Goal: Information Seeking & Learning: Learn about a topic

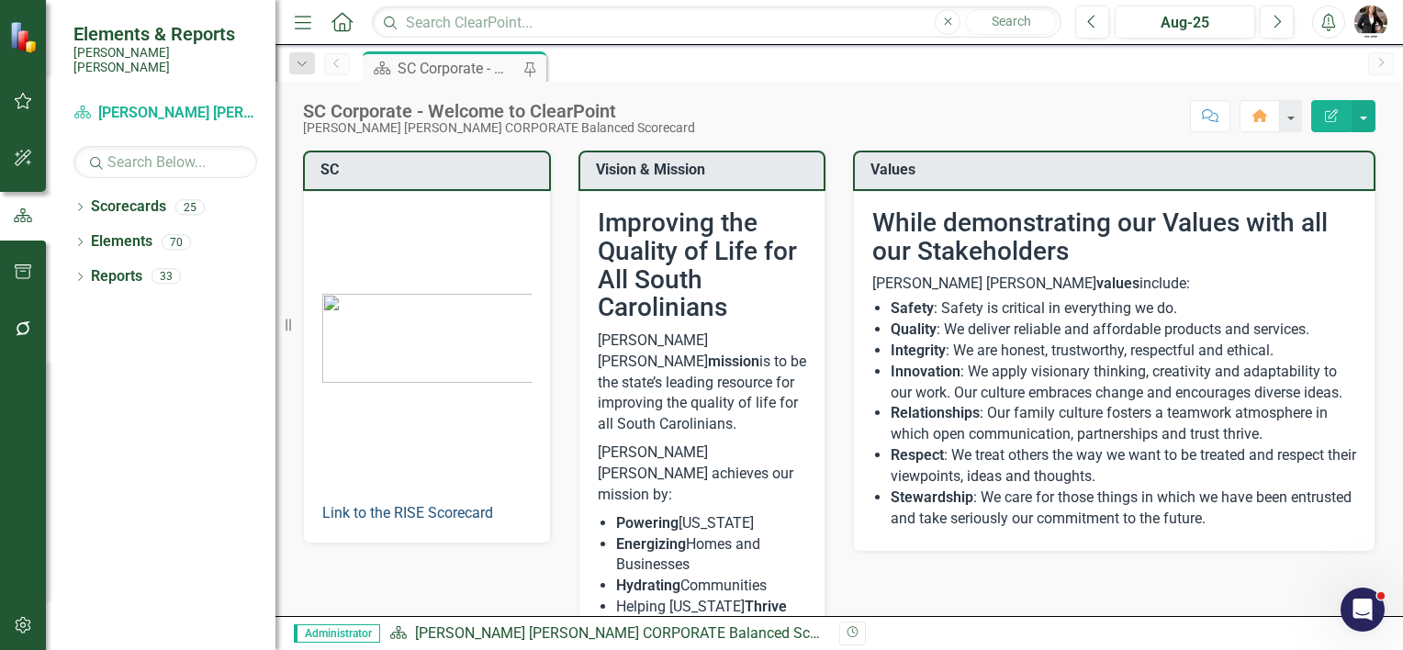
click at [373, 514] on link "Link to the RISE Scorecard" at bounding box center [407, 512] width 171 height 17
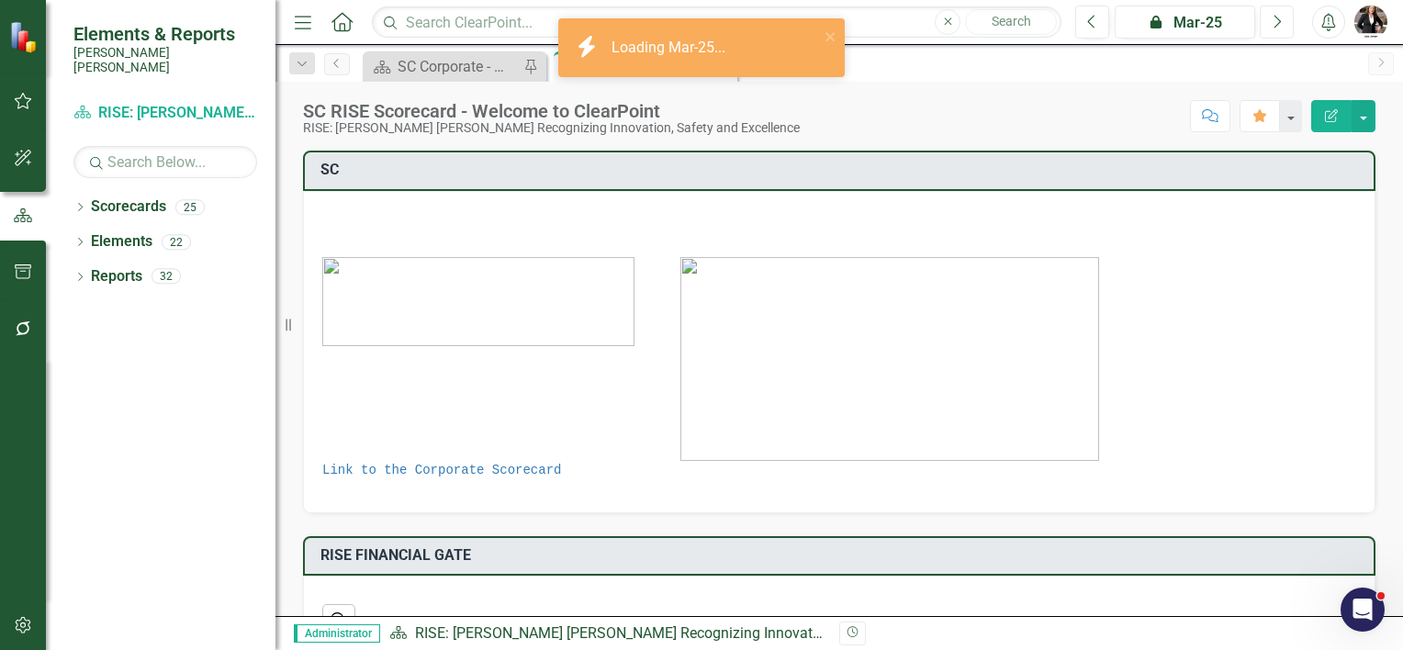
click at [1275, 24] on icon "Next" at bounding box center [1277, 22] width 10 height 17
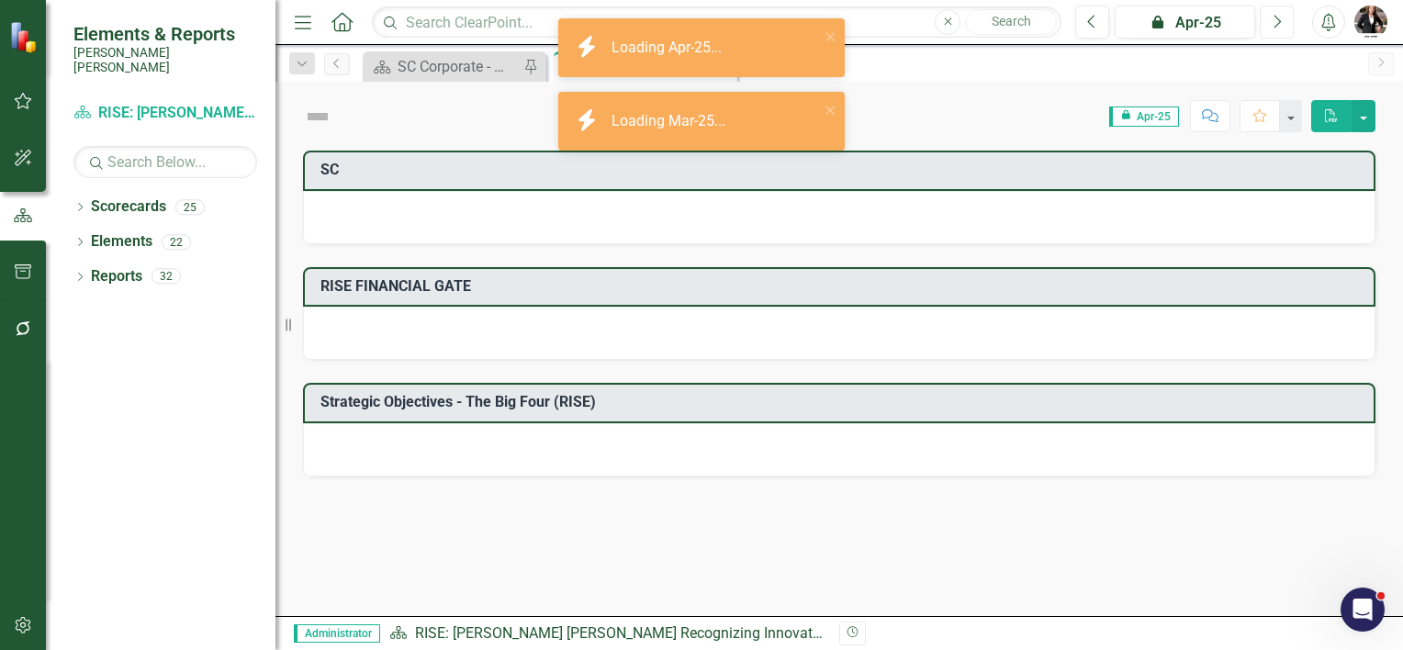
click at [1275, 24] on icon "Next" at bounding box center [1277, 22] width 10 height 17
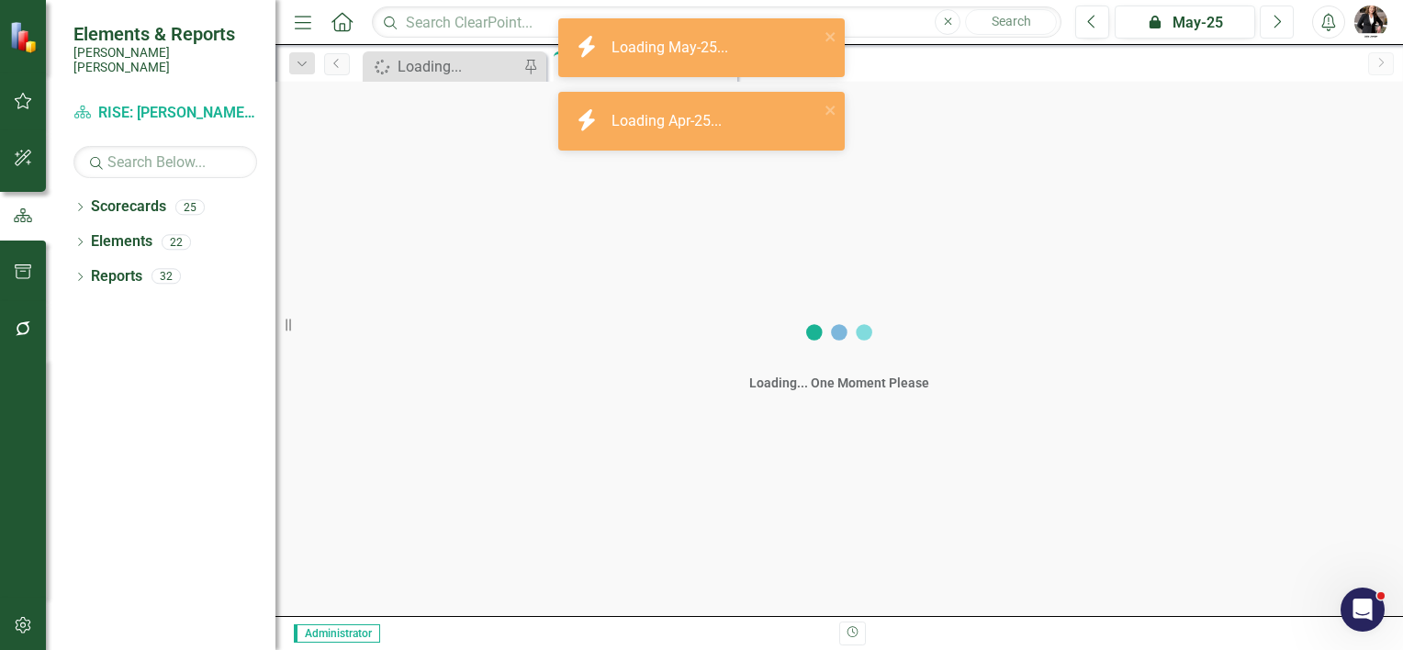
click at [1275, 24] on icon "Next" at bounding box center [1277, 22] width 10 height 17
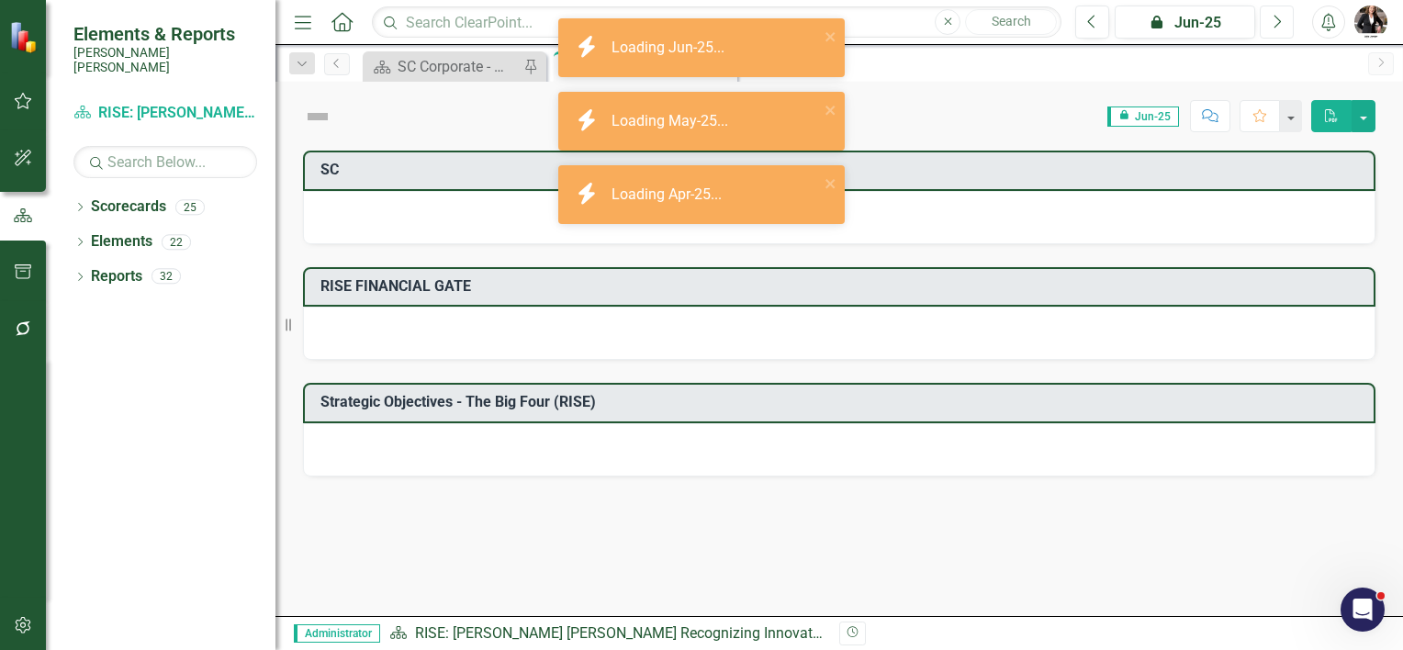
click at [1275, 24] on icon "Next" at bounding box center [1277, 22] width 10 height 17
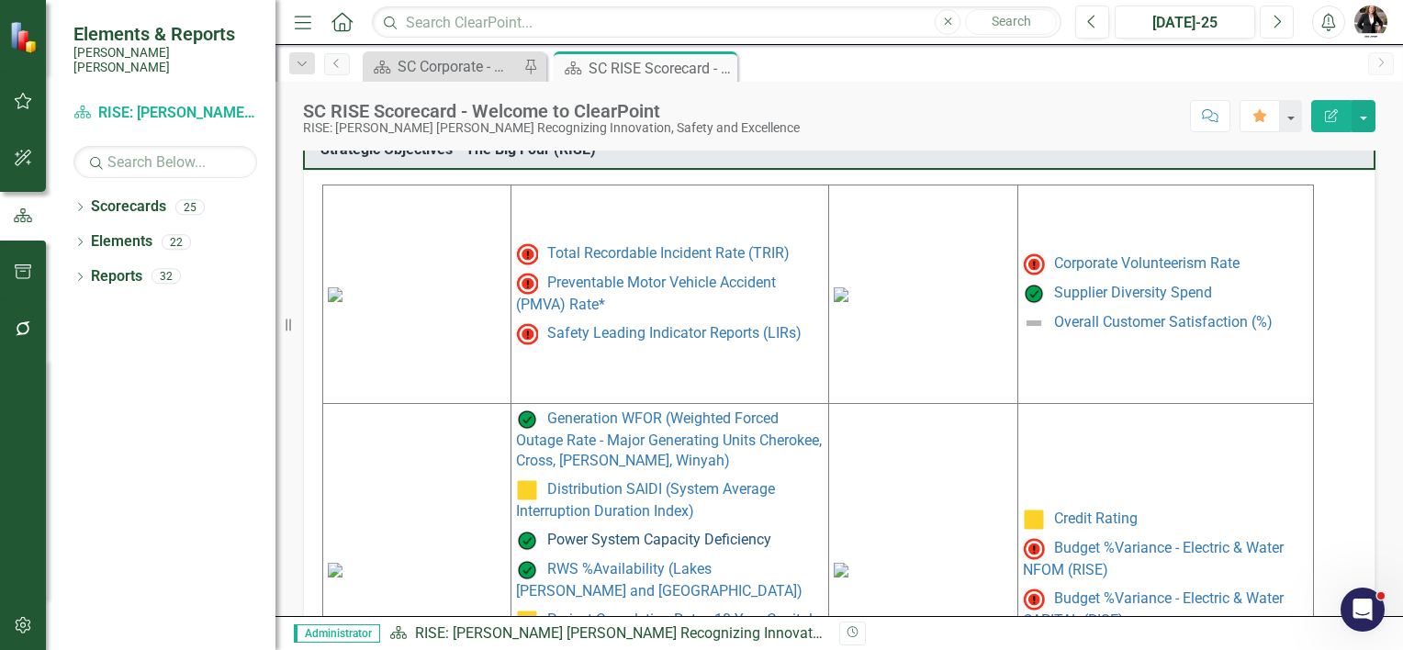
scroll to position [918, 0]
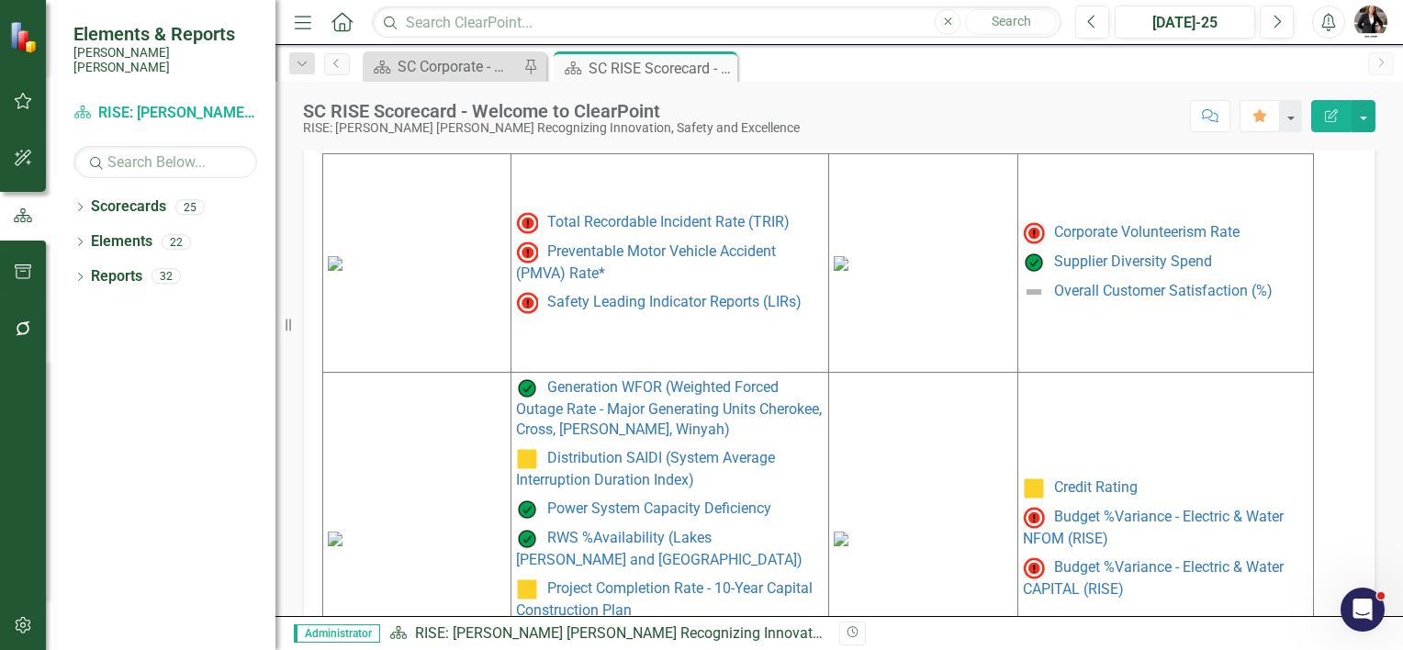
click at [343, 532] on img at bounding box center [335, 539] width 15 height 15
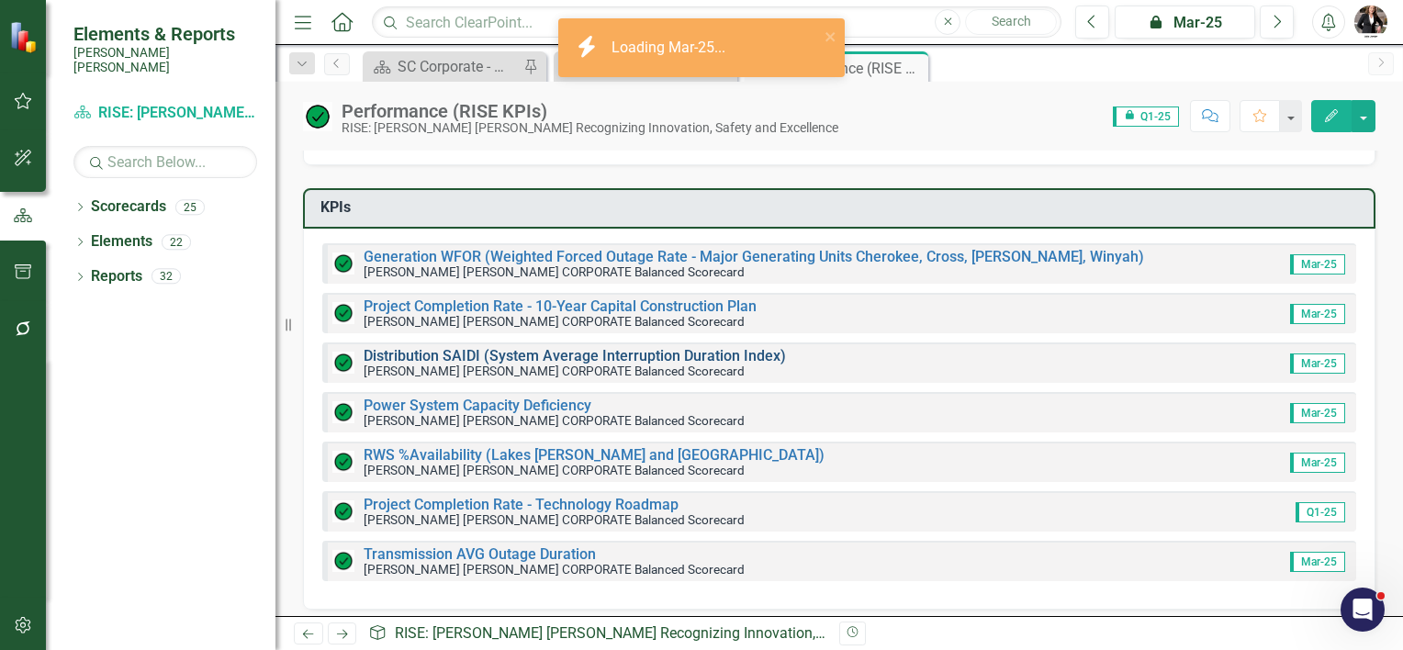
scroll to position [184, 0]
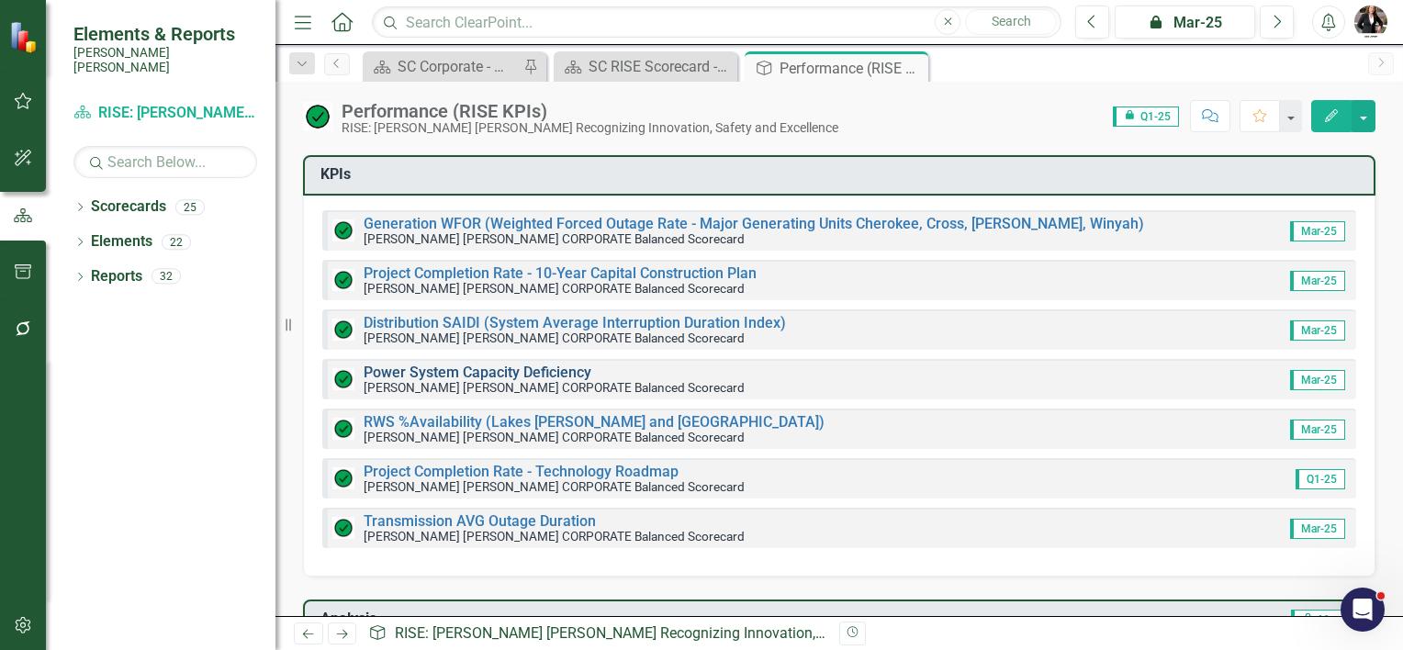
click at [478, 371] on link "Power System Capacity Deficiency" at bounding box center [478, 372] width 228 height 17
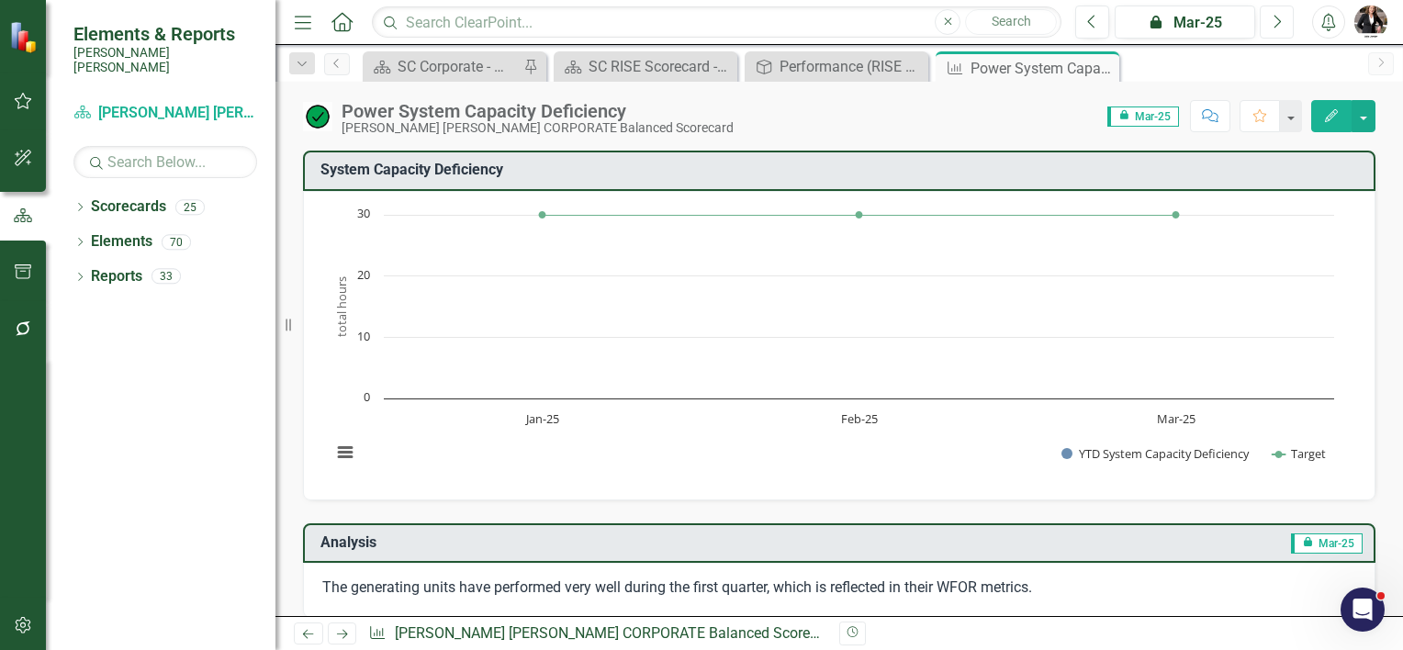
click at [1285, 13] on button "Next" at bounding box center [1277, 22] width 34 height 33
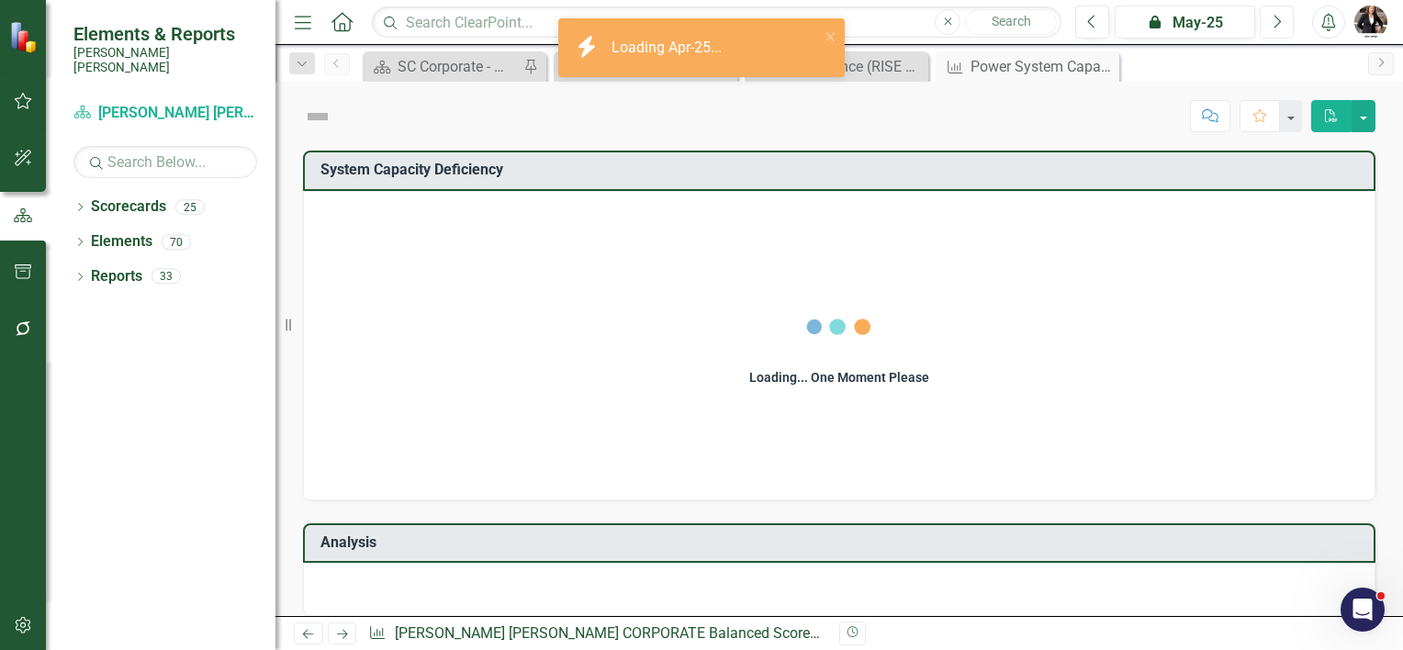
click at [1285, 13] on button "Next" at bounding box center [1277, 22] width 34 height 33
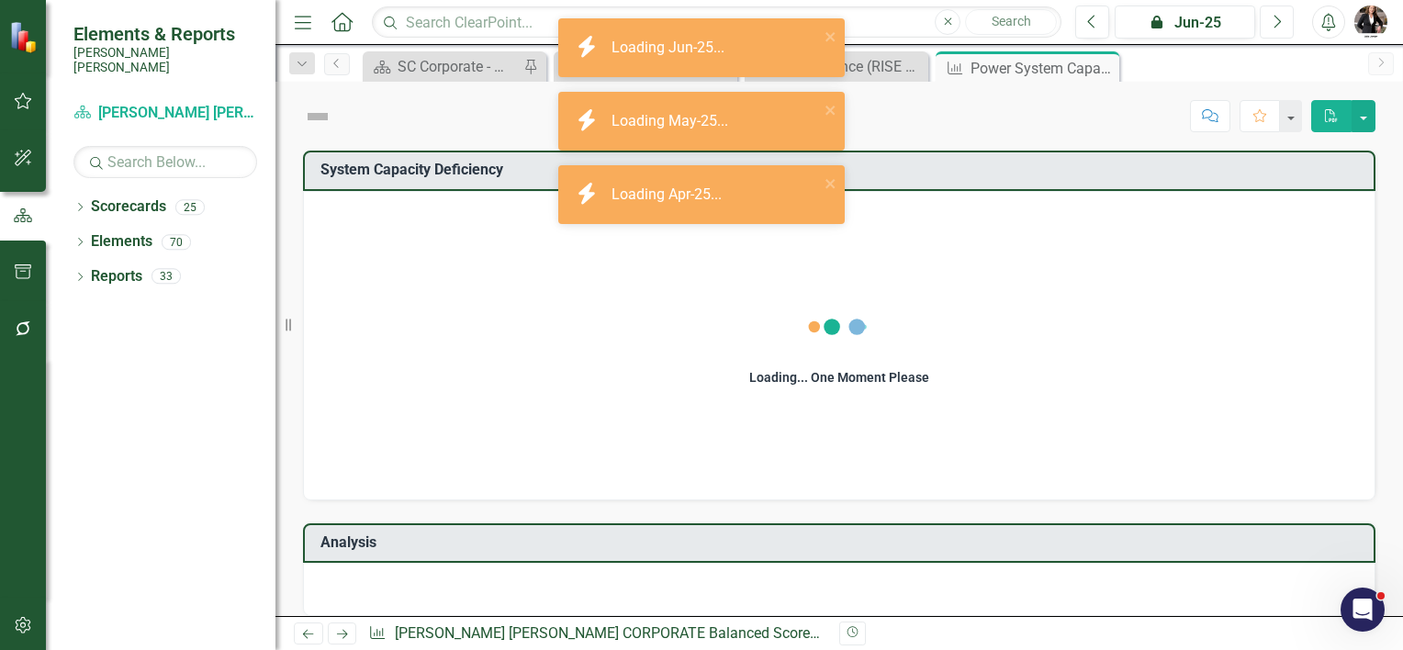
click at [1284, 13] on button "Next" at bounding box center [1277, 22] width 34 height 33
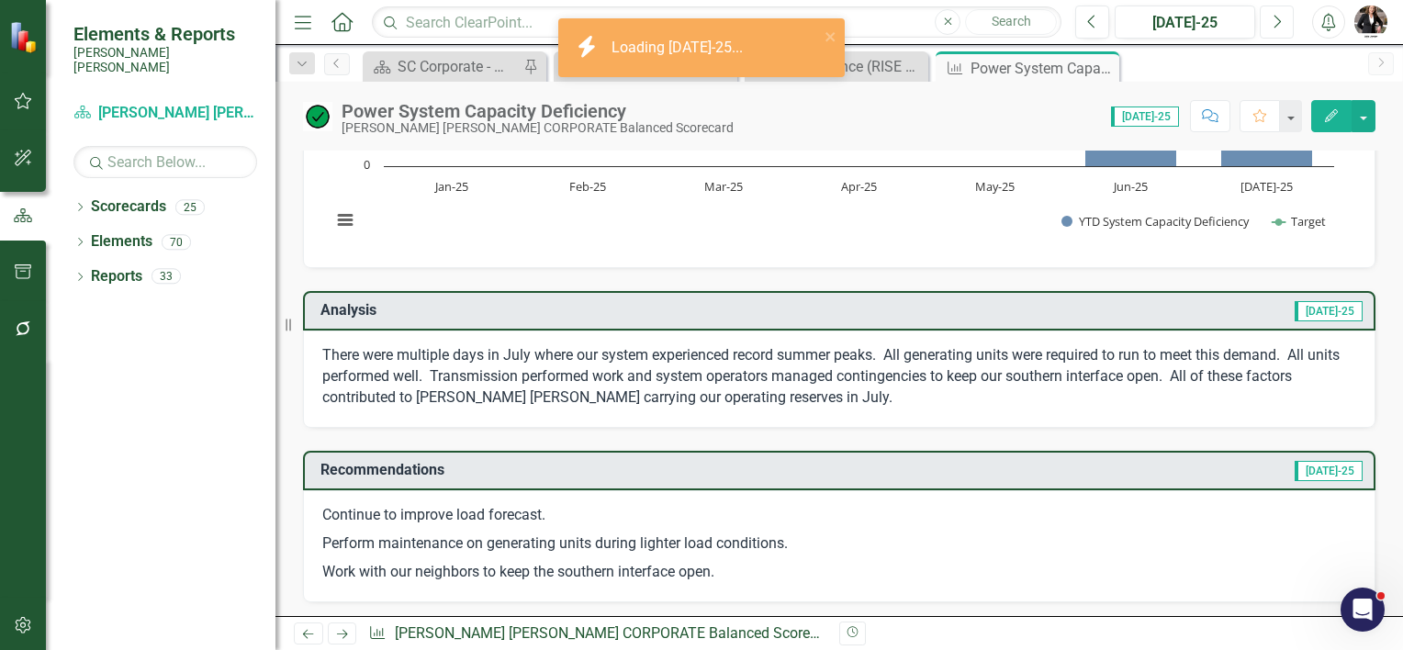
scroll to position [276, 0]
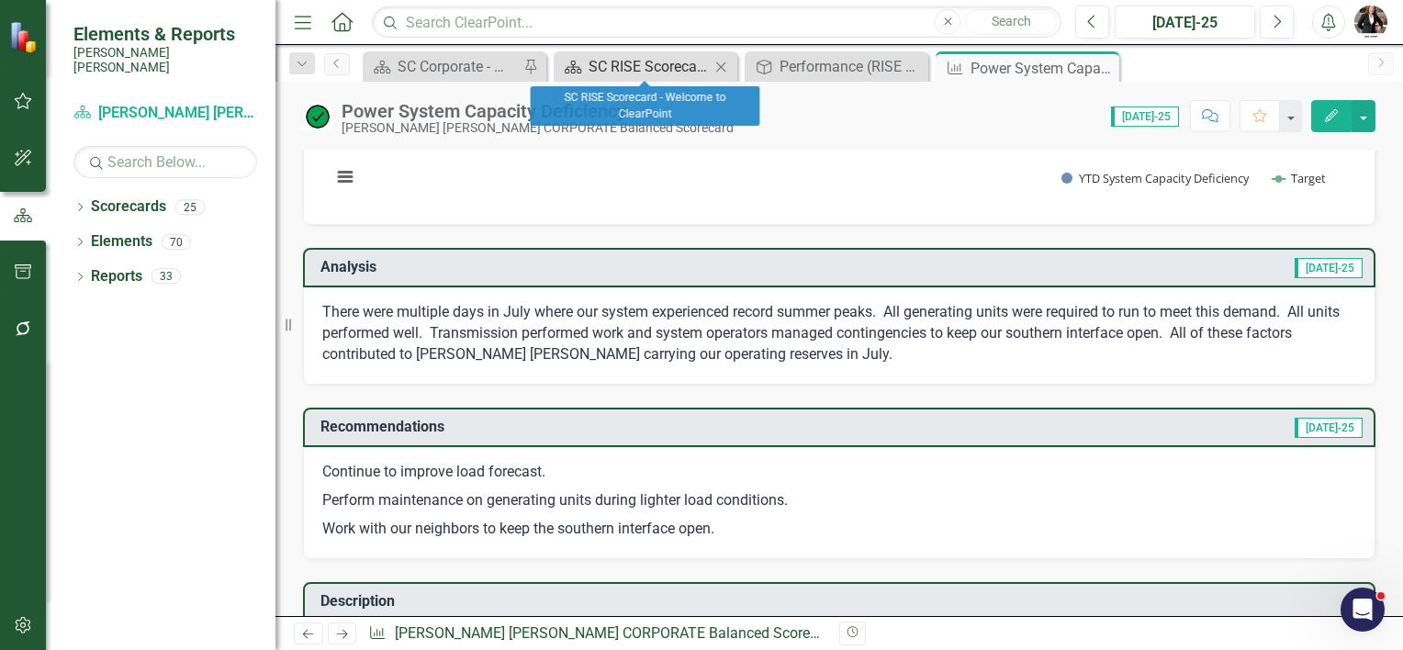
click at [604, 63] on div "SC RISE Scorecard - Welcome to ClearPoint" at bounding box center [649, 66] width 121 height 23
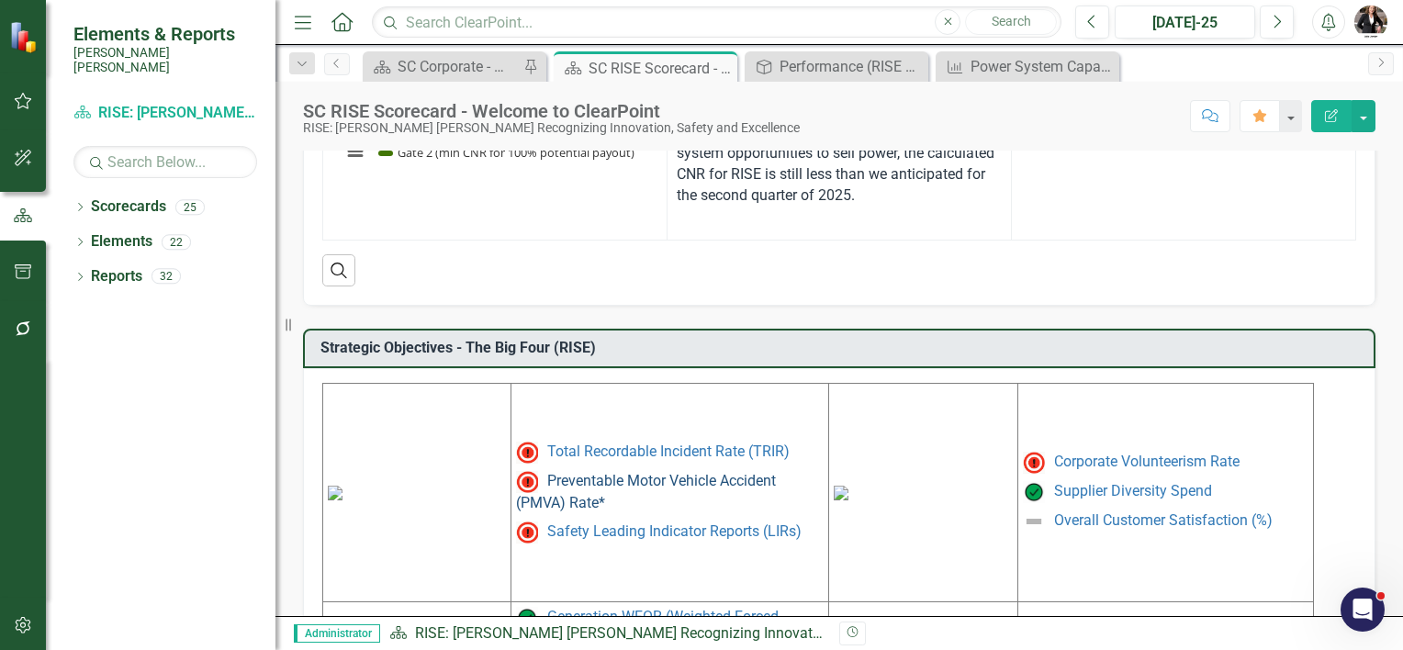
scroll to position [735, 0]
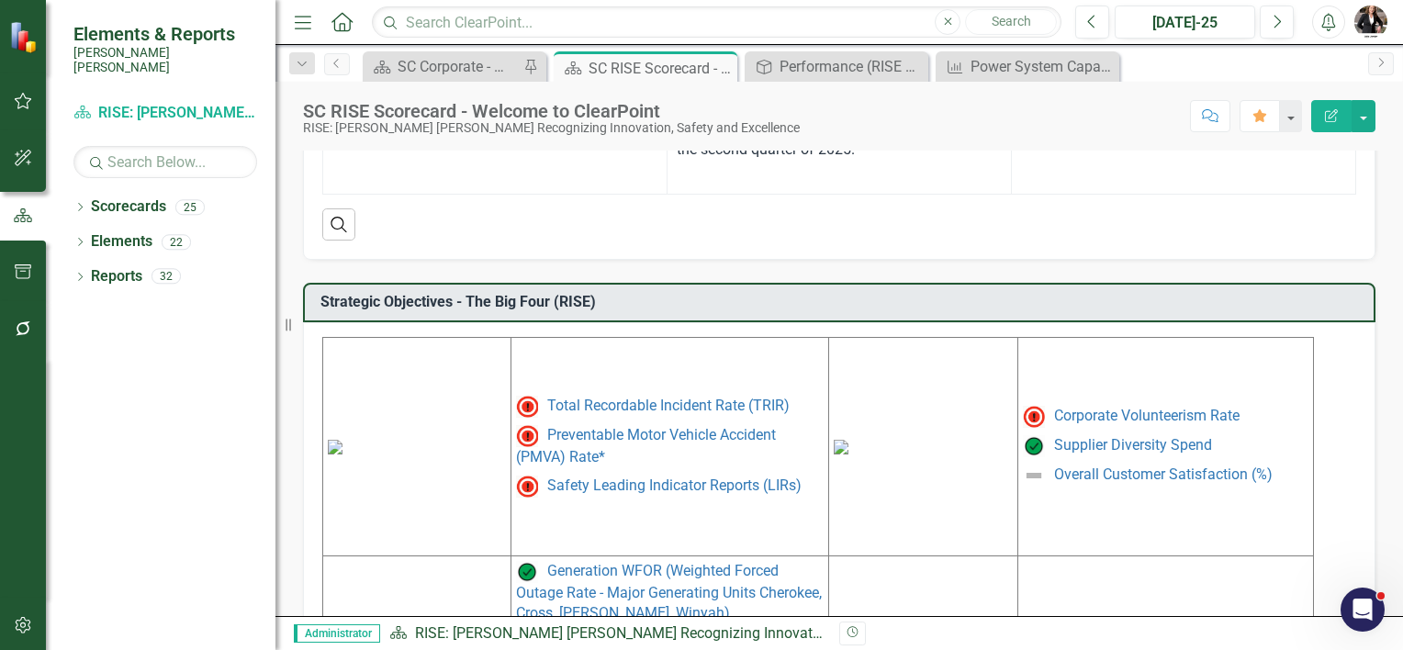
click at [343, 442] on img at bounding box center [335, 447] width 15 height 15
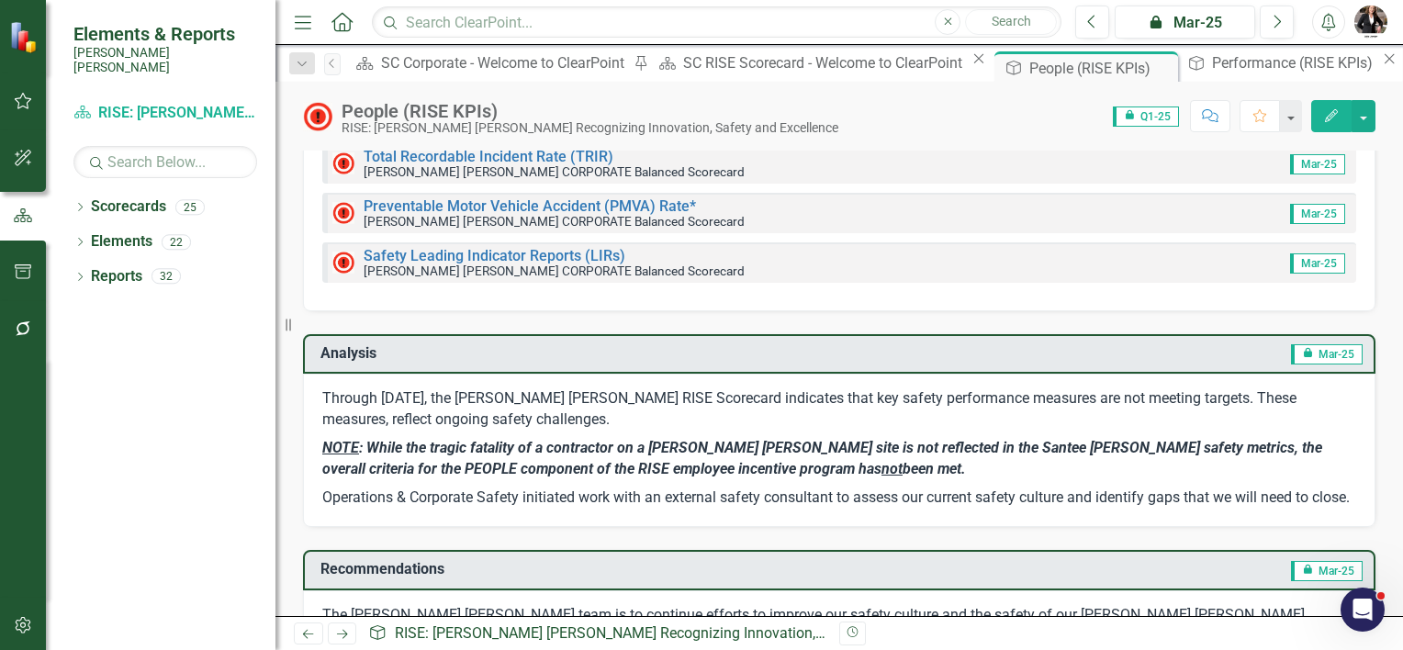
scroll to position [92, 0]
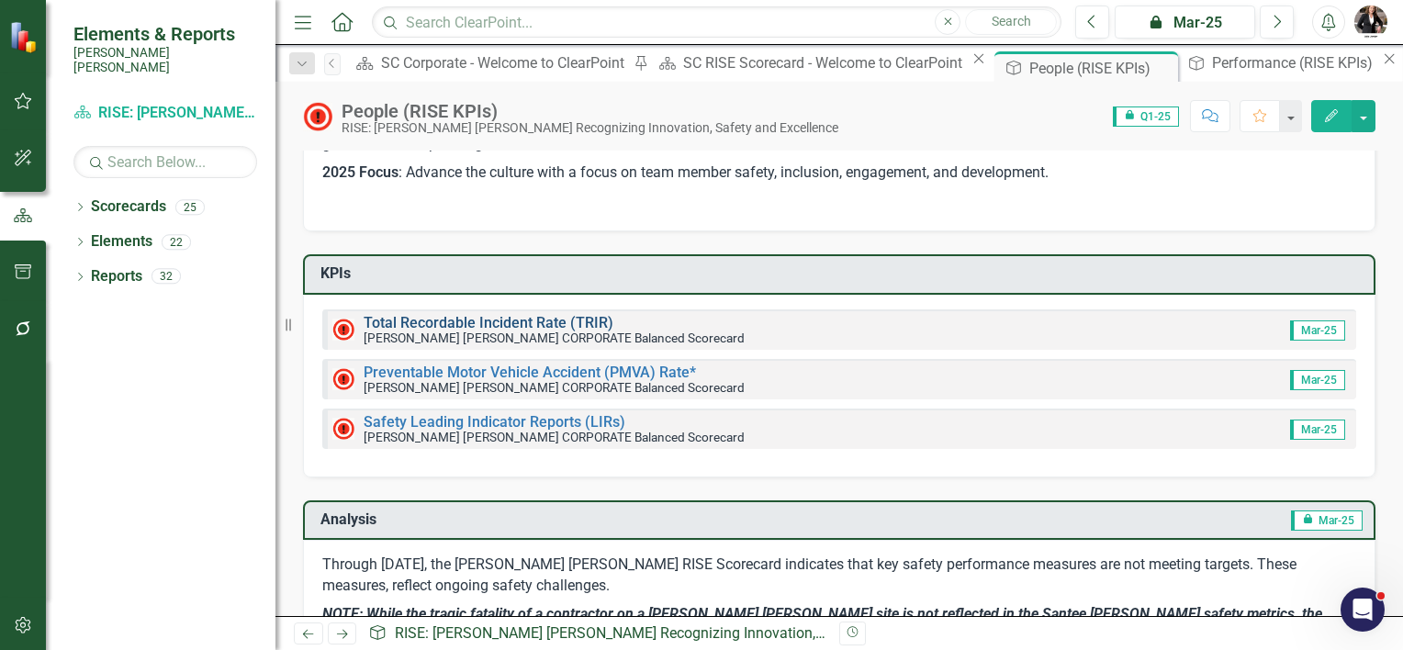
click at [484, 323] on link "Total Recordable Incident Rate (TRIR)" at bounding box center [489, 322] width 250 height 17
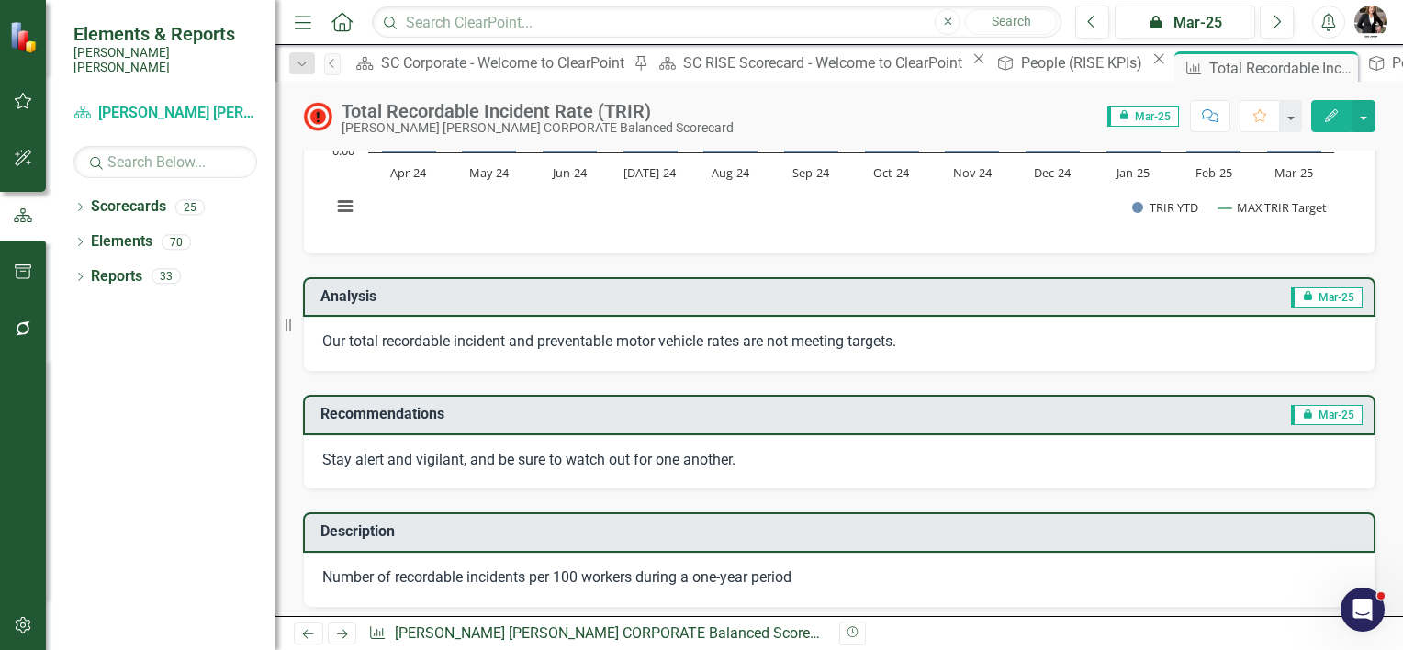
scroll to position [276, 0]
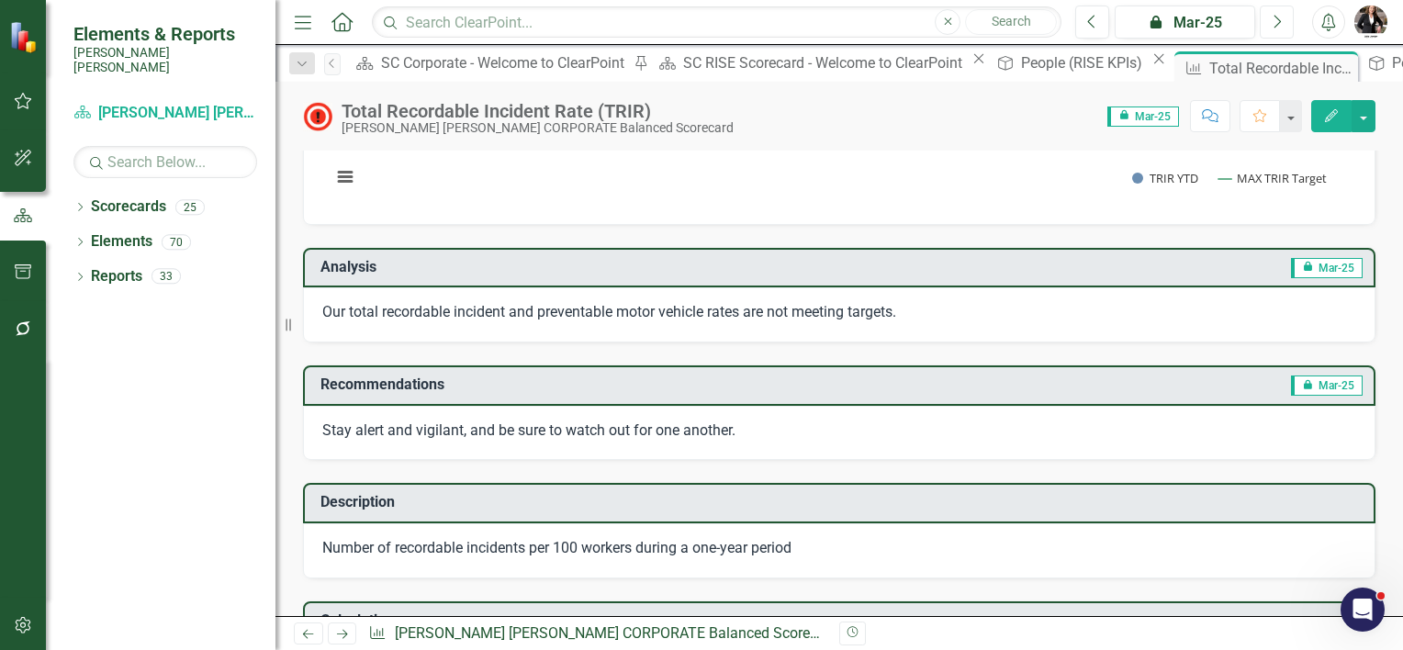
click at [1281, 17] on icon "Next" at bounding box center [1277, 22] width 10 height 17
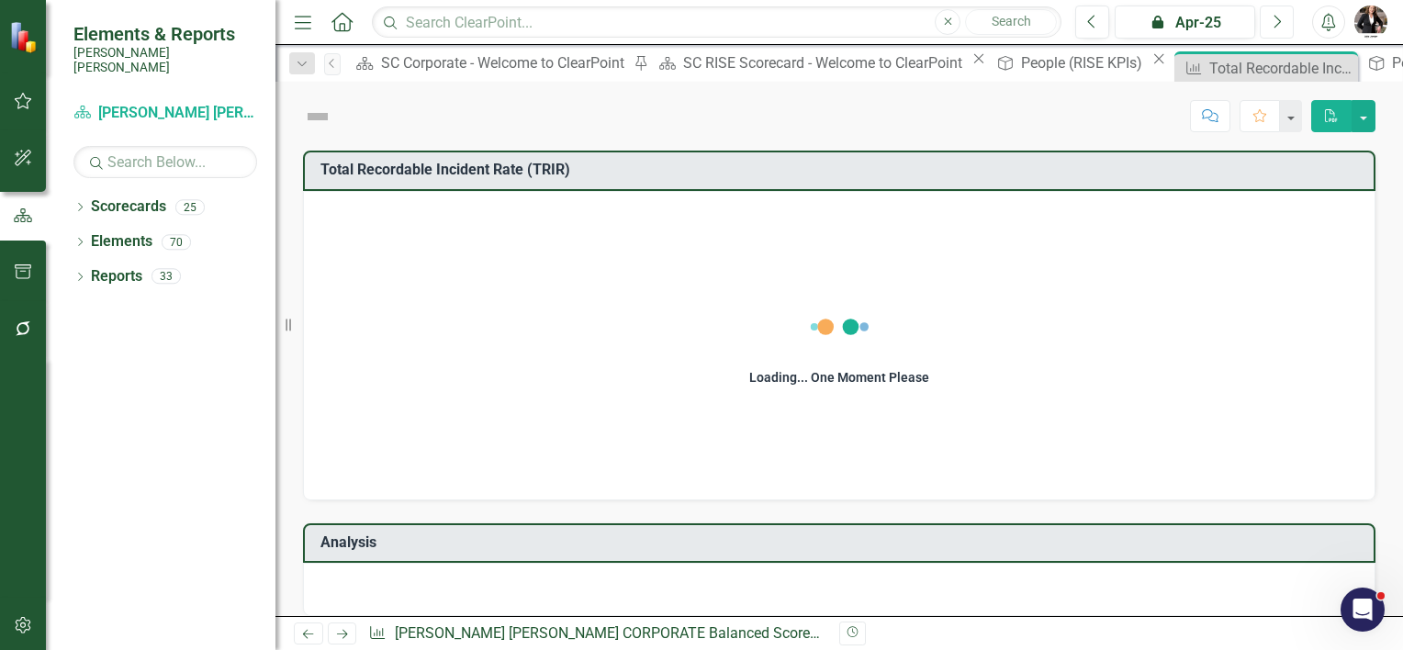
click at [1279, 16] on icon "Next" at bounding box center [1277, 22] width 10 height 17
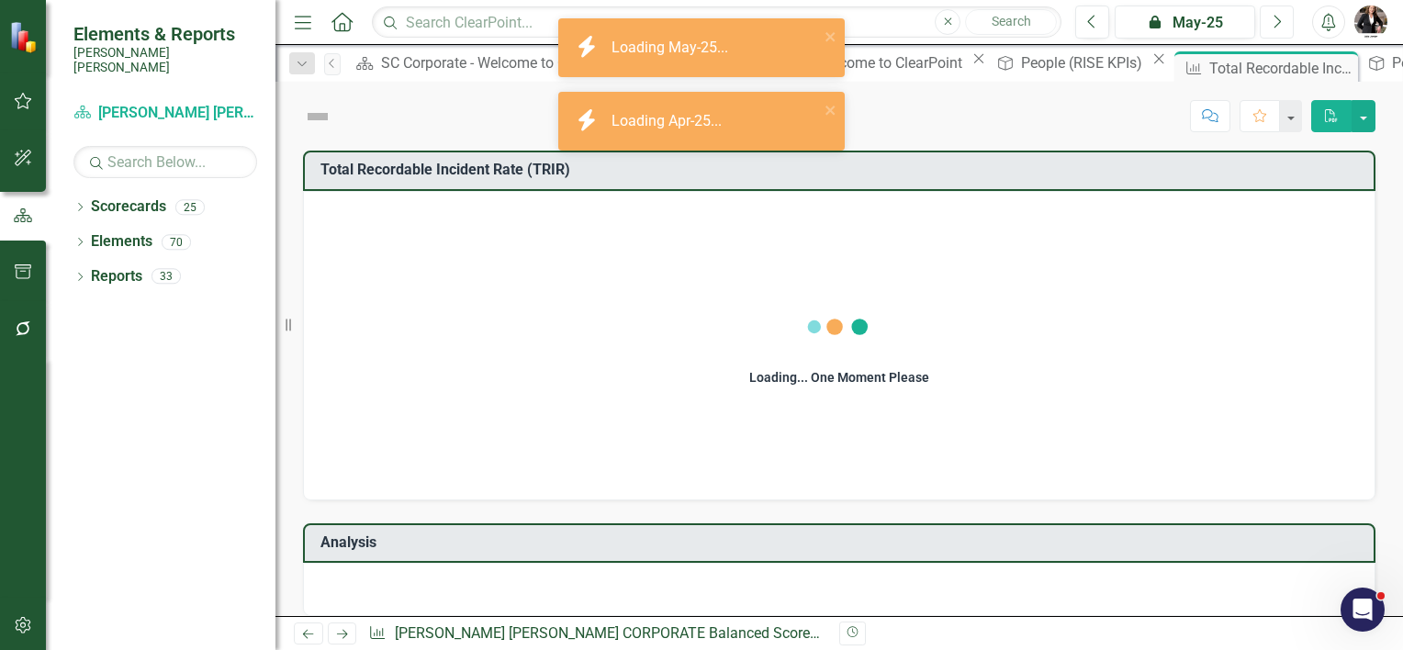
click at [1277, 16] on icon "Next" at bounding box center [1277, 22] width 10 height 17
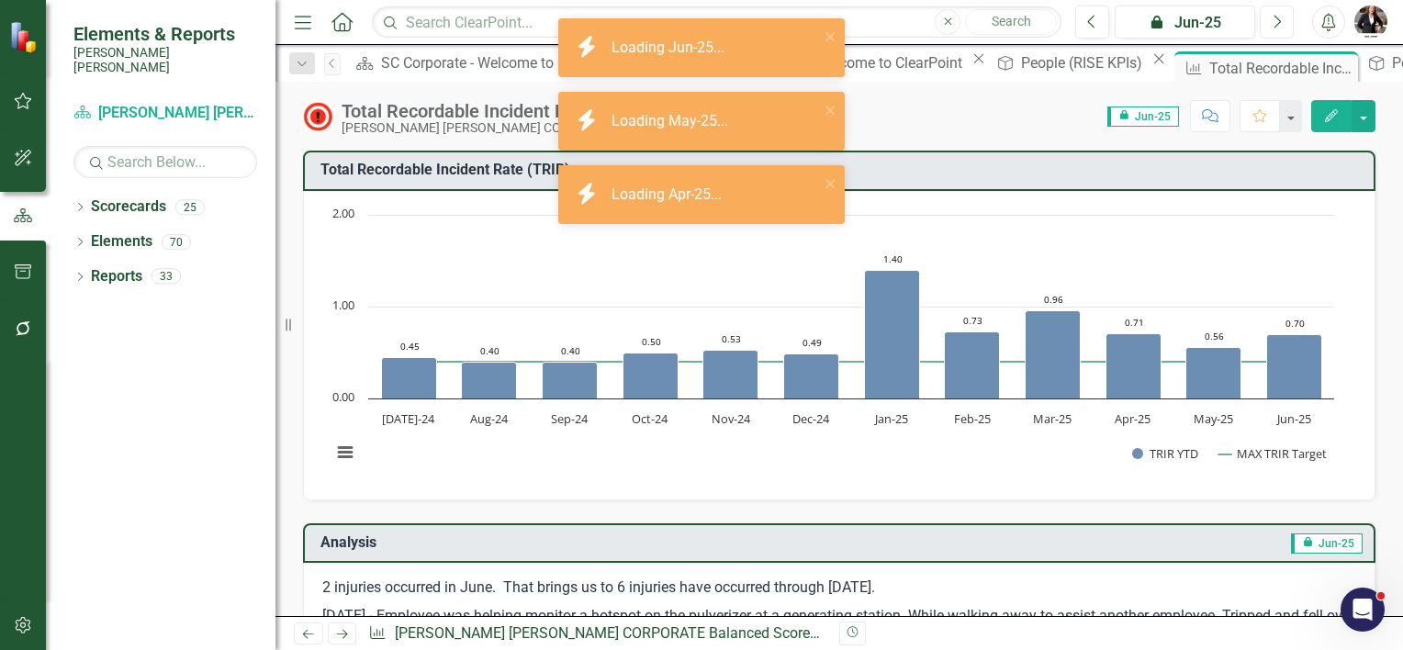
click at [1277, 16] on icon "Next" at bounding box center [1277, 22] width 10 height 17
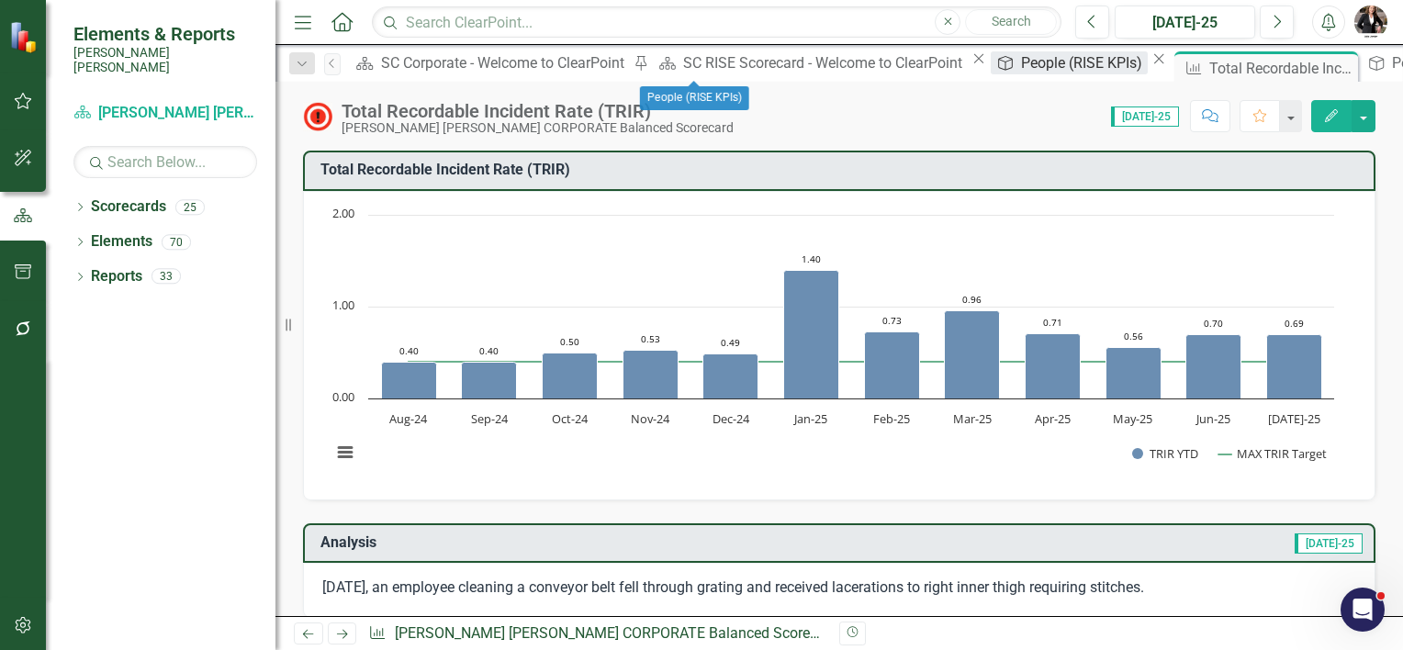
click at [1021, 69] on div "People (RISE KPIs)" at bounding box center [1084, 62] width 127 height 23
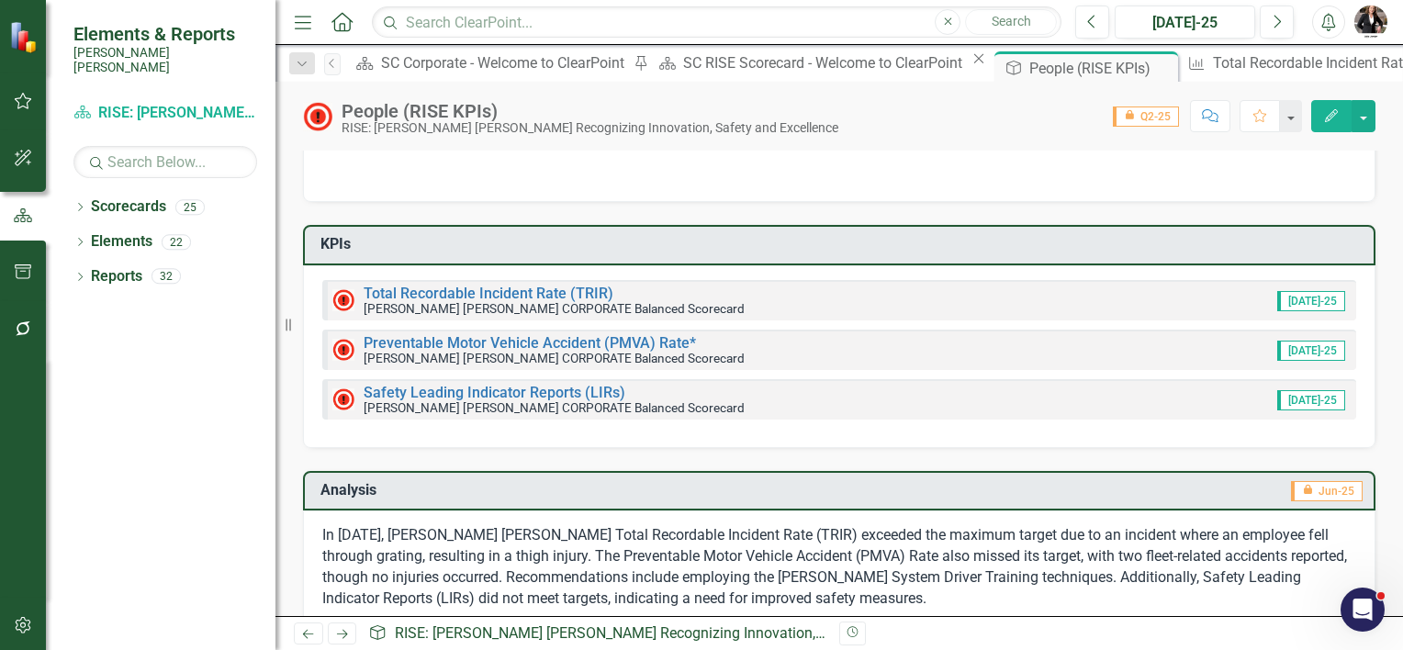
scroll to position [92, 0]
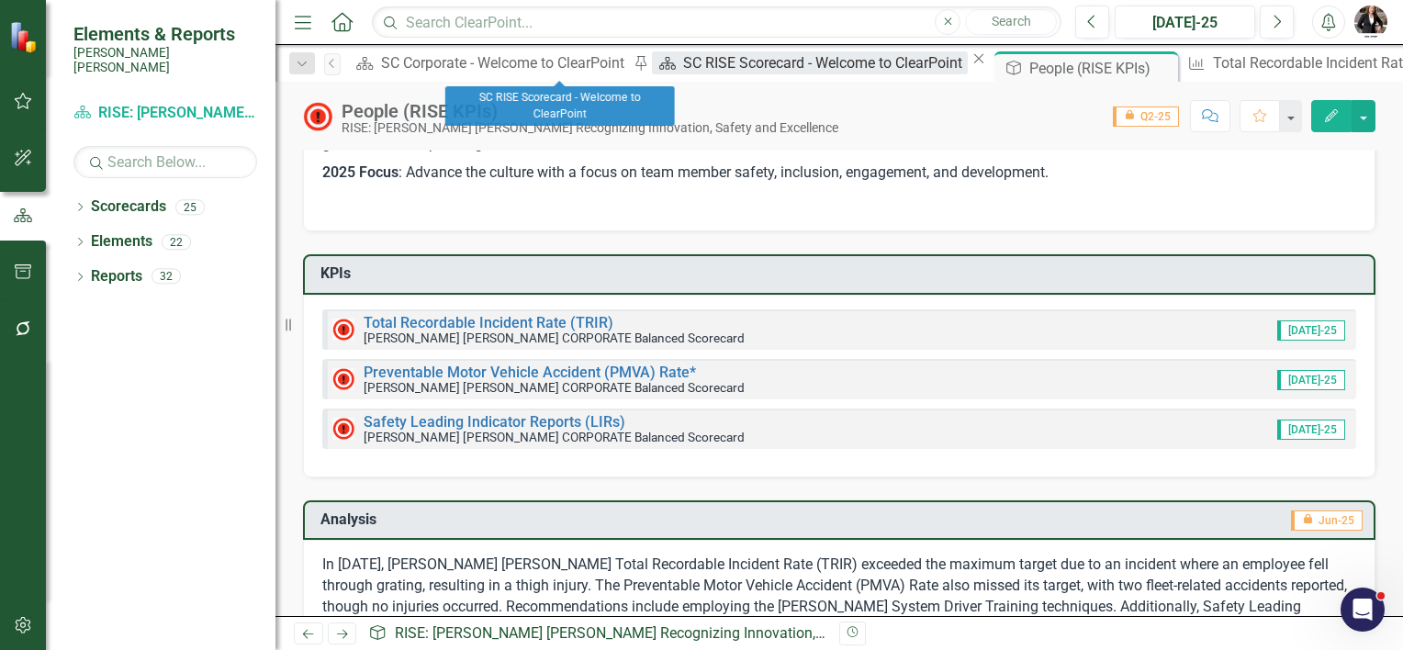
click at [683, 63] on div "SC RISE Scorecard - Welcome to ClearPoint" at bounding box center [825, 62] width 284 height 23
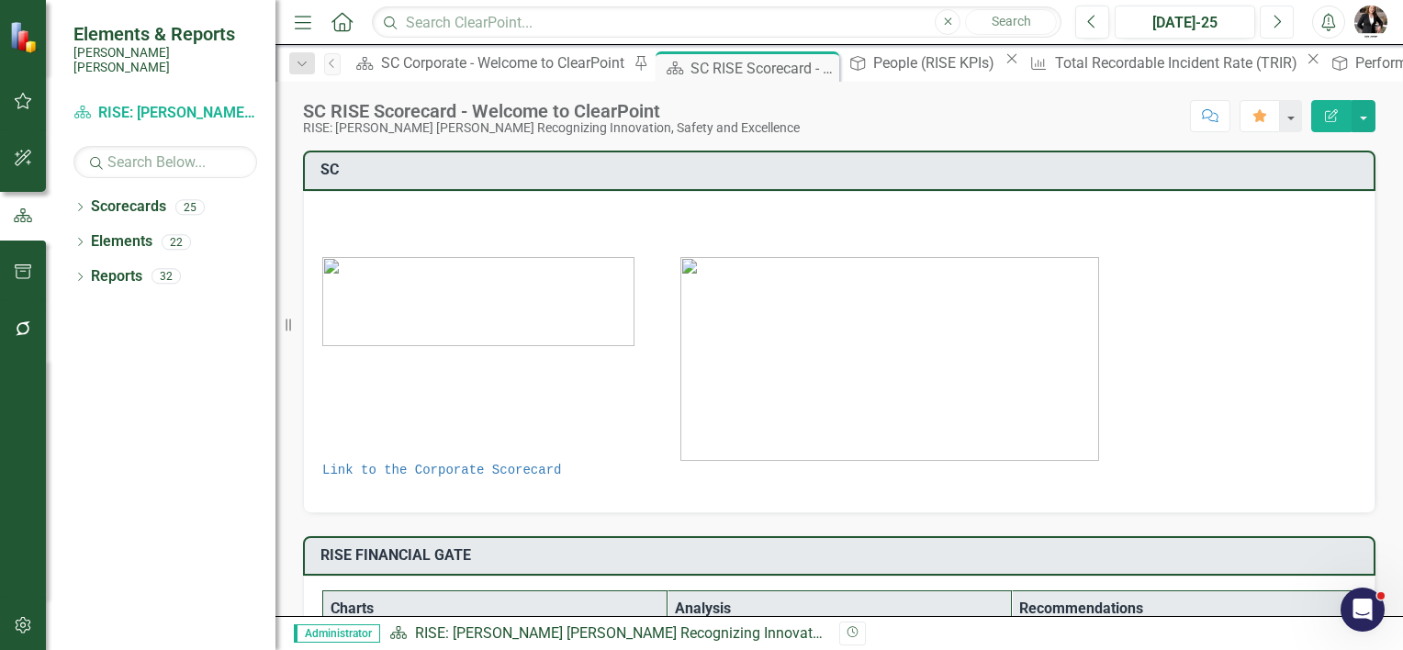
click at [1270, 14] on button "Next" at bounding box center [1277, 22] width 34 height 33
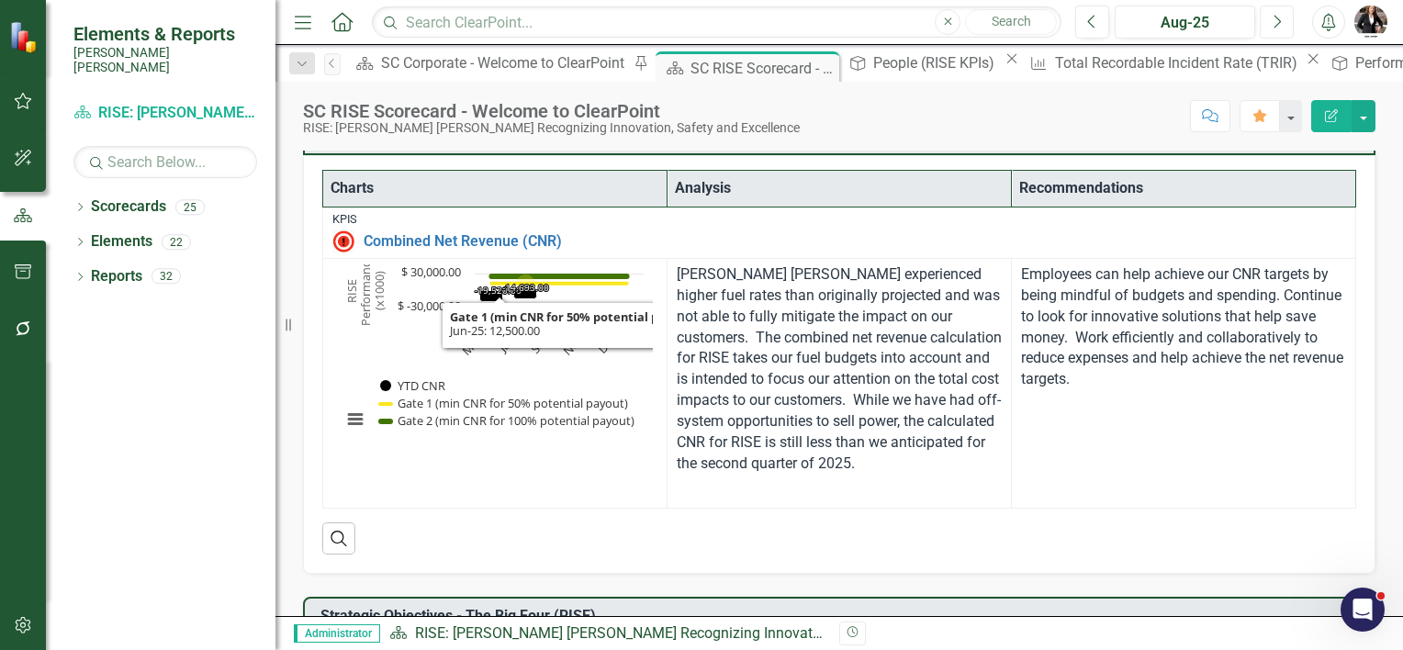
scroll to position [459, 0]
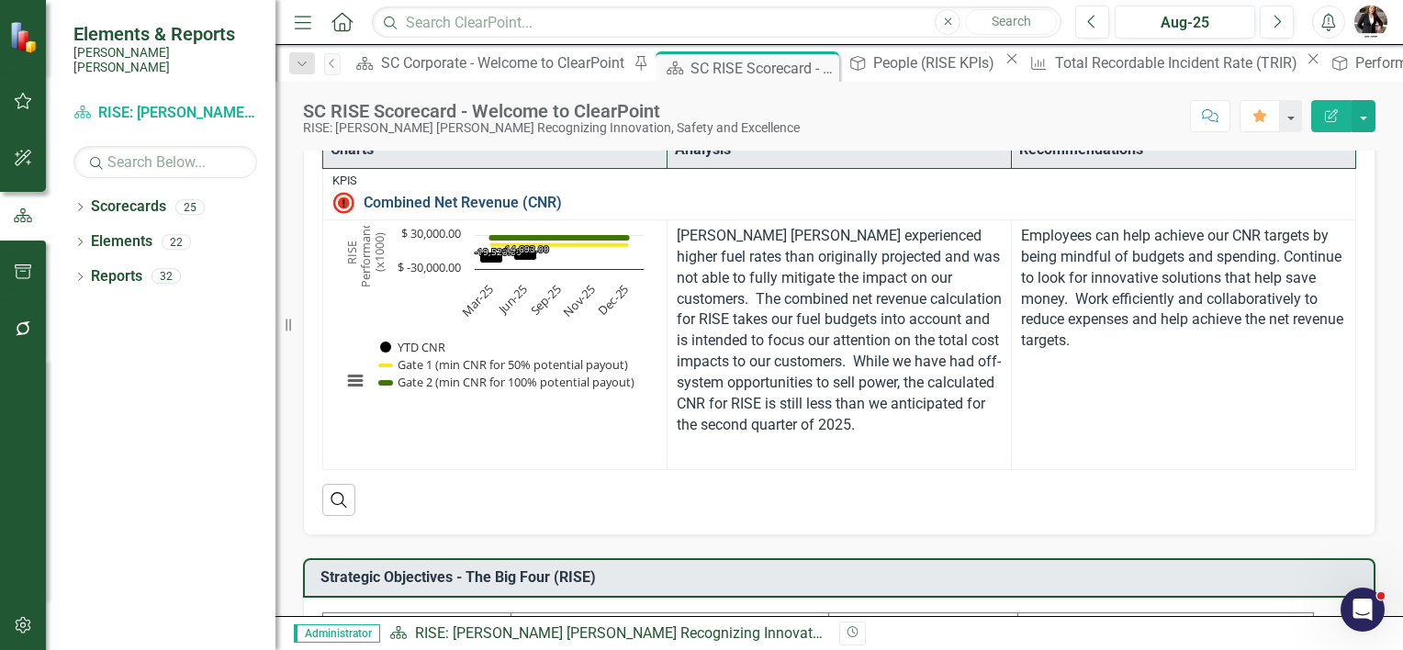
click at [423, 202] on link "Combined Net Revenue (CNR)" at bounding box center [855, 203] width 983 height 17
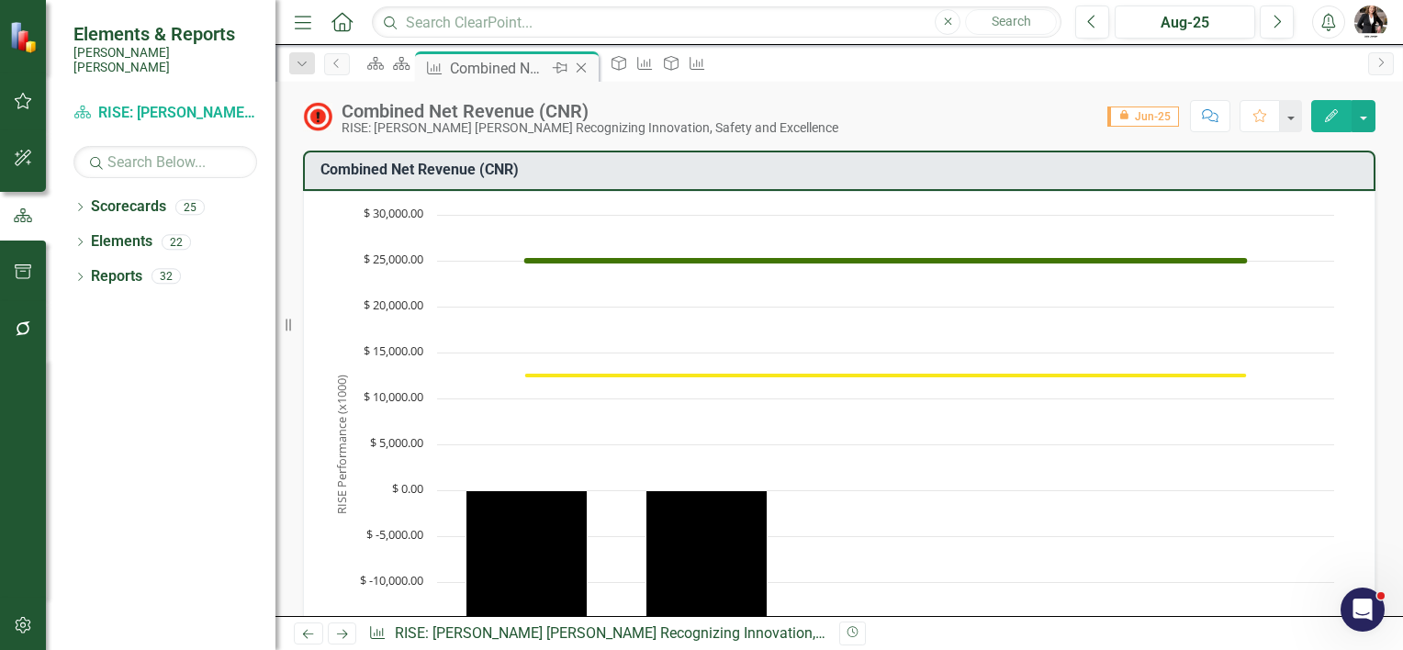
click at [591, 66] on icon "Close" at bounding box center [581, 68] width 18 height 15
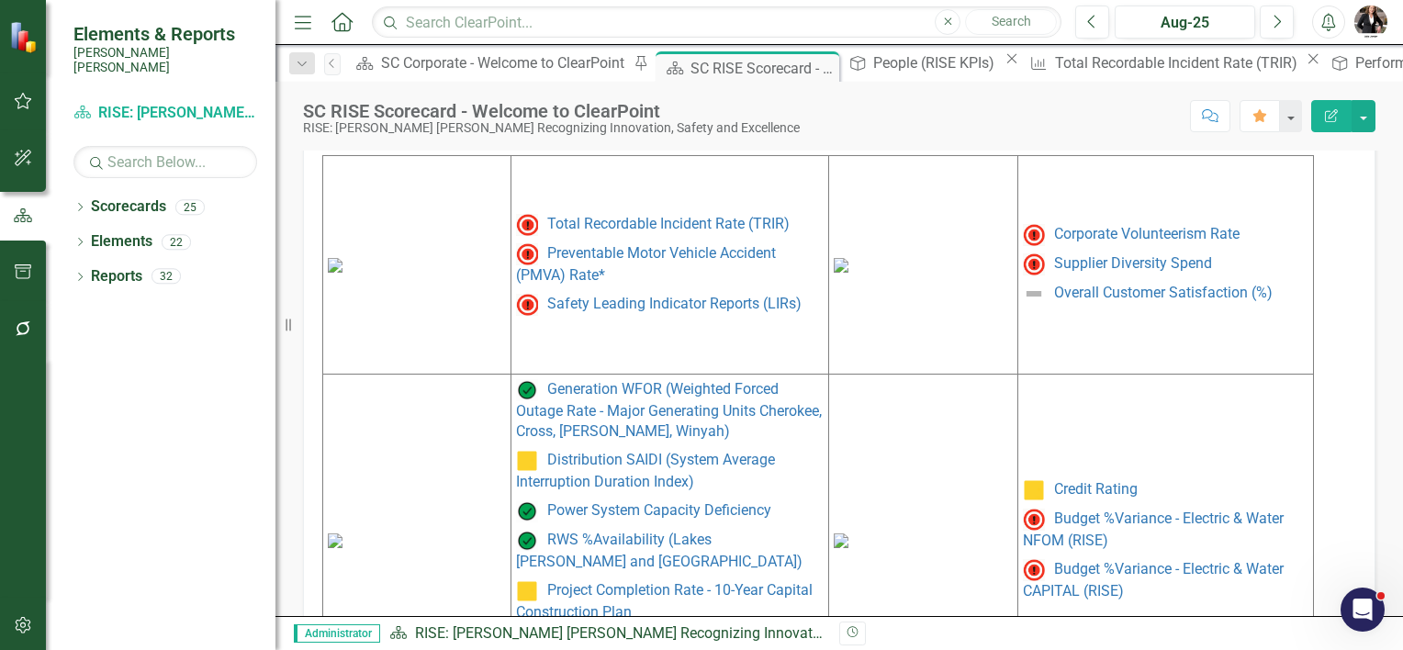
scroll to position [918, 0]
click at [343, 256] on img at bounding box center [335, 263] width 15 height 15
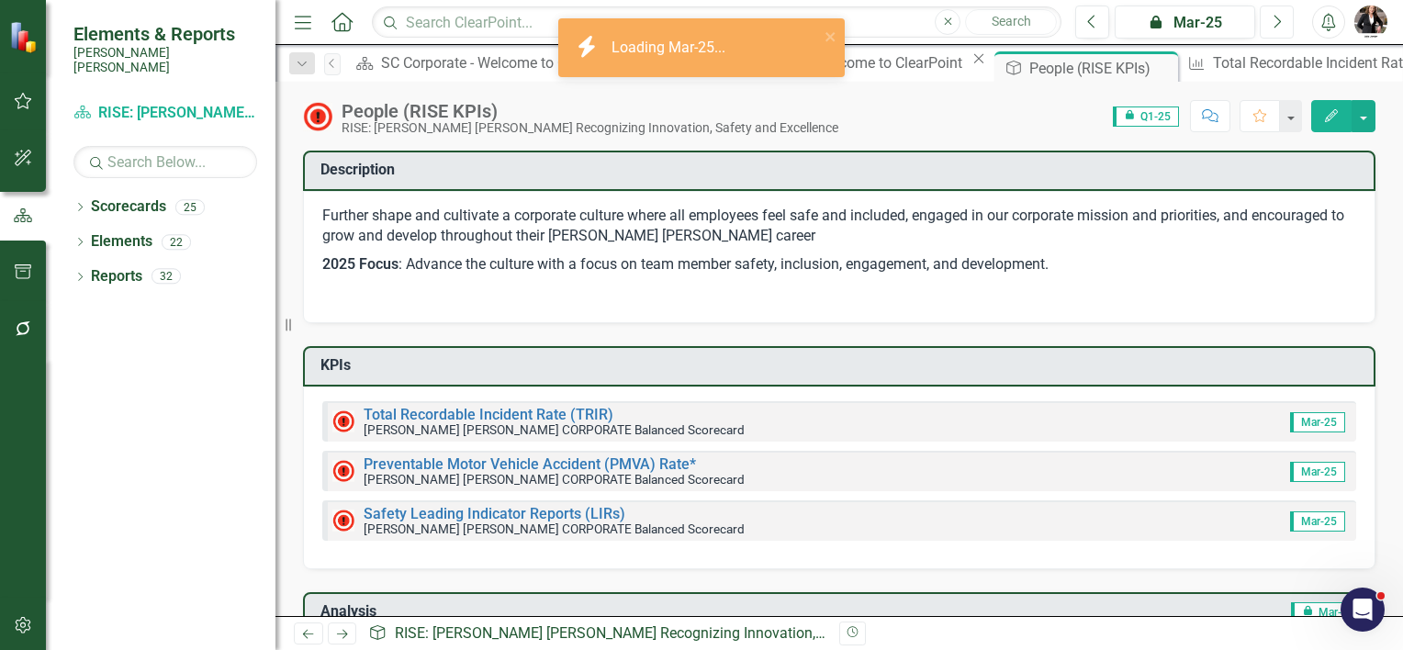
click at [1278, 20] on icon "Next" at bounding box center [1277, 22] width 10 height 17
click at [1277, 19] on icon "Next" at bounding box center [1277, 22] width 10 height 17
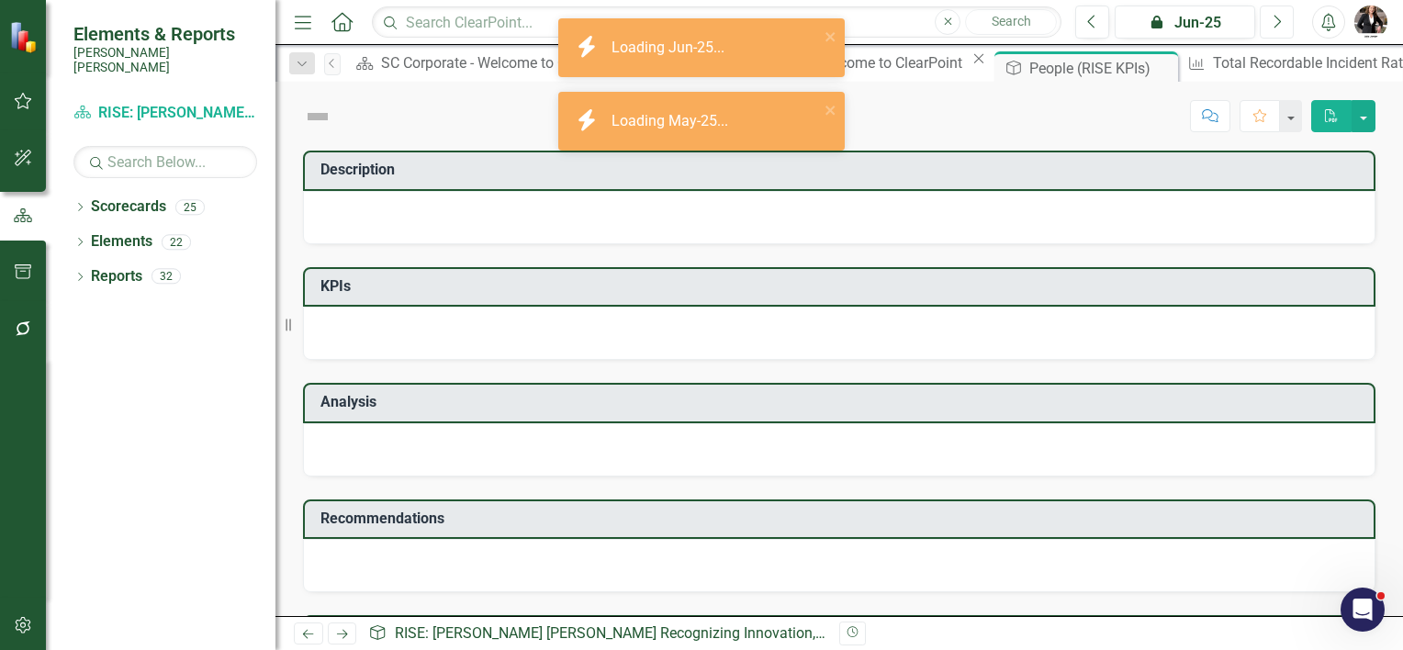
click at [1277, 19] on icon "Next" at bounding box center [1277, 22] width 10 height 17
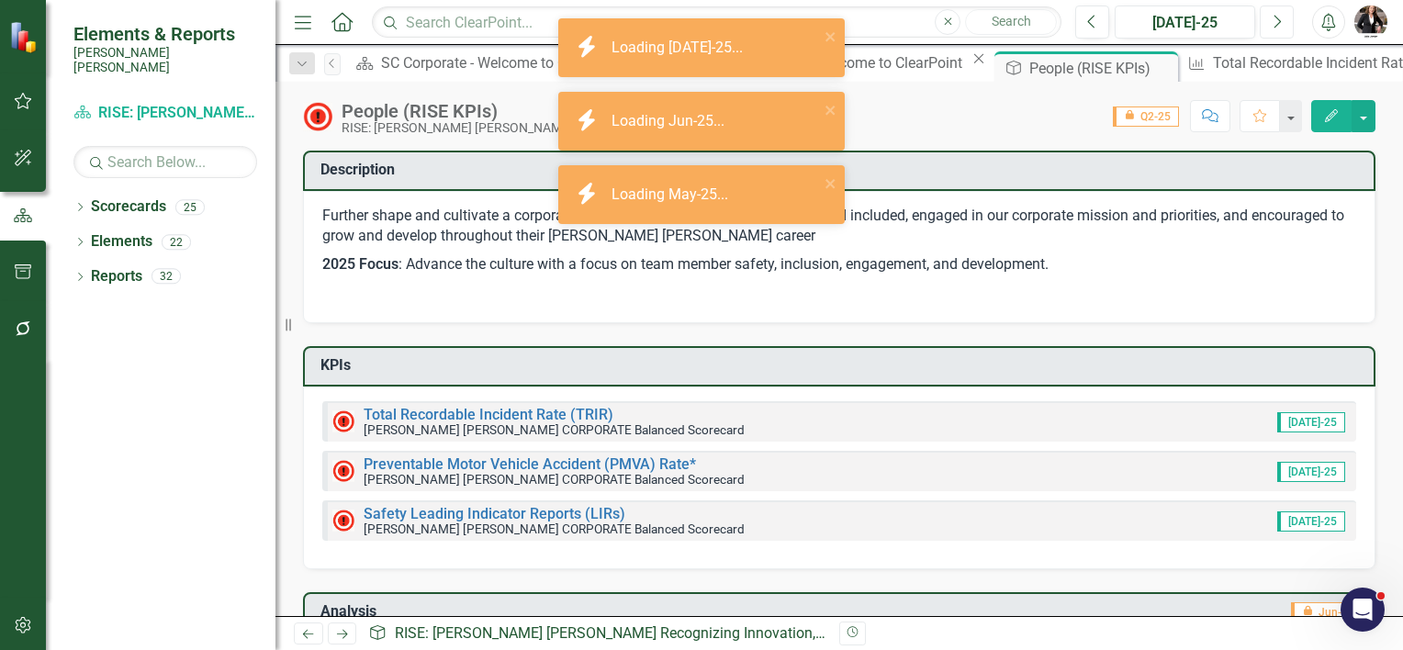
click at [1277, 18] on icon "Next" at bounding box center [1277, 22] width 10 height 17
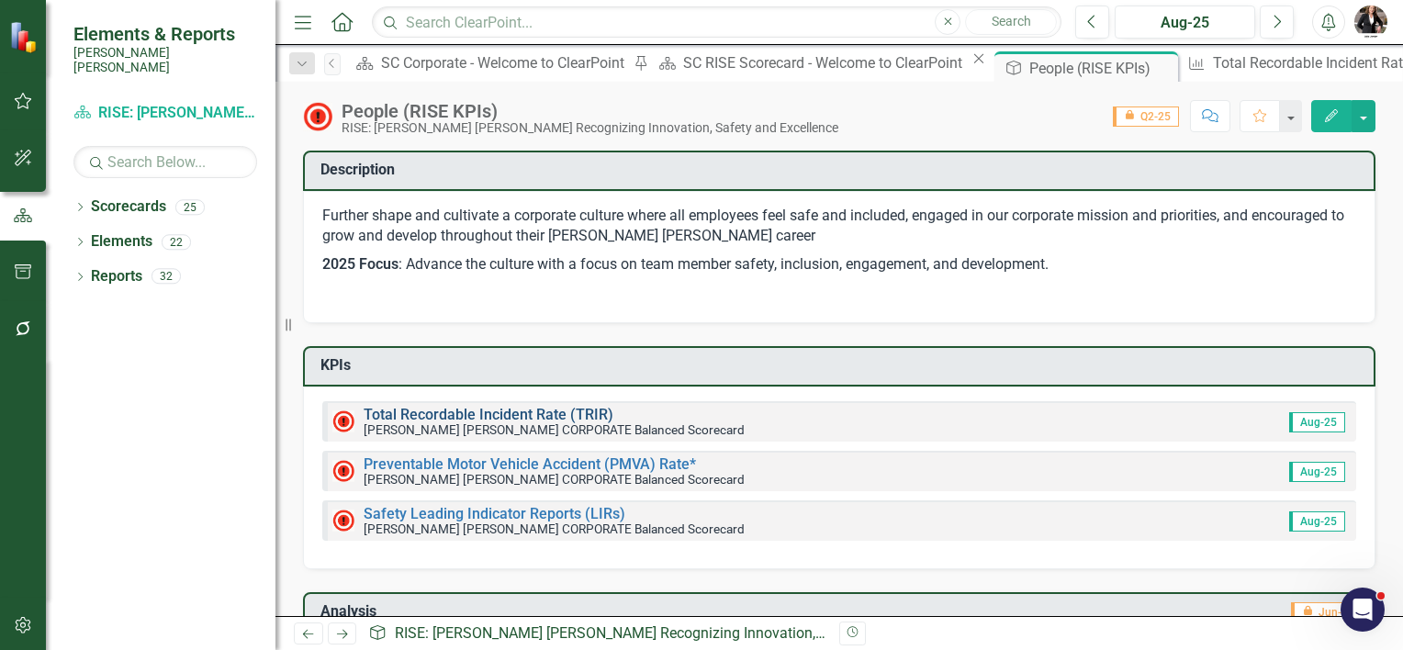
click at [455, 410] on link "Total Recordable Incident Rate (TRIR)" at bounding box center [489, 414] width 250 height 17
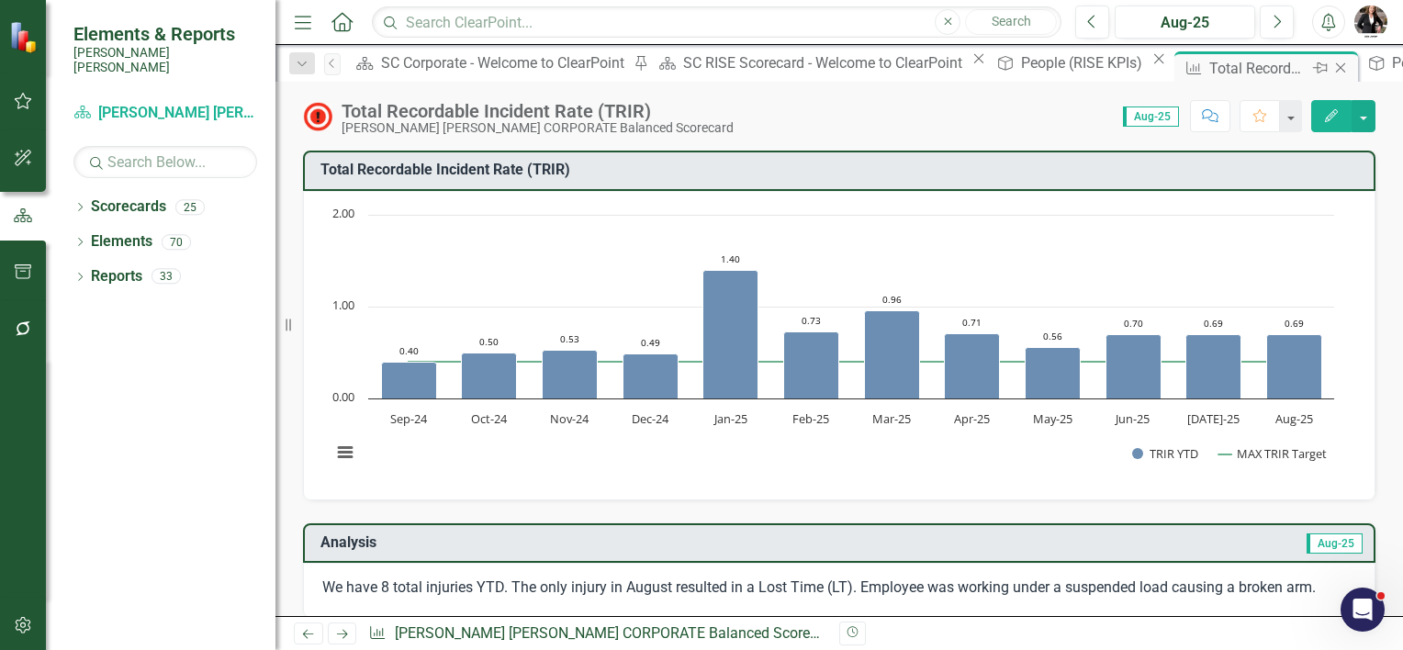
click at [1332, 69] on icon "Close" at bounding box center [1341, 68] width 18 height 15
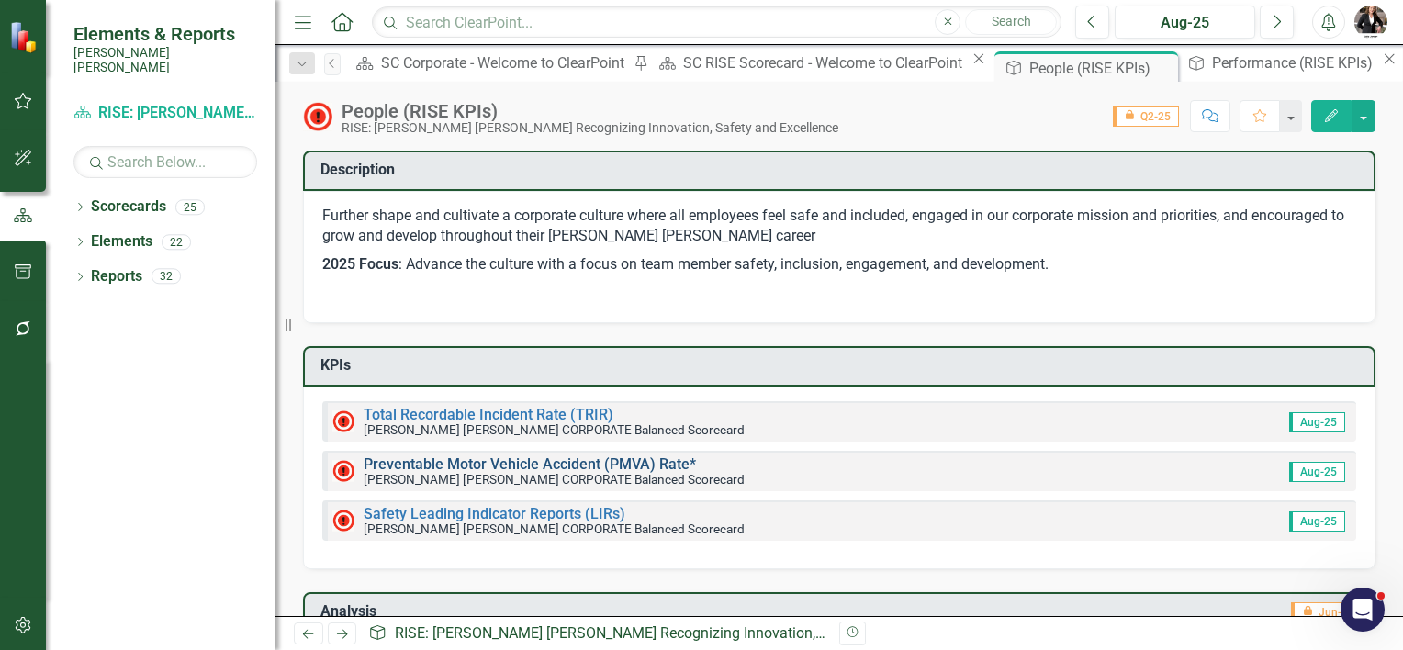
click at [474, 456] on link "Preventable Motor Vehicle Accident (PMVA) Rate*" at bounding box center [530, 464] width 332 height 17
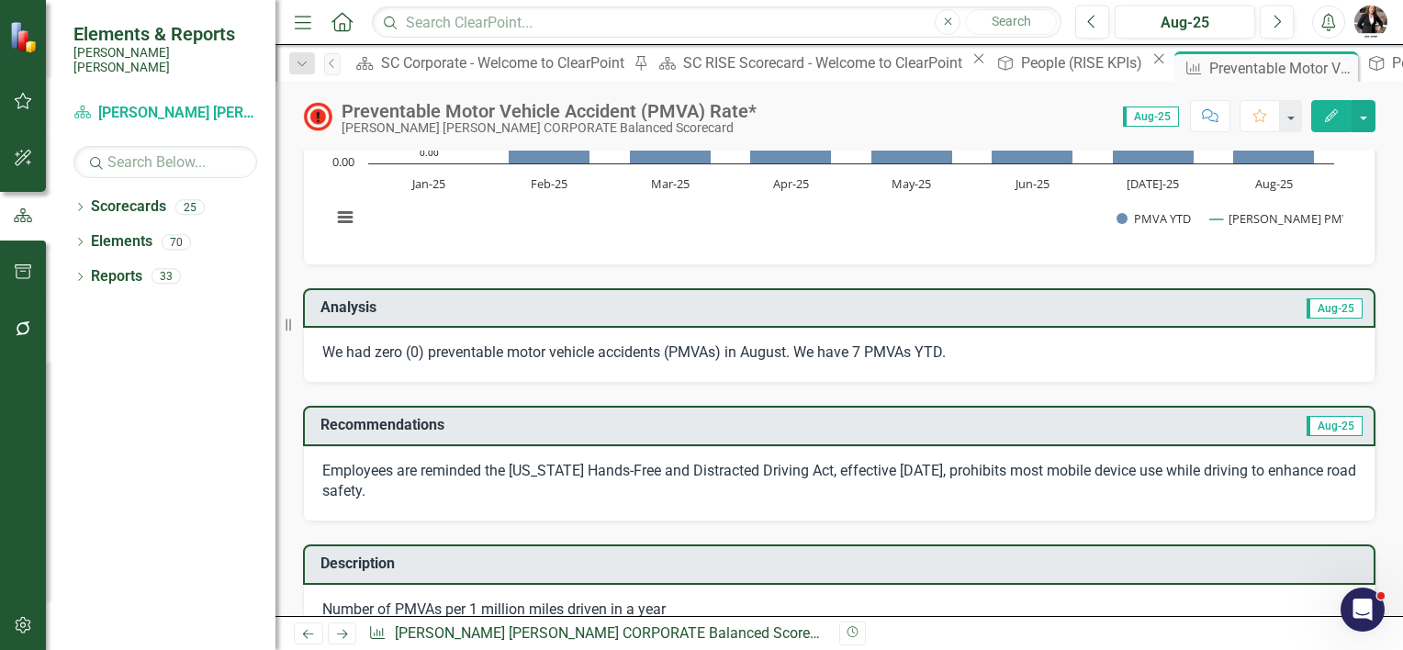
scroll to position [276, 0]
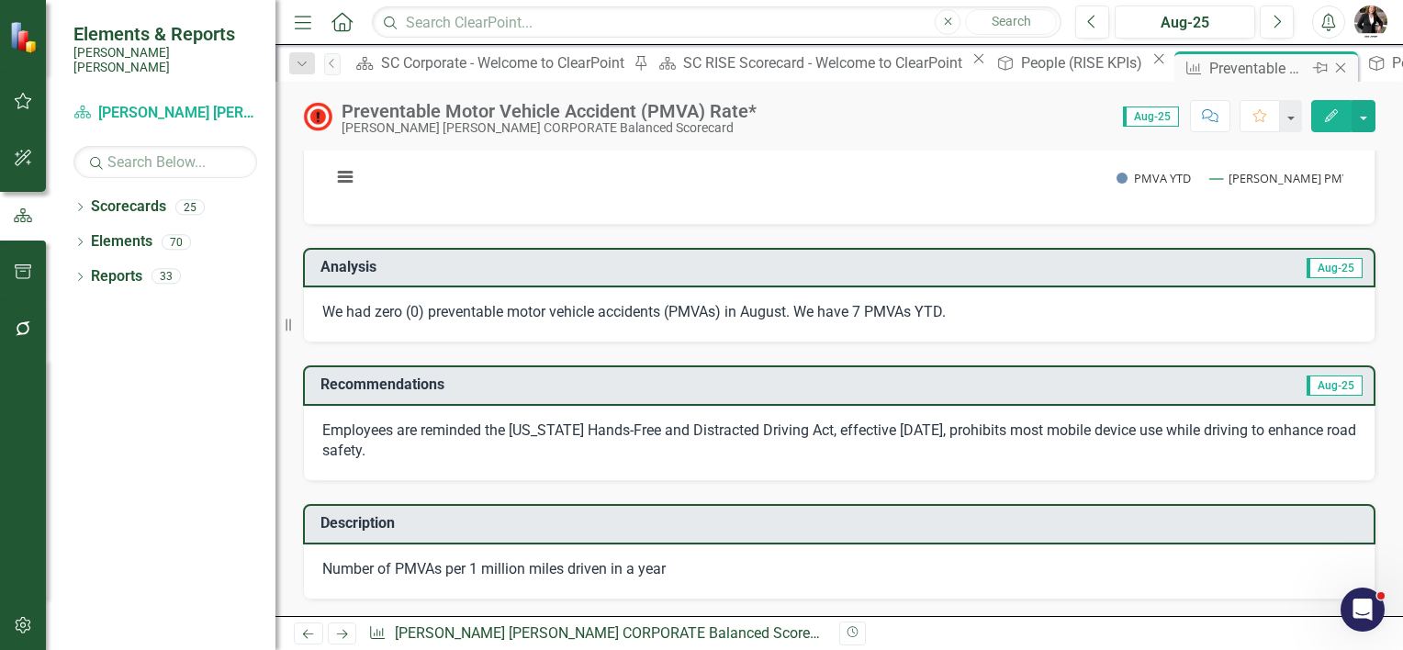
click at [1332, 67] on icon "Close" at bounding box center [1341, 68] width 18 height 15
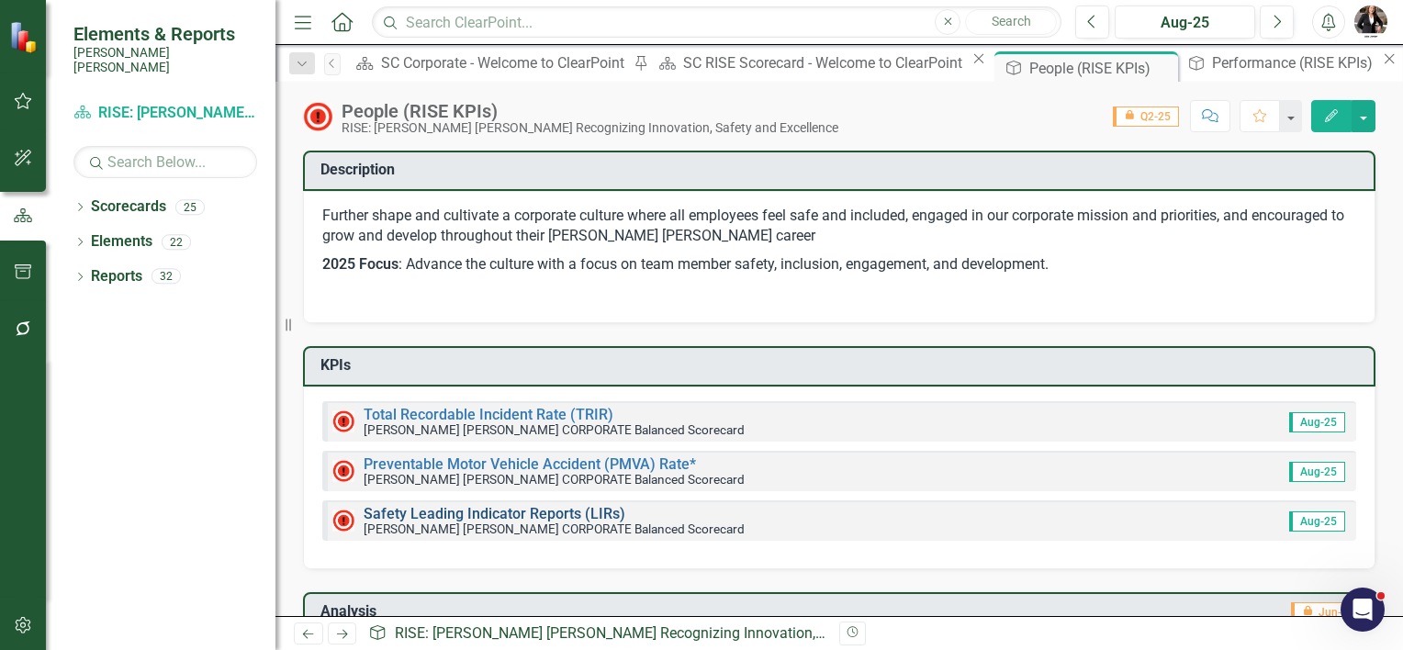
click at [496, 509] on link "Safety Leading Indicator Reports (LIRs)" at bounding box center [495, 513] width 262 height 17
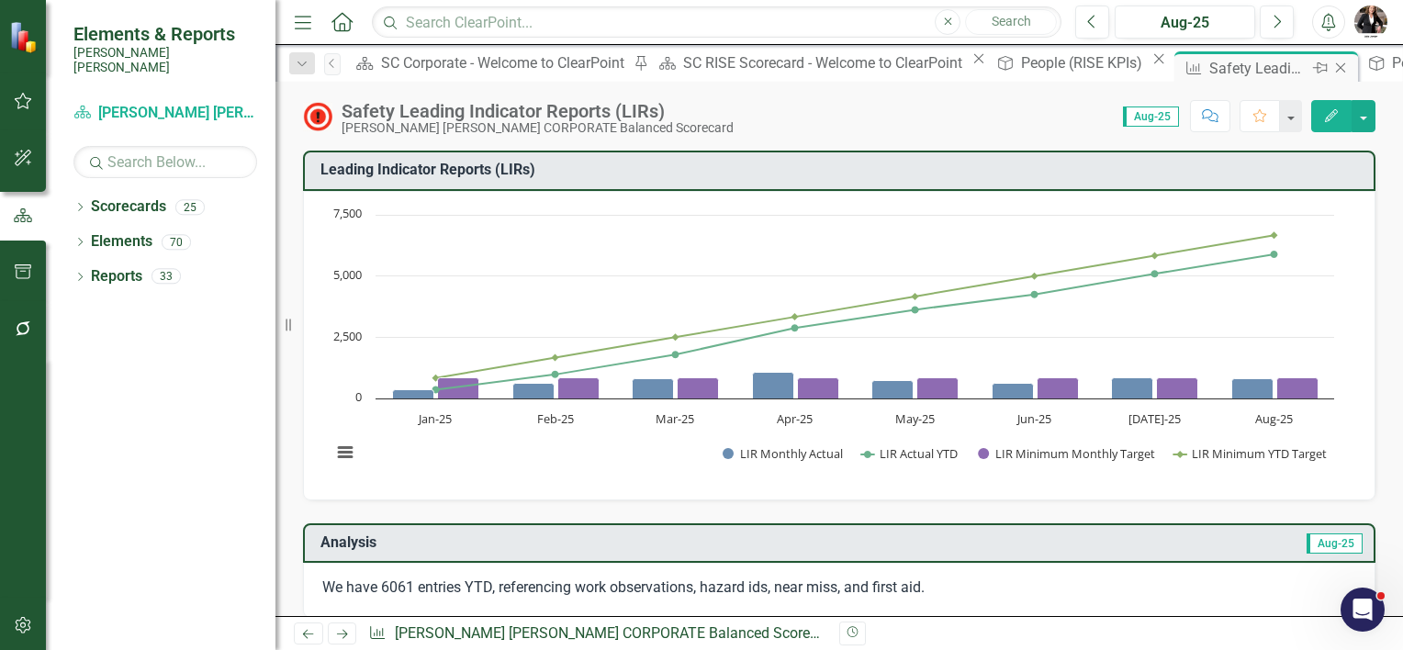
click at [1332, 67] on icon "Close" at bounding box center [1341, 68] width 18 height 15
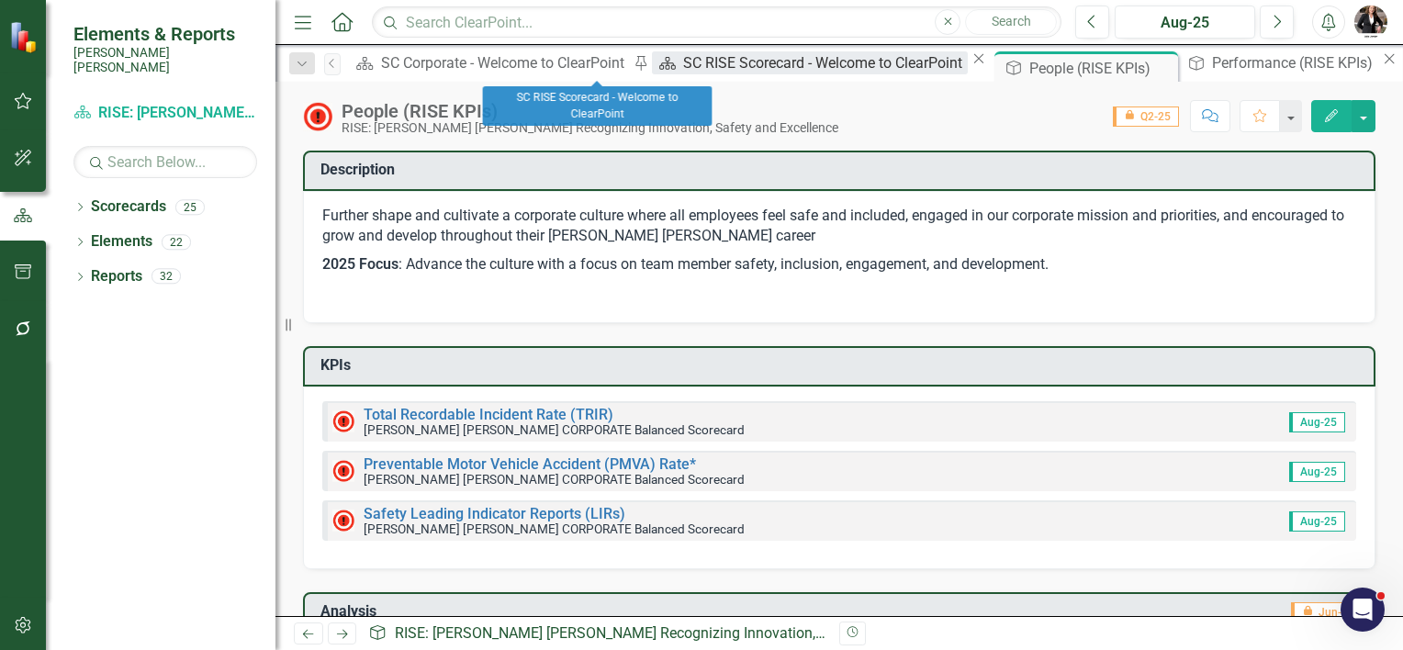
click at [683, 64] on div "SC RISE Scorecard - Welcome to ClearPoint" at bounding box center [825, 62] width 284 height 23
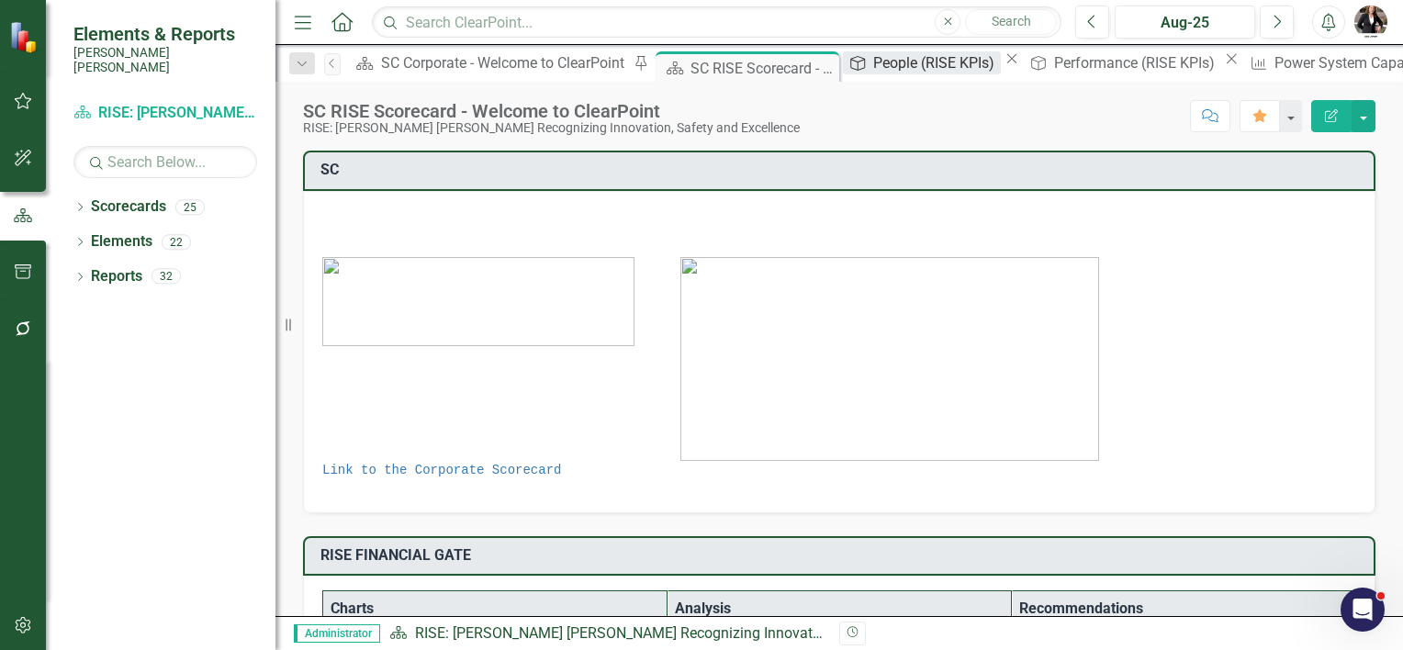
click at [873, 59] on div "People (RISE KPIs)" at bounding box center [936, 62] width 127 height 23
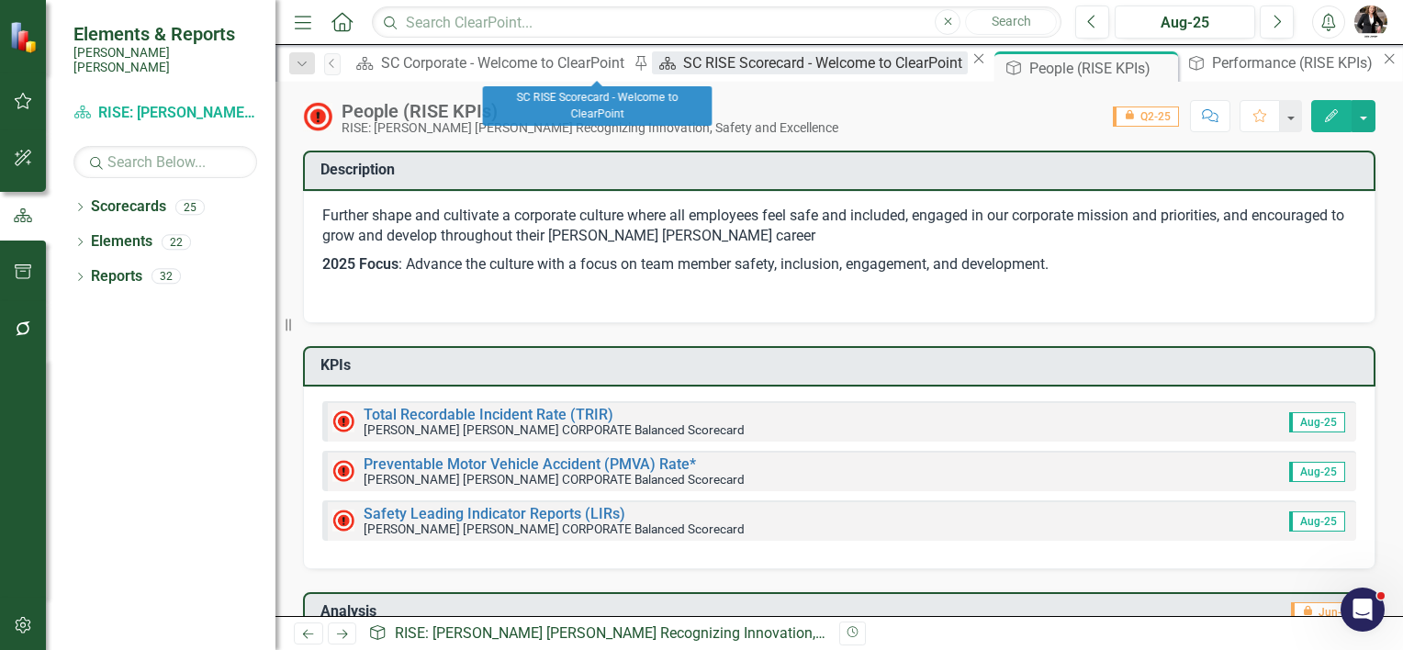
click at [683, 56] on div "SC RISE Scorecard - Welcome to ClearPoint" at bounding box center [825, 62] width 284 height 23
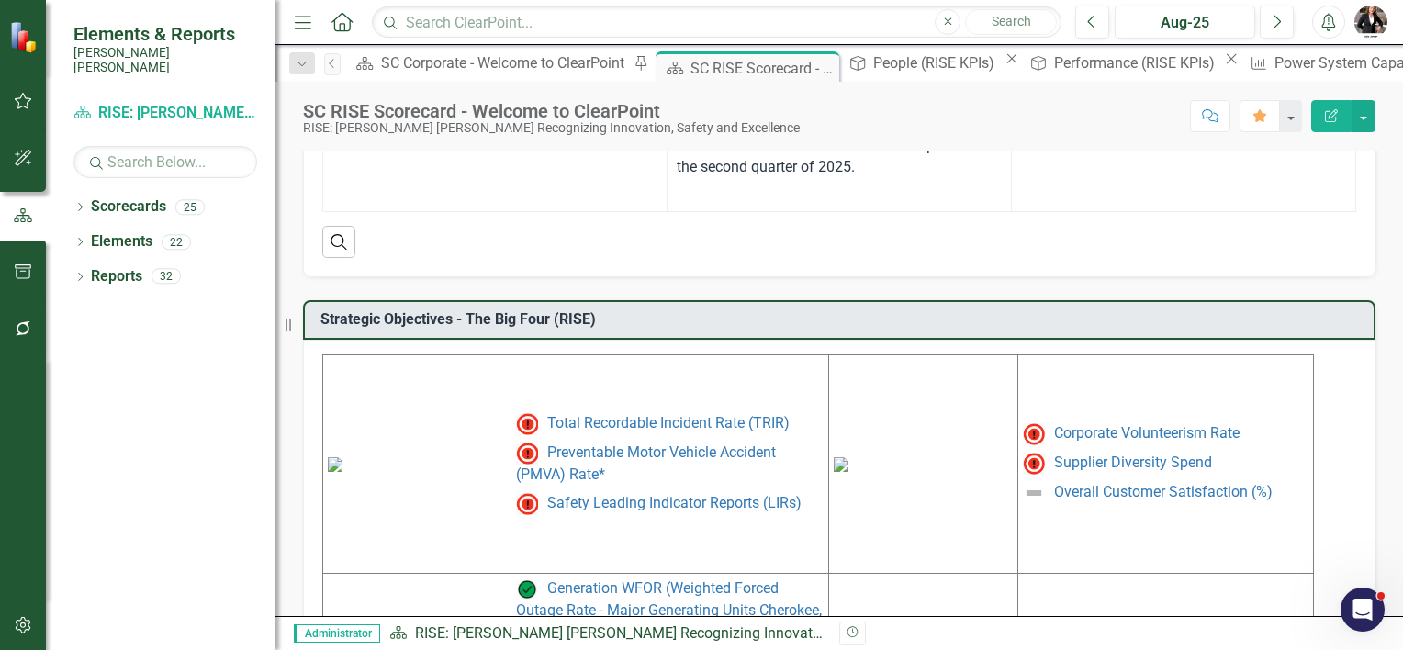
scroll to position [827, 0]
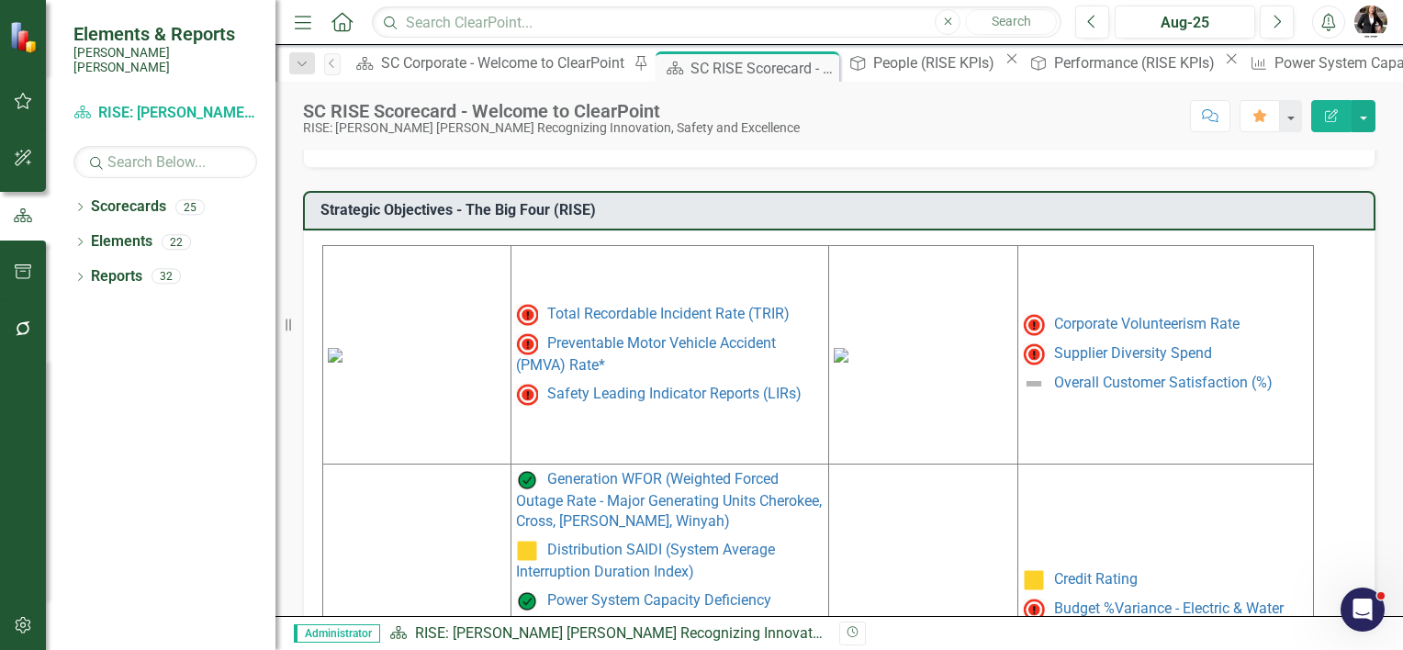
click at [849, 349] on img at bounding box center [841, 355] width 15 height 15
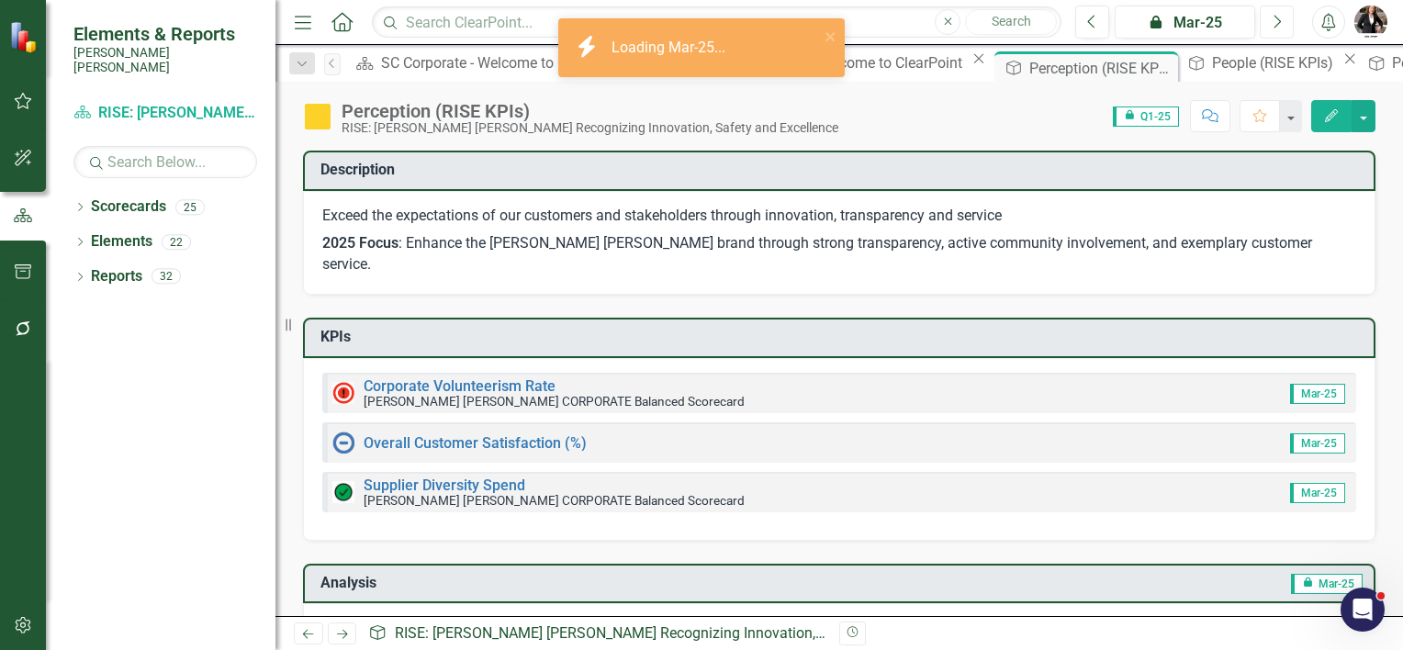
click at [1270, 20] on button "Next" at bounding box center [1277, 22] width 34 height 33
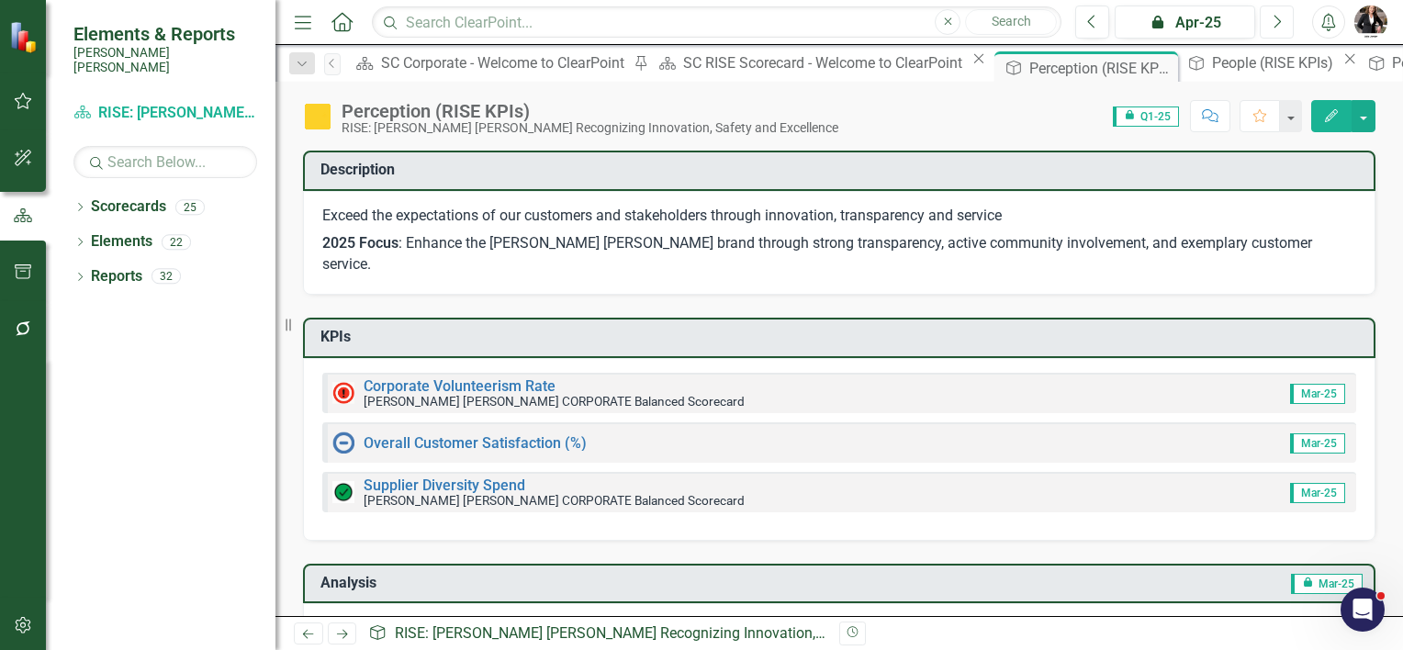
click at [1270, 20] on button "Next" at bounding box center [1277, 22] width 34 height 33
click at [1260, 18] on button "Next" at bounding box center [1277, 22] width 34 height 33
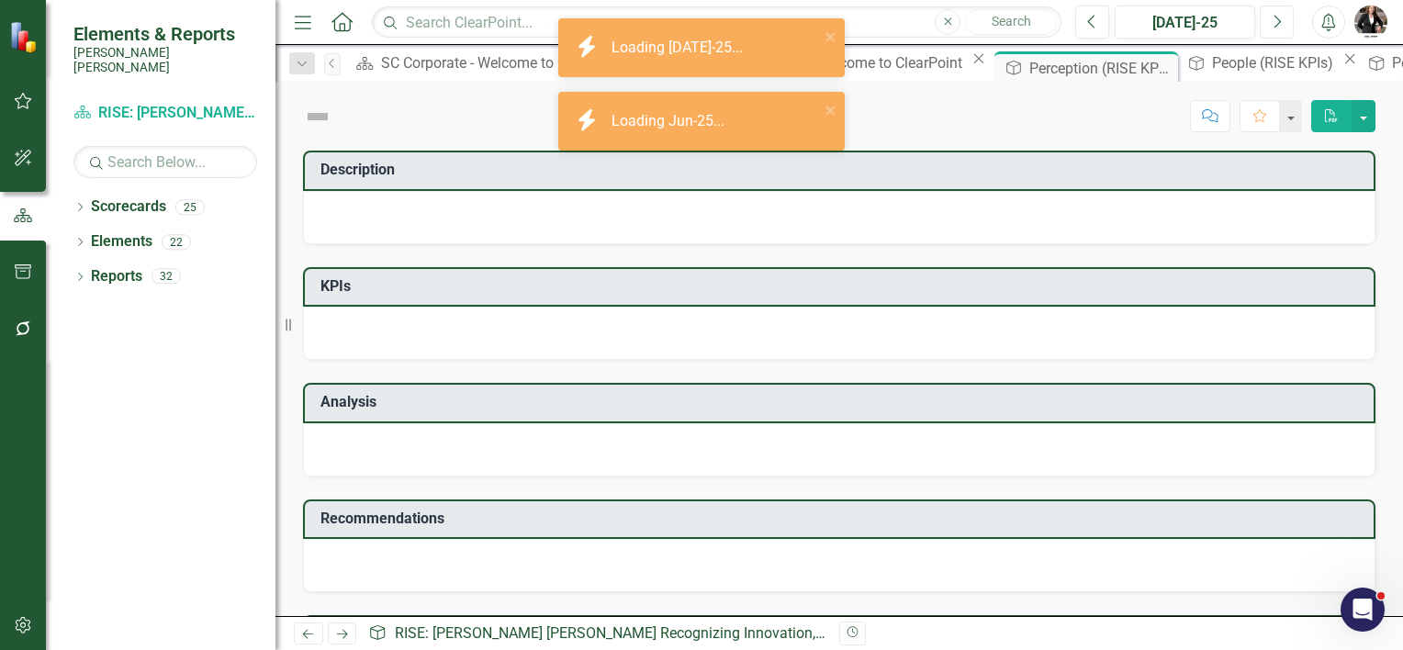
click at [1260, 18] on button "Next" at bounding box center [1277, 22] width 34 height 33
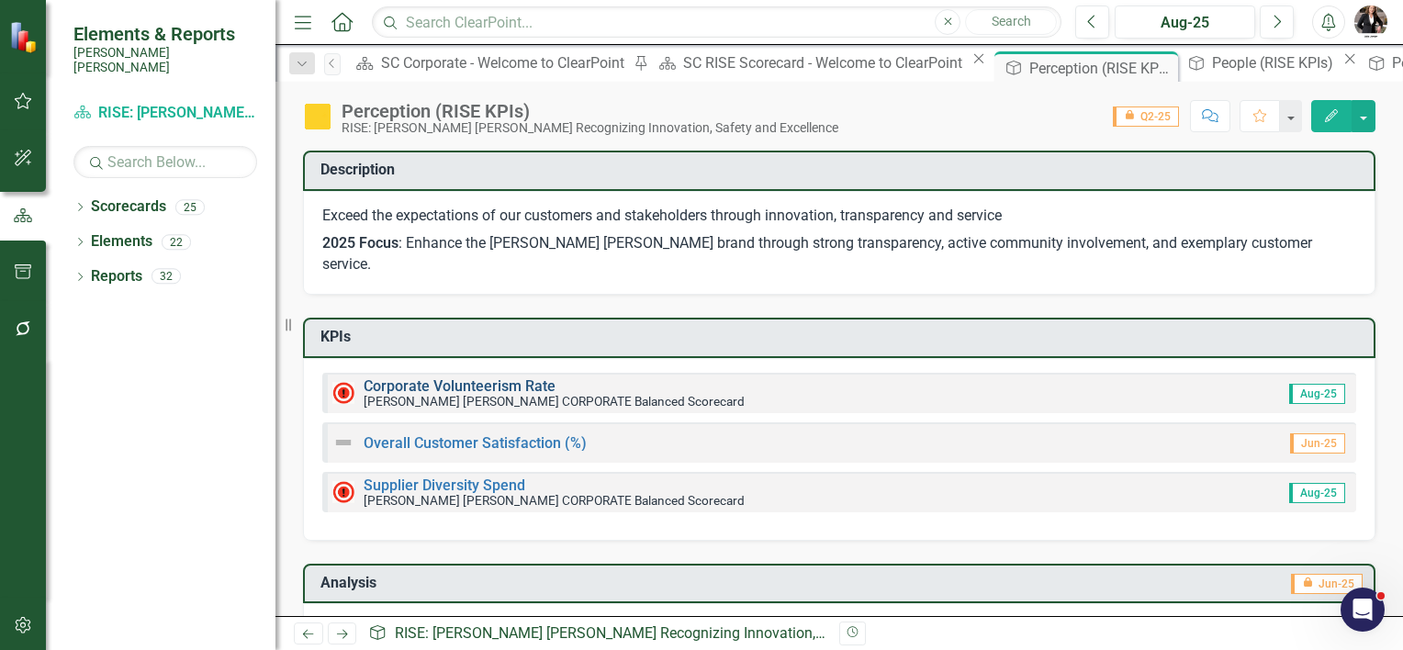
click at [478, 377] on link "Corporate Volunteerism Rate" at bounding box center [460, 385] width 192 height 17
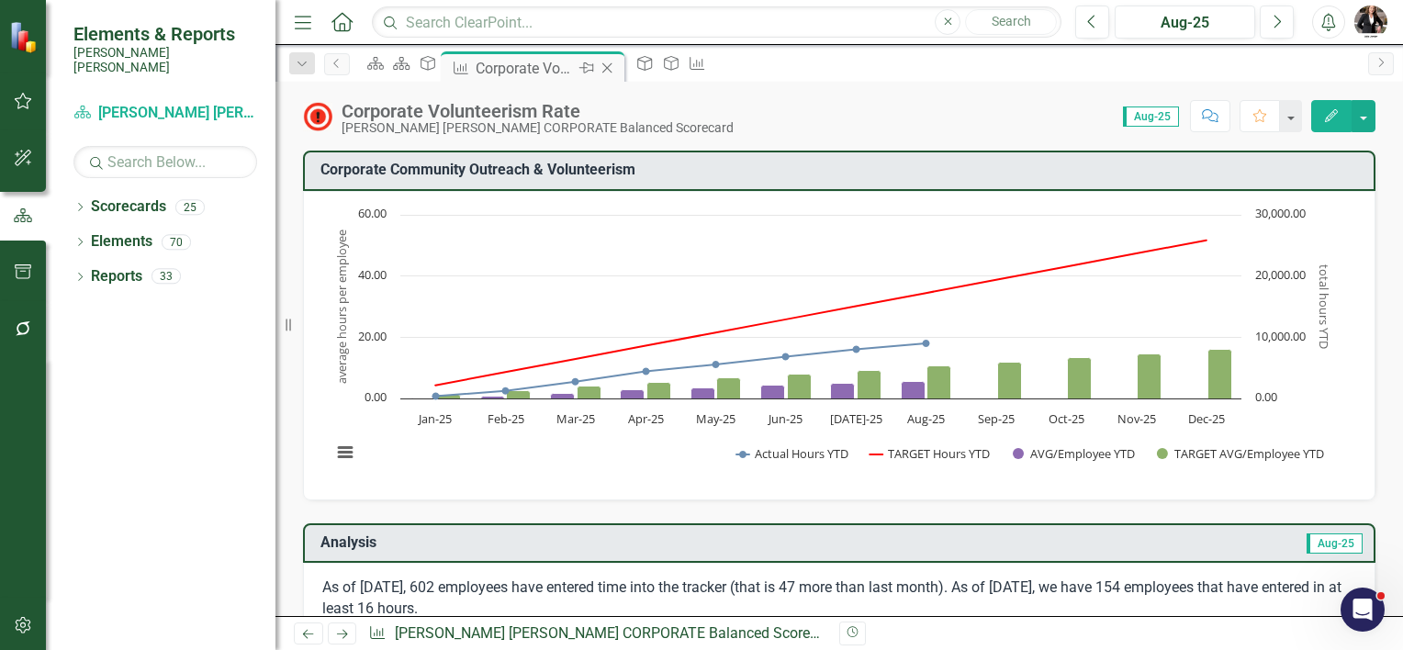
click at [616, 67] on icon "Close" at bounding box center [607, 68] width 18 height 15
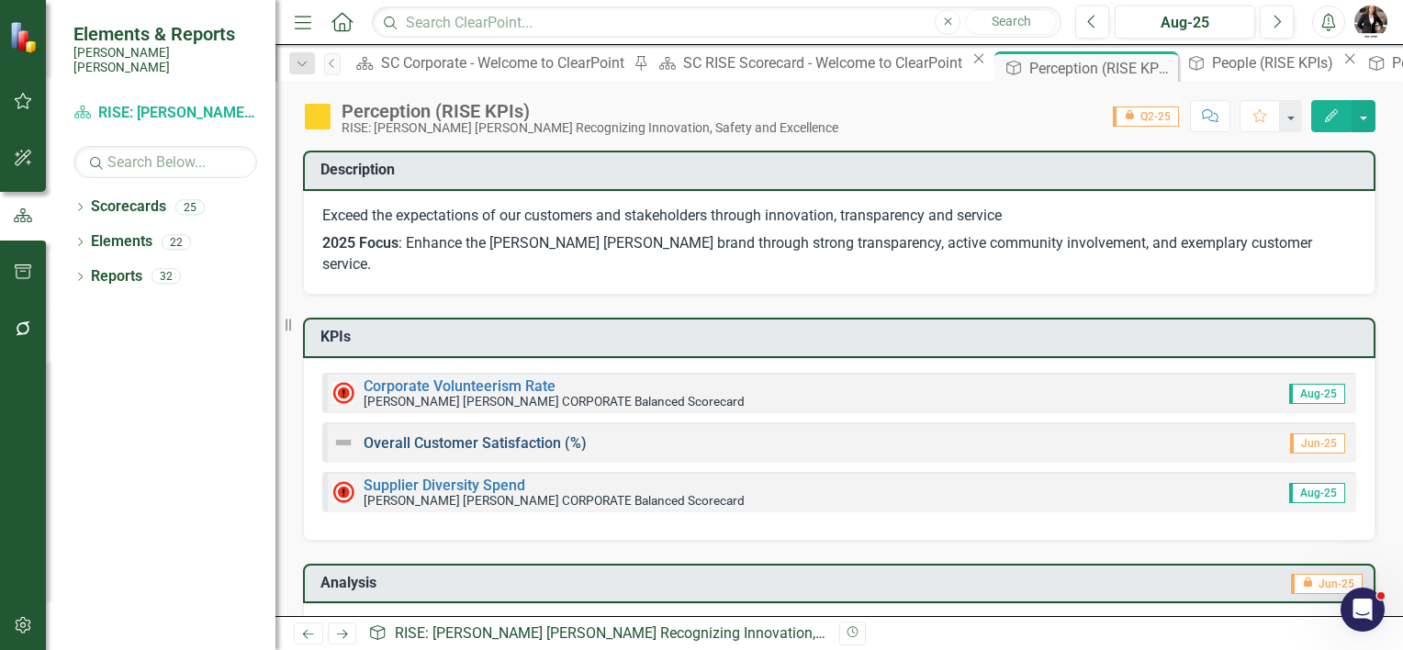
click at [432, 434] on link "Overall Customer Satisfaction (%)" at bounding box center [475, 442] width 223 height 17
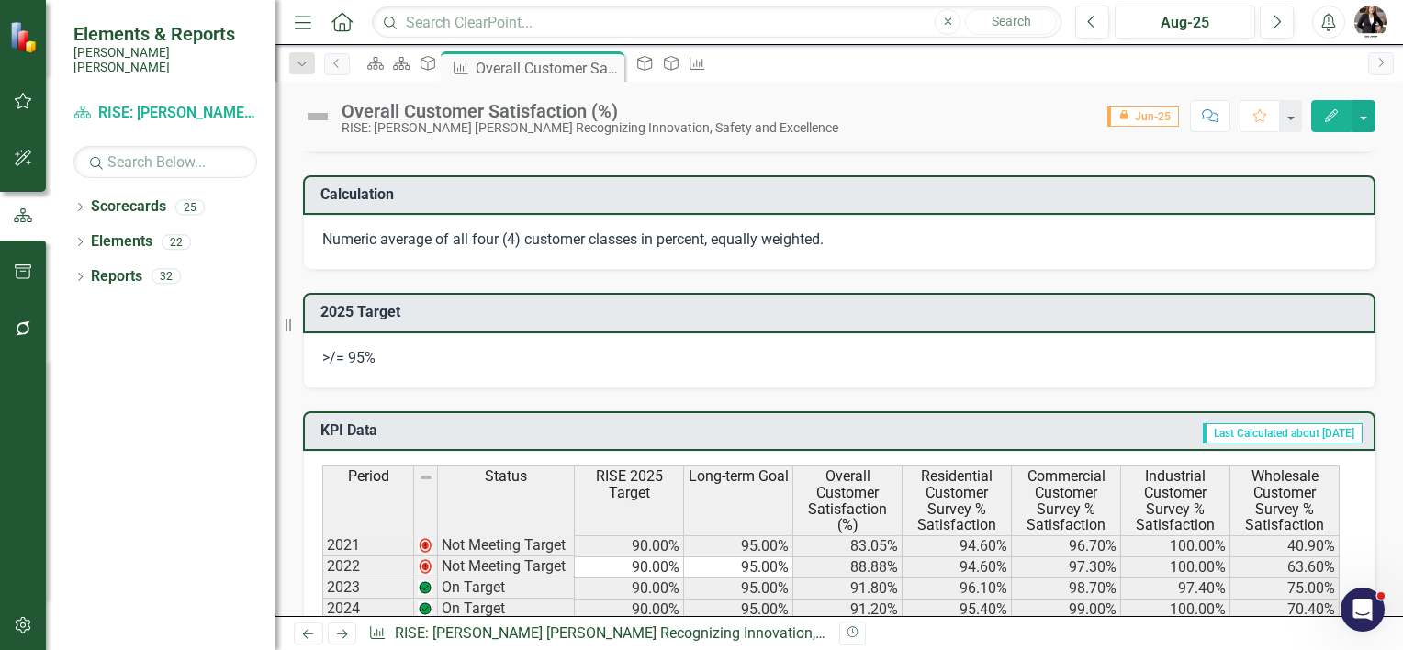
scroll to position [1102, 0]
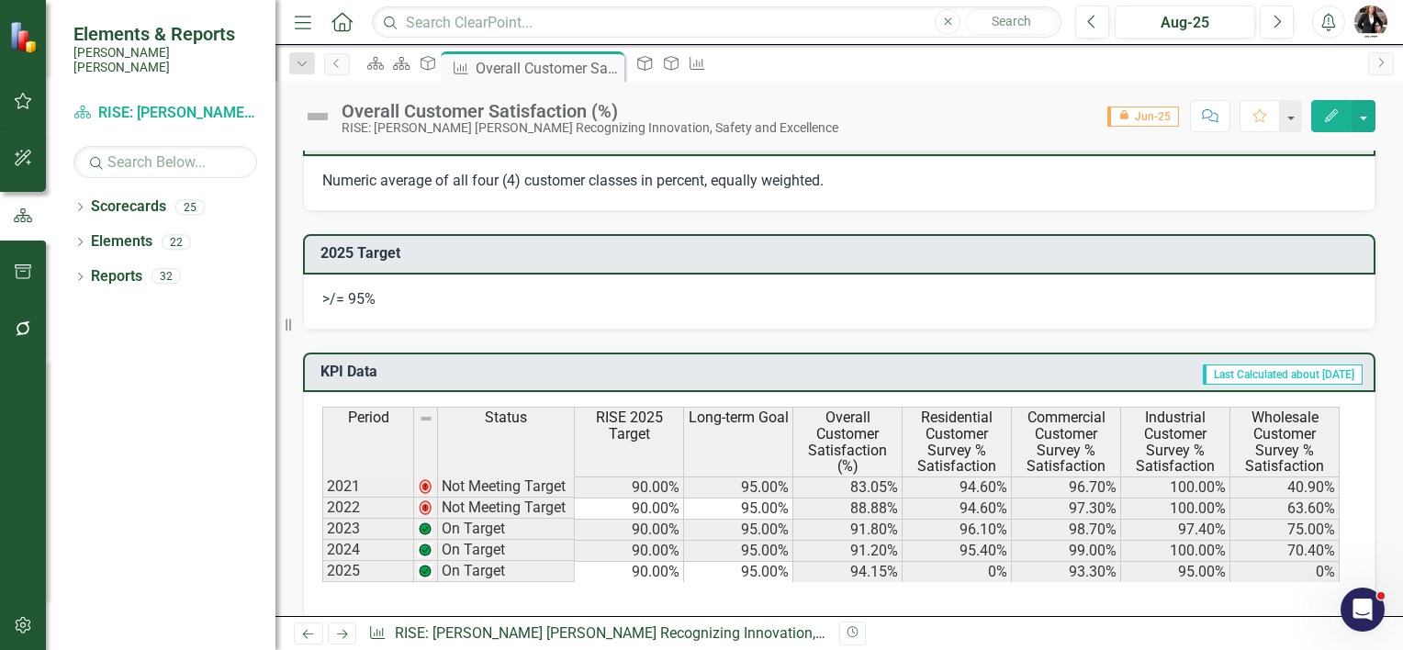
click at [1267, 563] on td "0%" at bounding box center [1285, 572] width 109 height 21
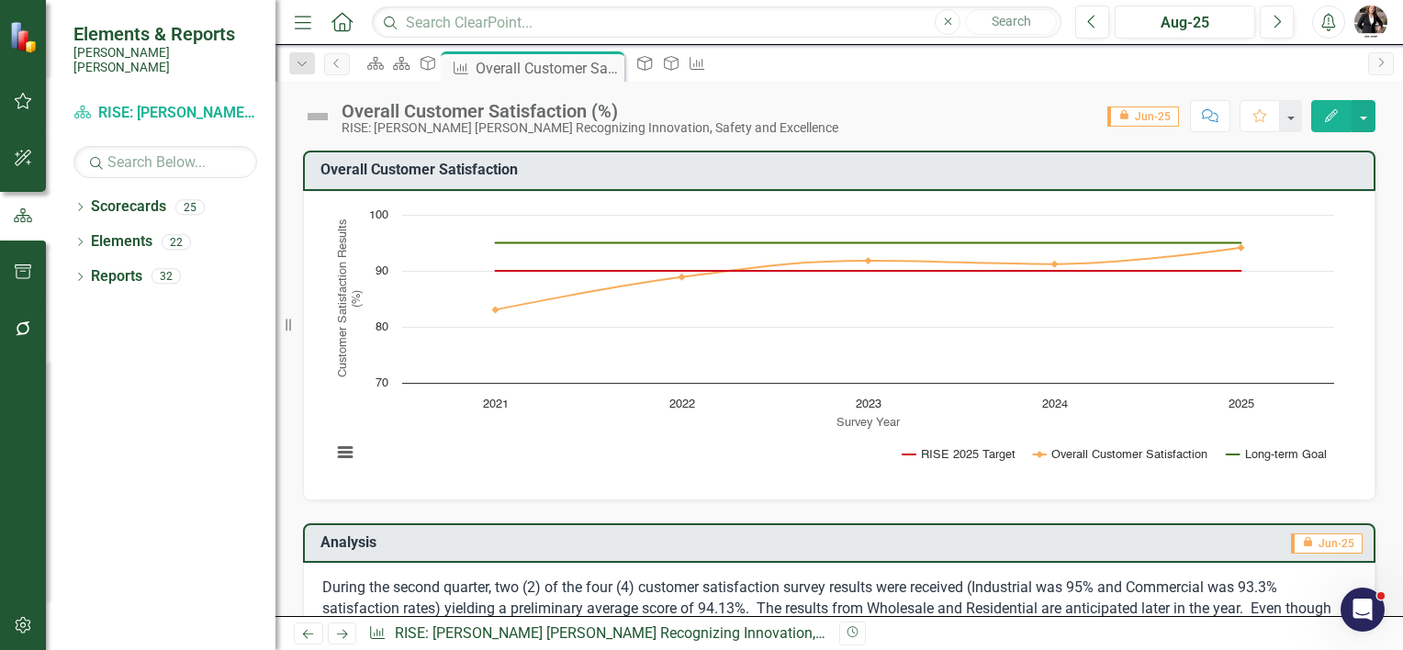
scroll to position [0, 0]
click at [616, 70] on icon "Close" at bounding box center [607, 68] width 18 height 15
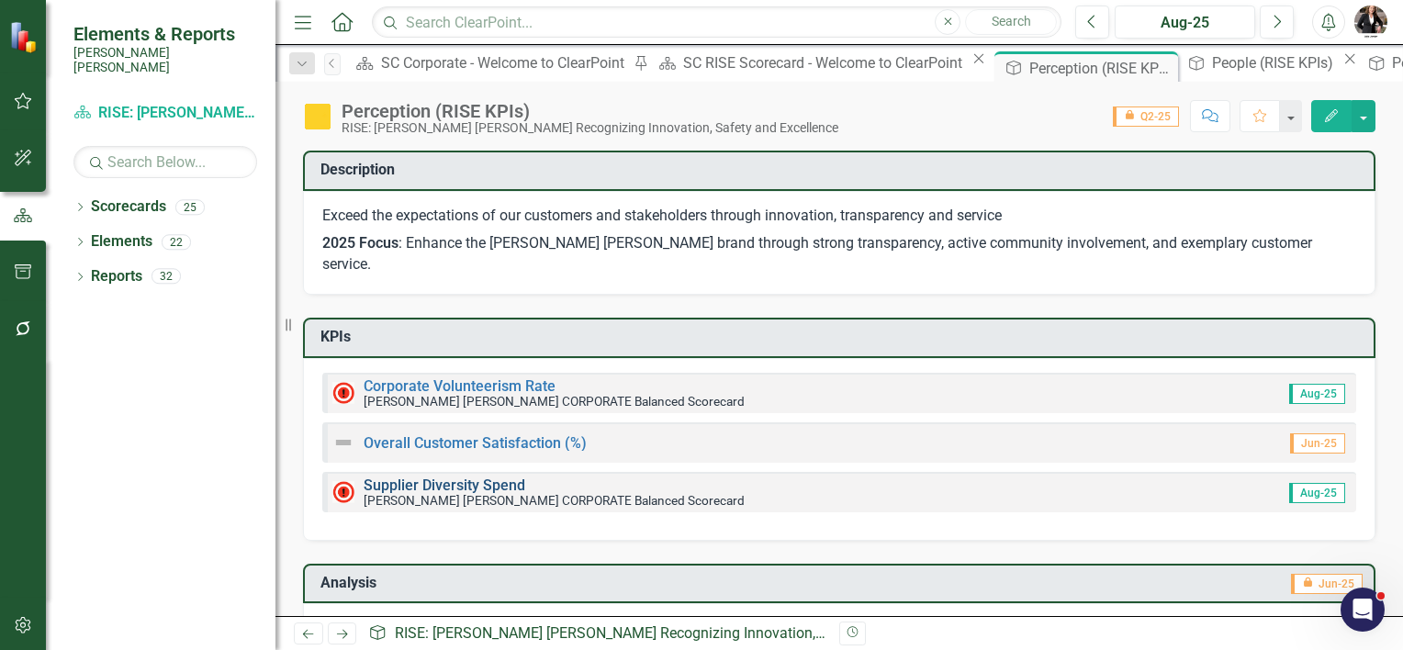
click at [468, 477] on link "Supplier Diversity Spend" at bounding box center [445, 485] width 162 height 17
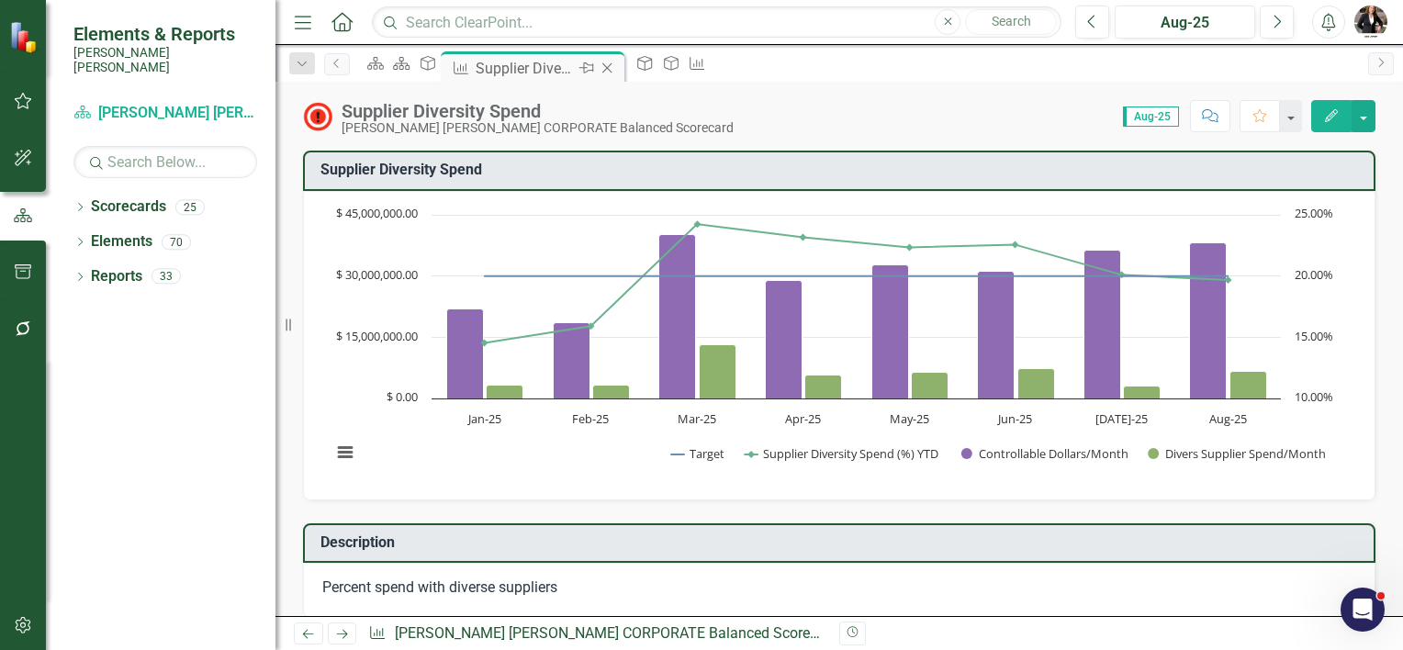
click at [616, 70] on icon "Close" at bounding box center [607, 68] width 18 height 15
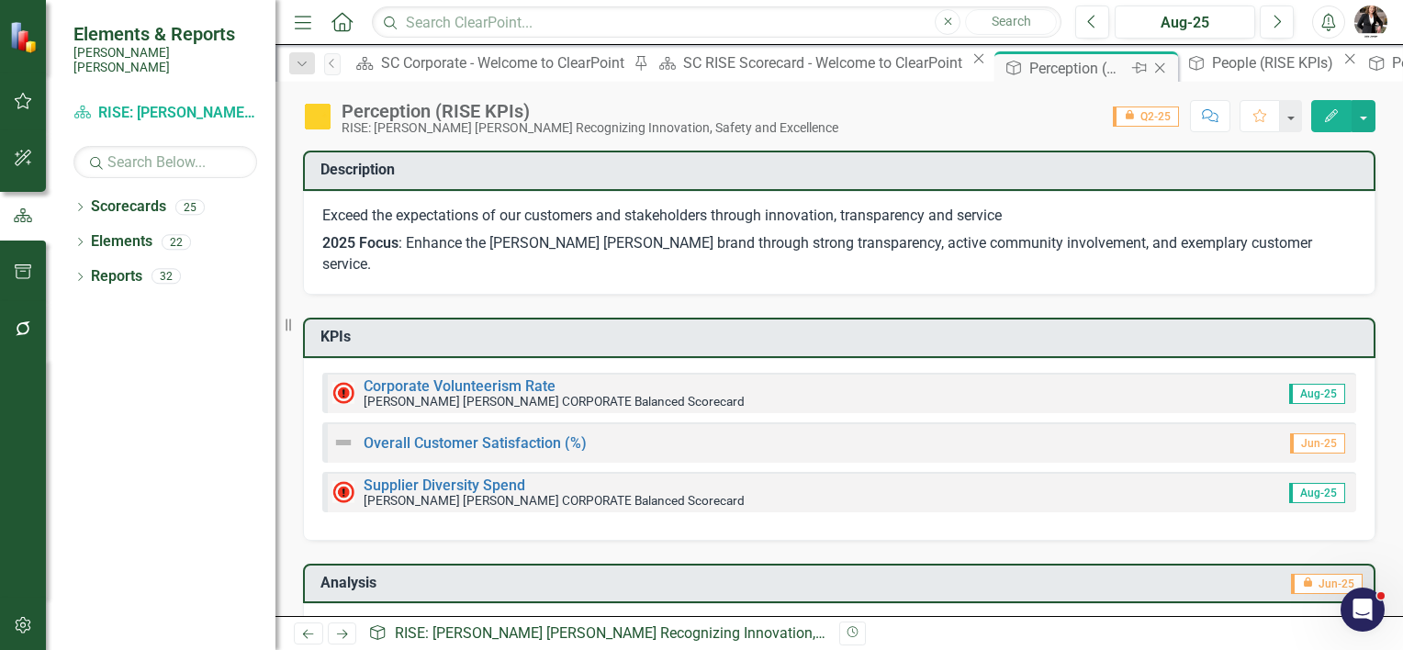
click at [1151, 70] on icon "Close" at bounding box center [1160, 68] width 18 height 15
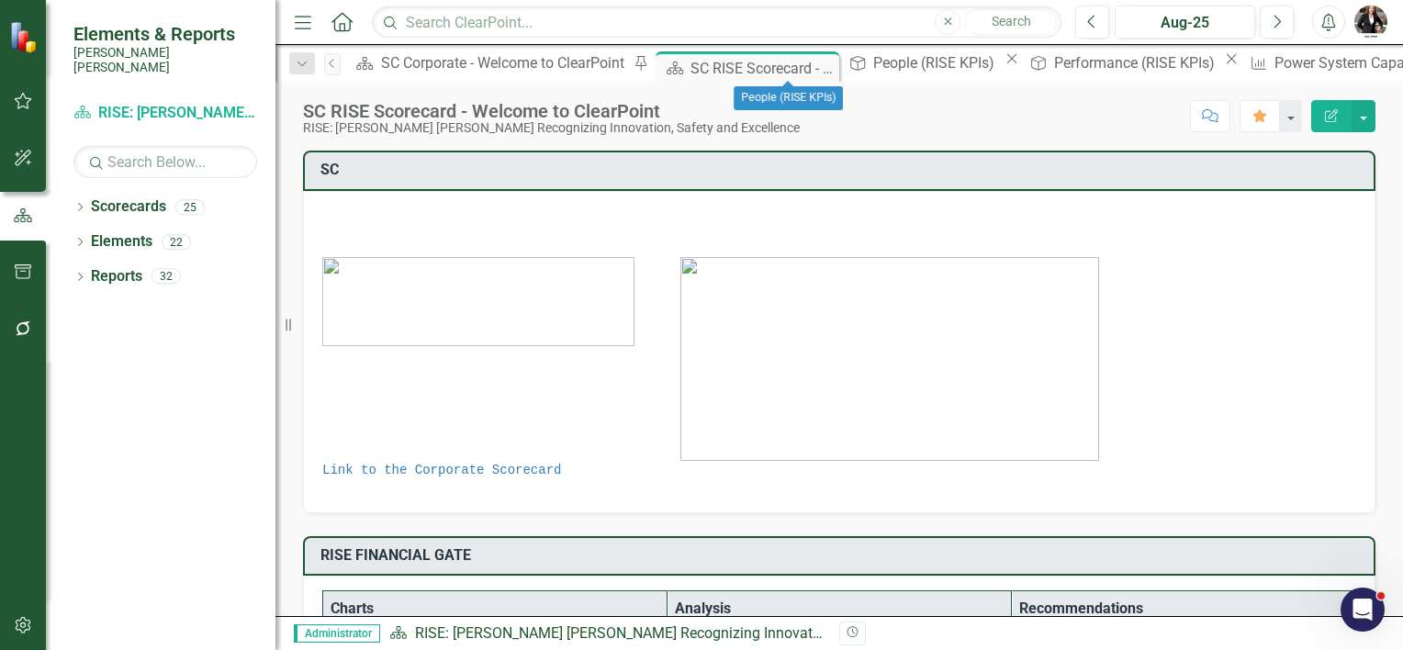
click at [1003, 64] on icon "Close" at bounding box center [1012, 58] width 18 height 15
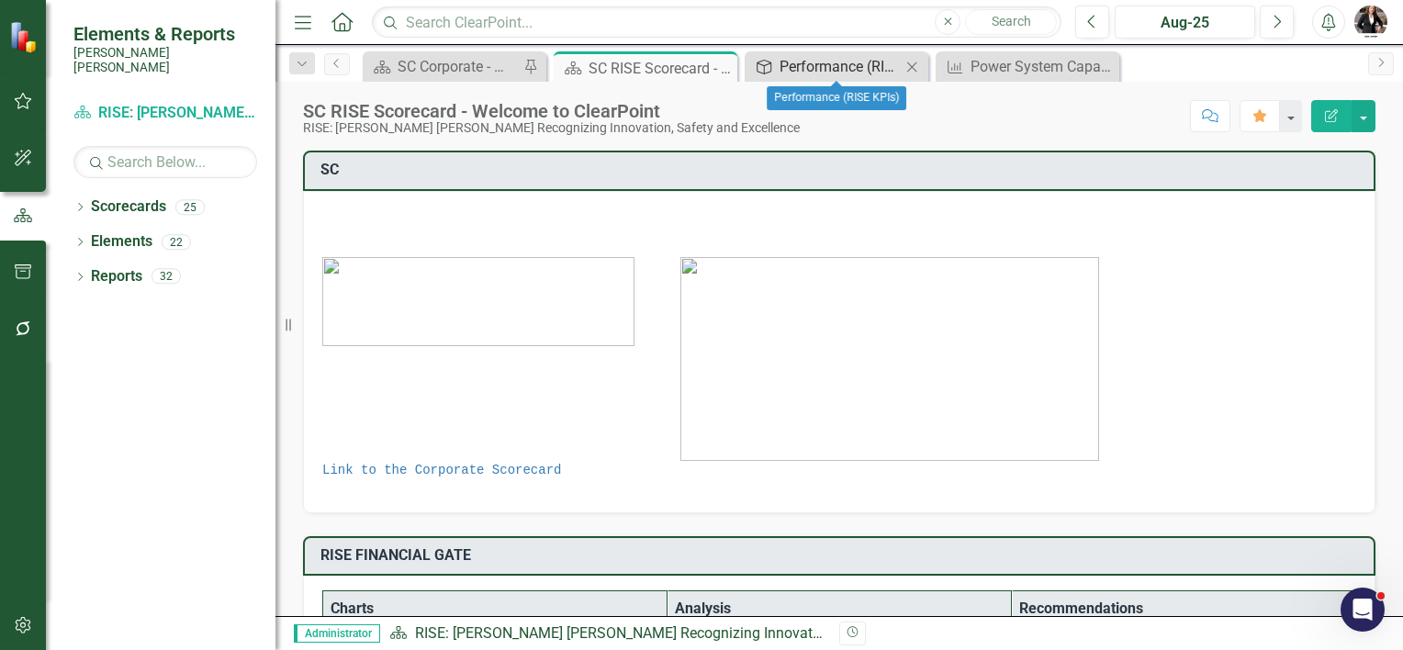
click at [852, 62] on div "Performance (RISE KPIs)" at bounding box center [840, 66] width 121 height 23
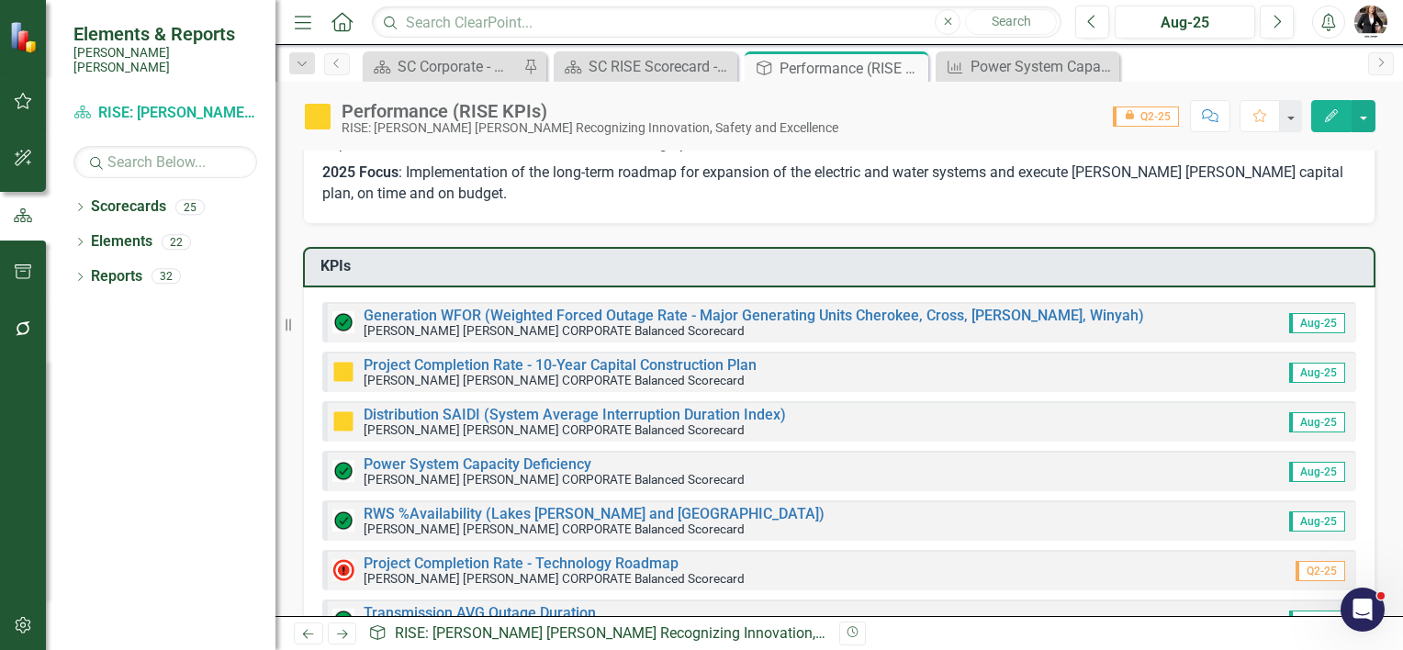
scroll to position [184, 0]
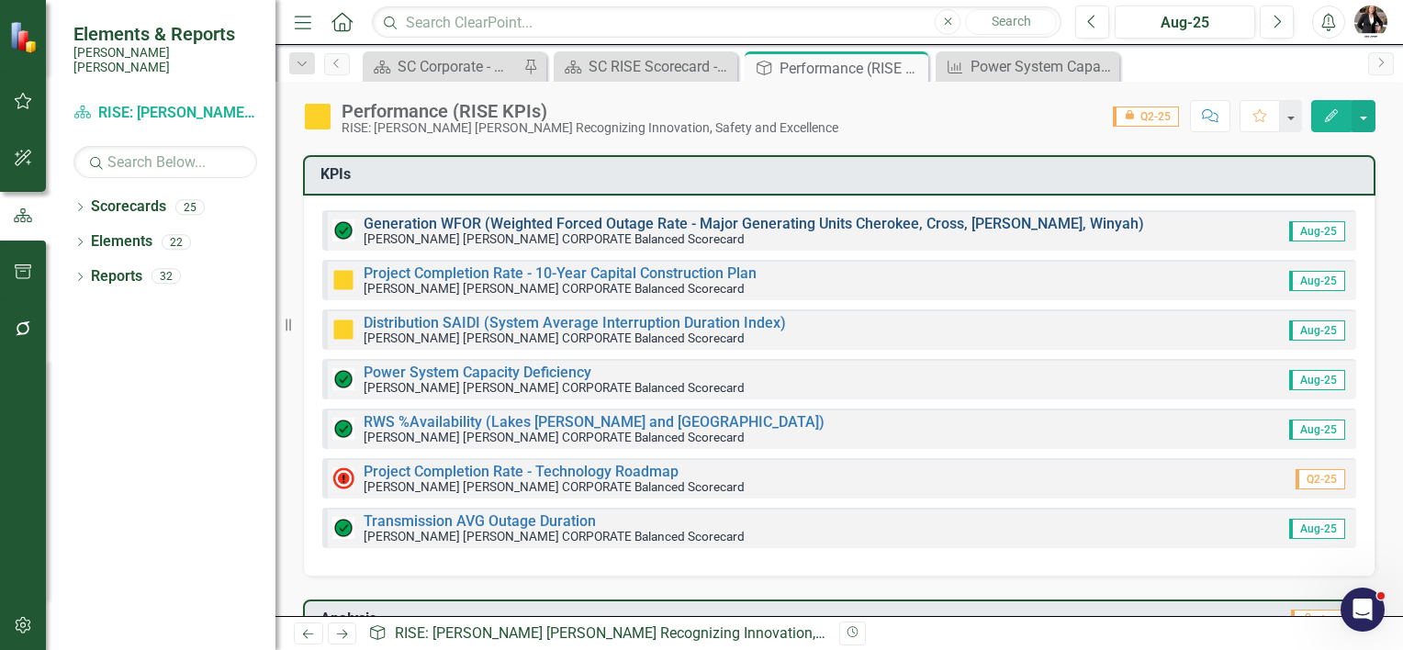
click at [456, 223] on link "Generation WFOR (Weighted Forced Outage Rate - Major Generating Units Cherokee,…" at bounding box center [754, 223] width 781 height 17
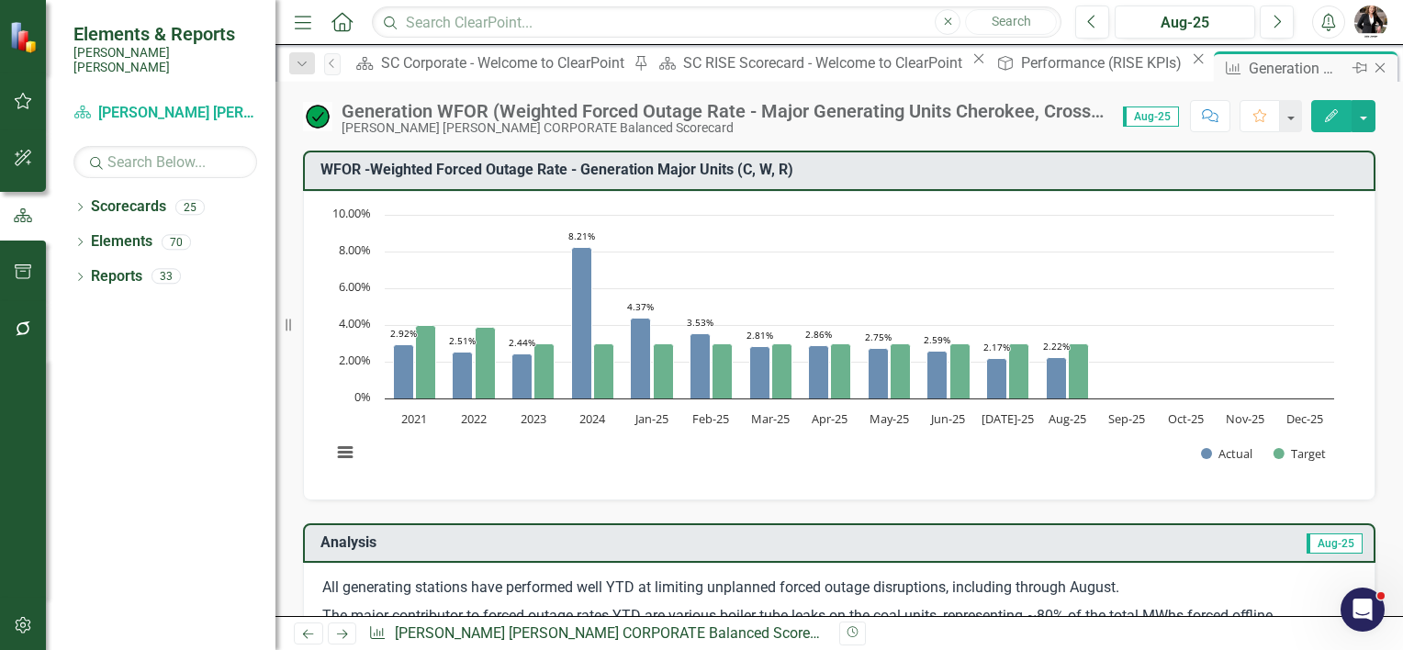
click at [1376, 68] on icon at bounding box center [1381, 68] width 10 height 10
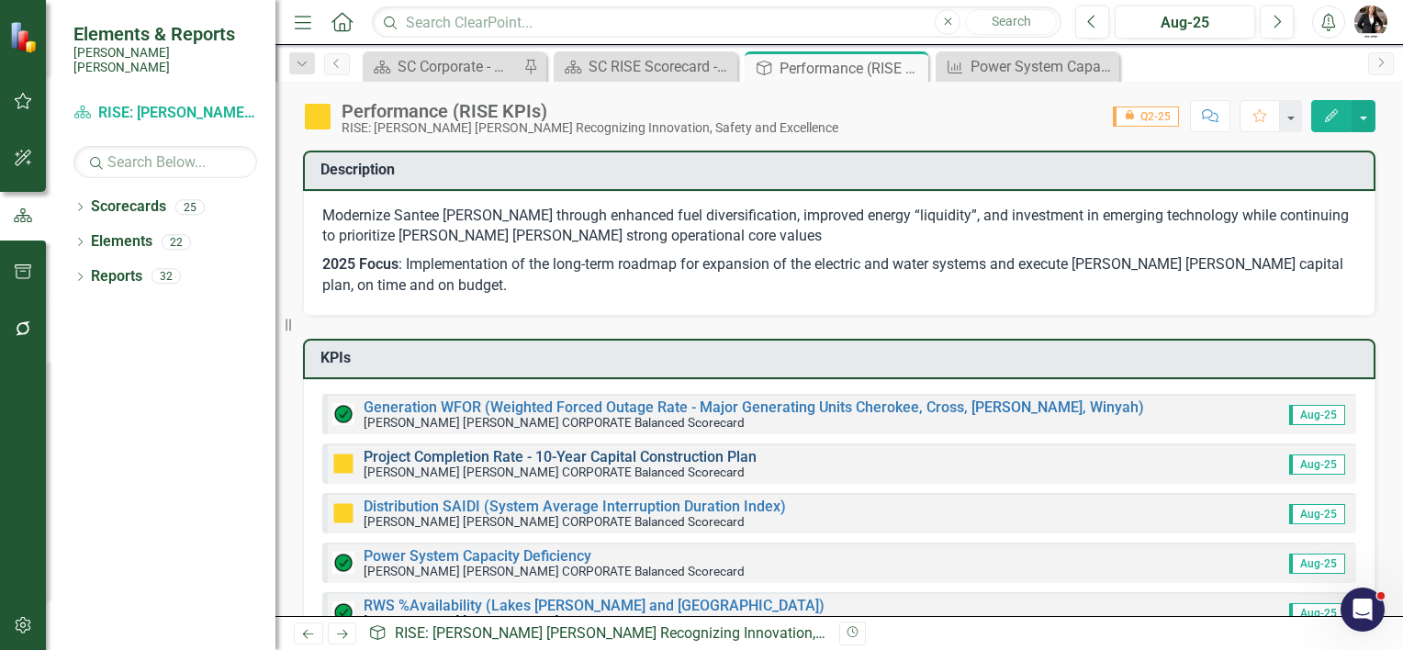
click at [493, 454] on link "Project Completion Rate - 10-Year Capital Construction Plan" at bounding box center [560, 456] width 393 height 17
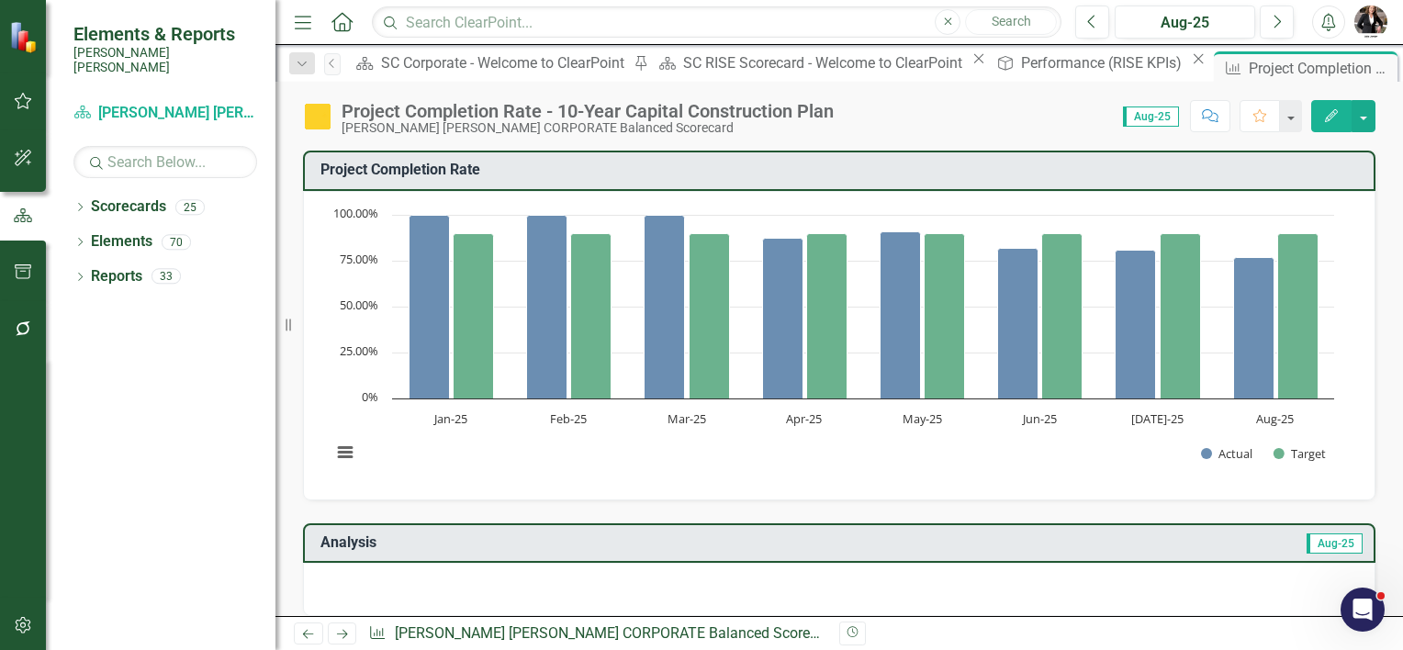
click at [1206, 111] on icon "Comment" at bounding box center [1210, 115] width 17 height 13
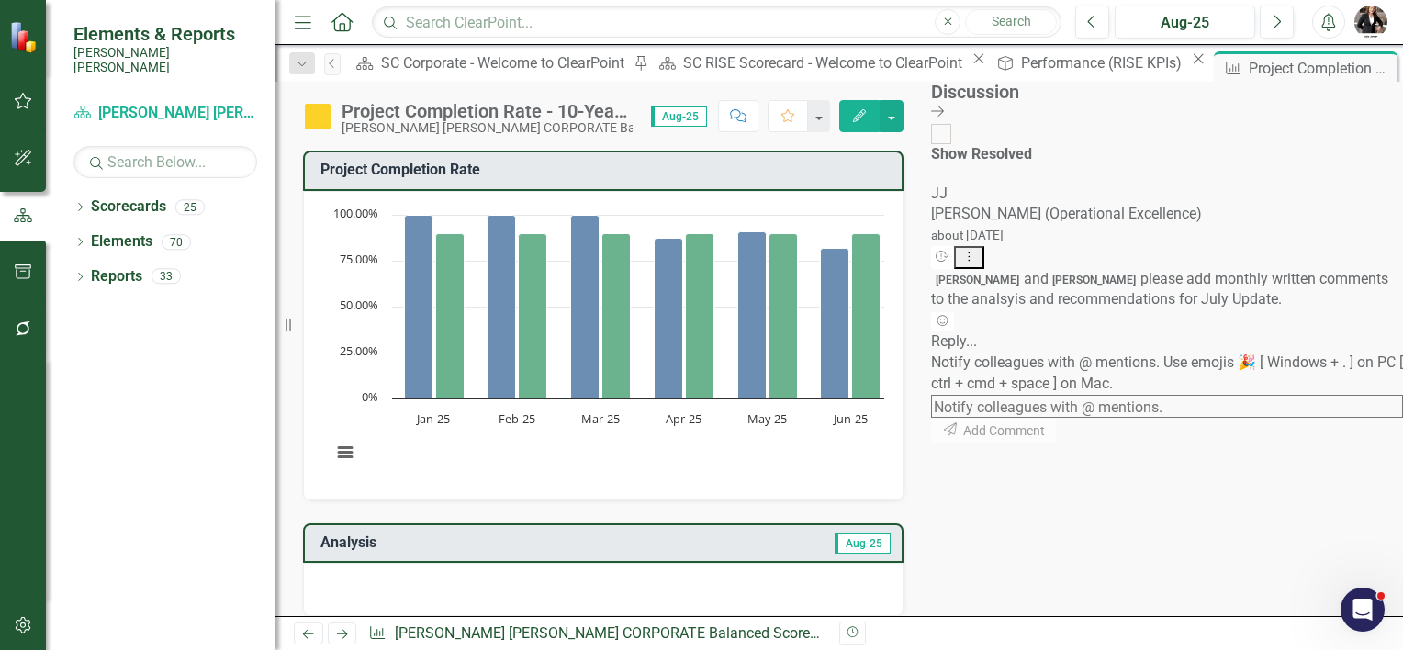
click at [1191, 418] on textarea at bounding box center [1167, 406] width 472 height 23
type textarea "L"
type textarea "A"
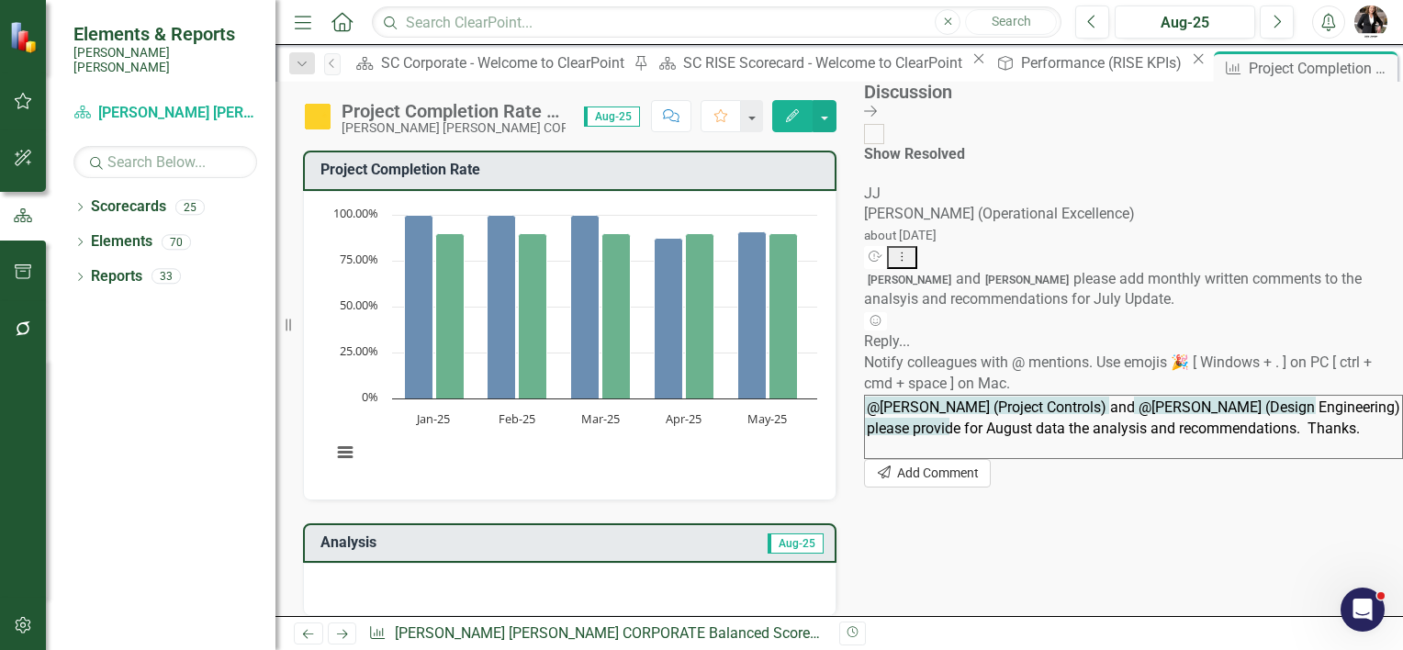
type textarea "@[PERSON_NAME] (Project Controls) and @[PERSON_NAME] (Design Engineering) pleas…"
click at [893, 479] on icon "Send" at bounding box center [884, 473] width 17 height 13
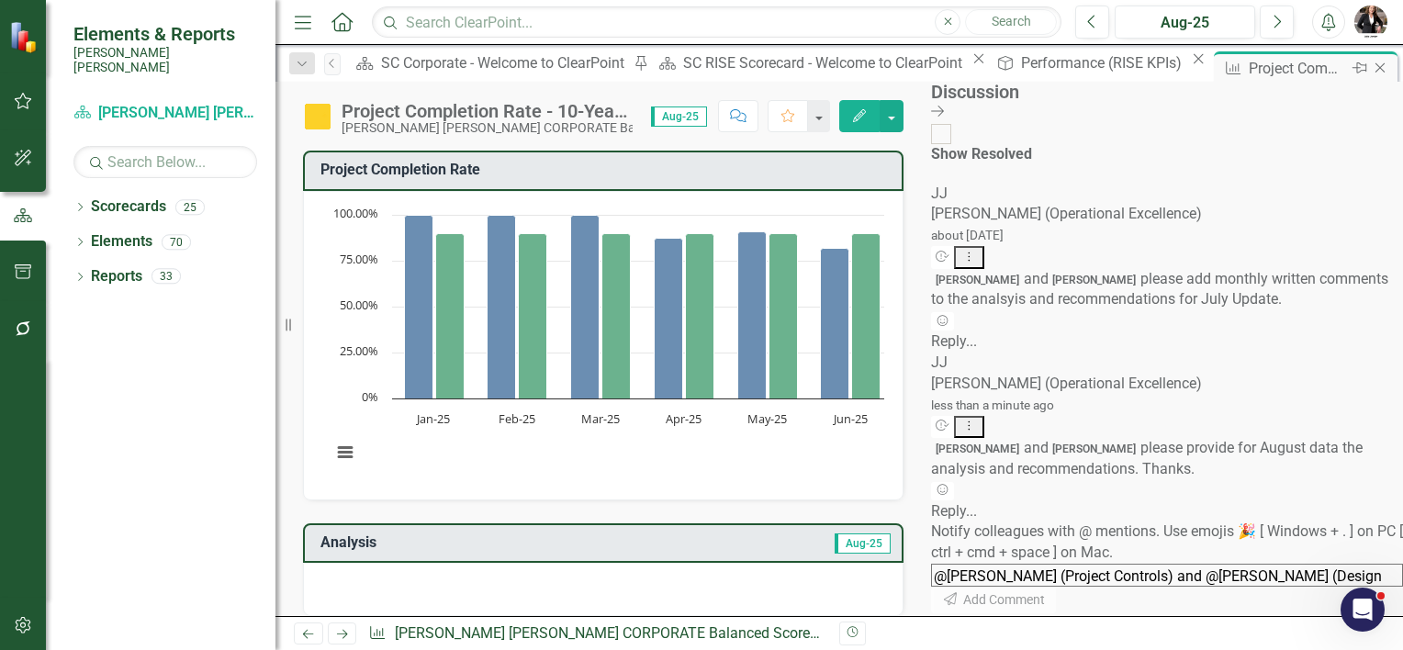
click at [1371, 70] on icon "Close" at bounding box center [1380, 68] width 18 height 15
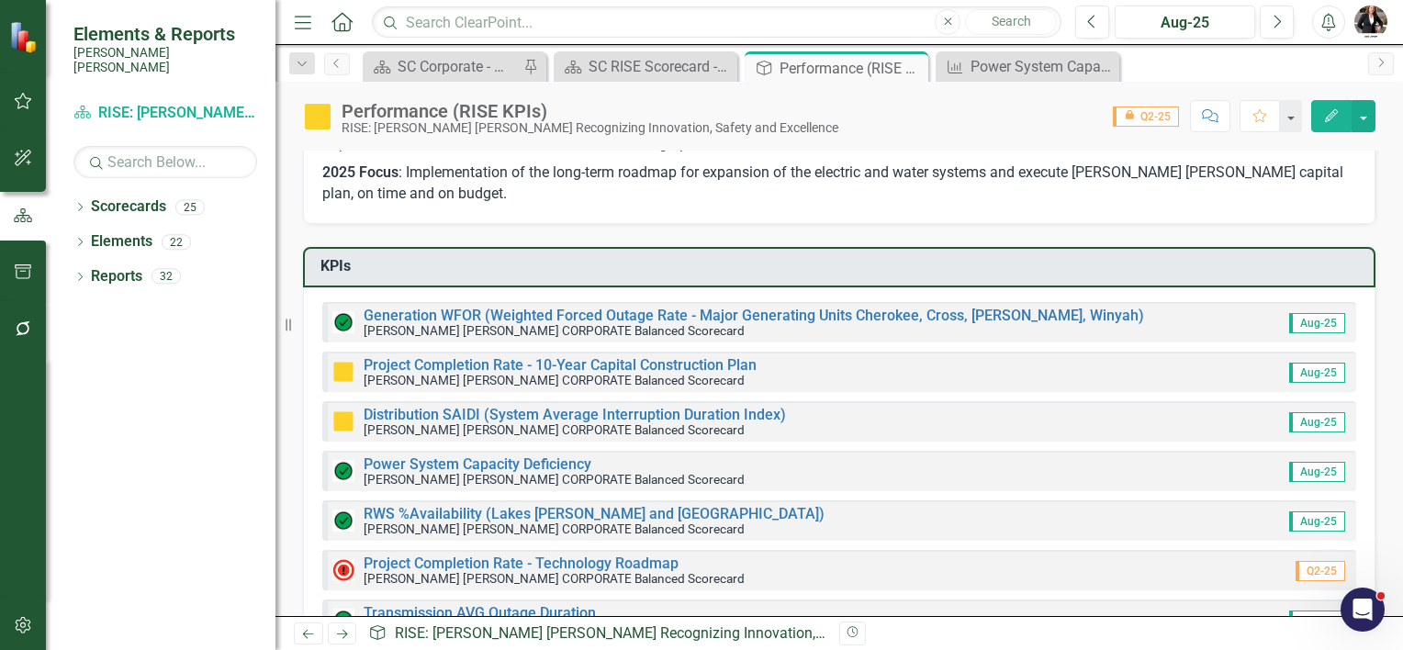
scroll to position [184, 0]
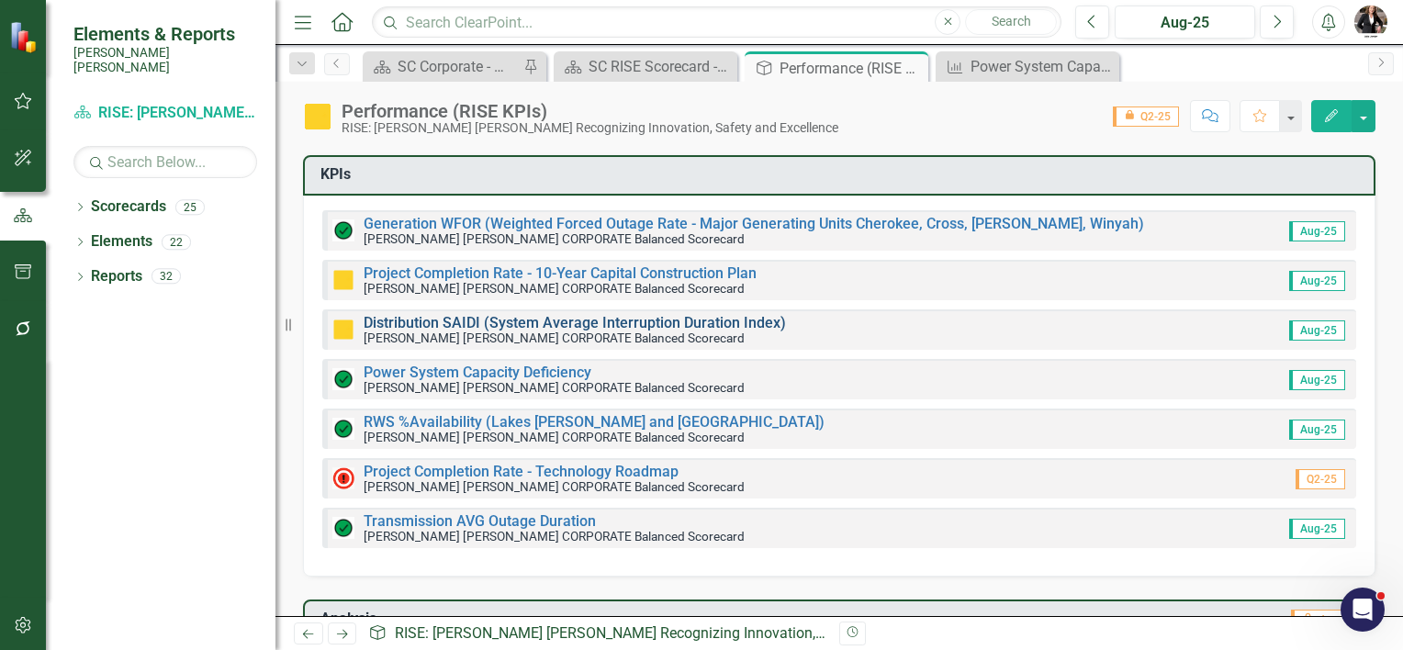
click at [462, 318] on link "Distribution SAIDI (System Average Interruption Duration Index)" at bounding box center [575, 322] width 422 height 17
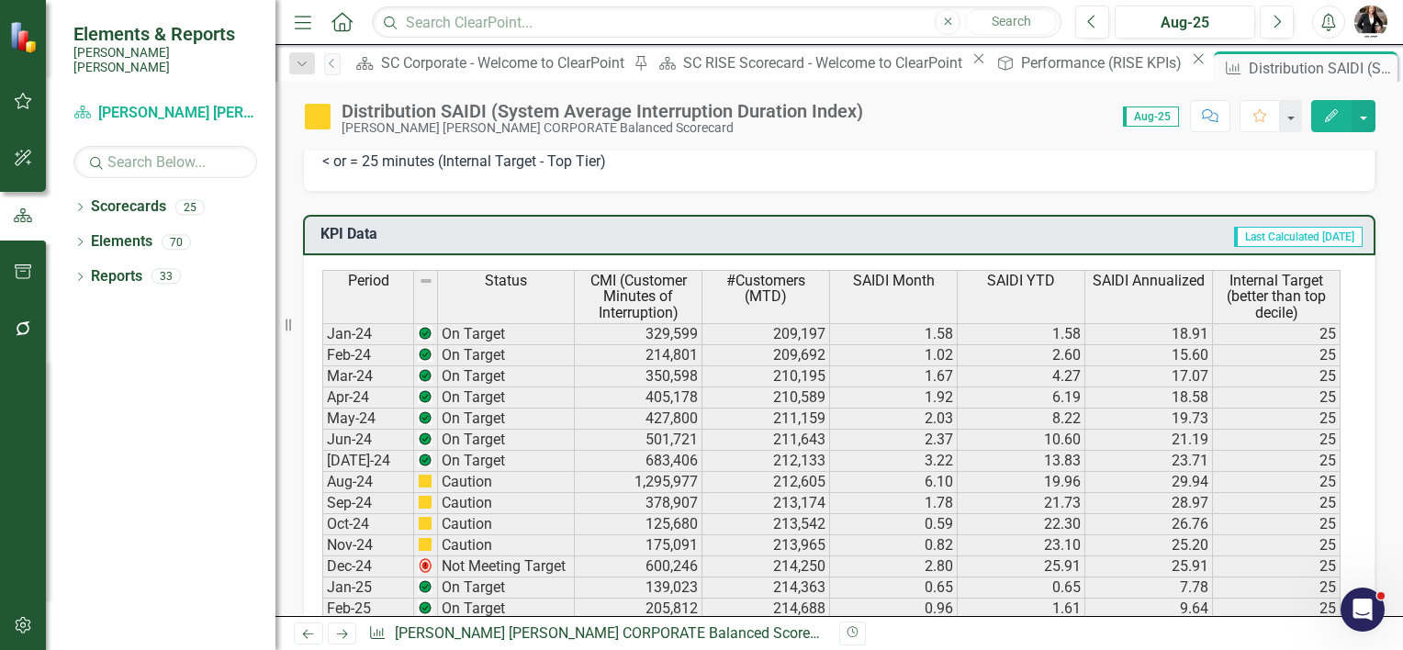
scroll to position [1286, 0]
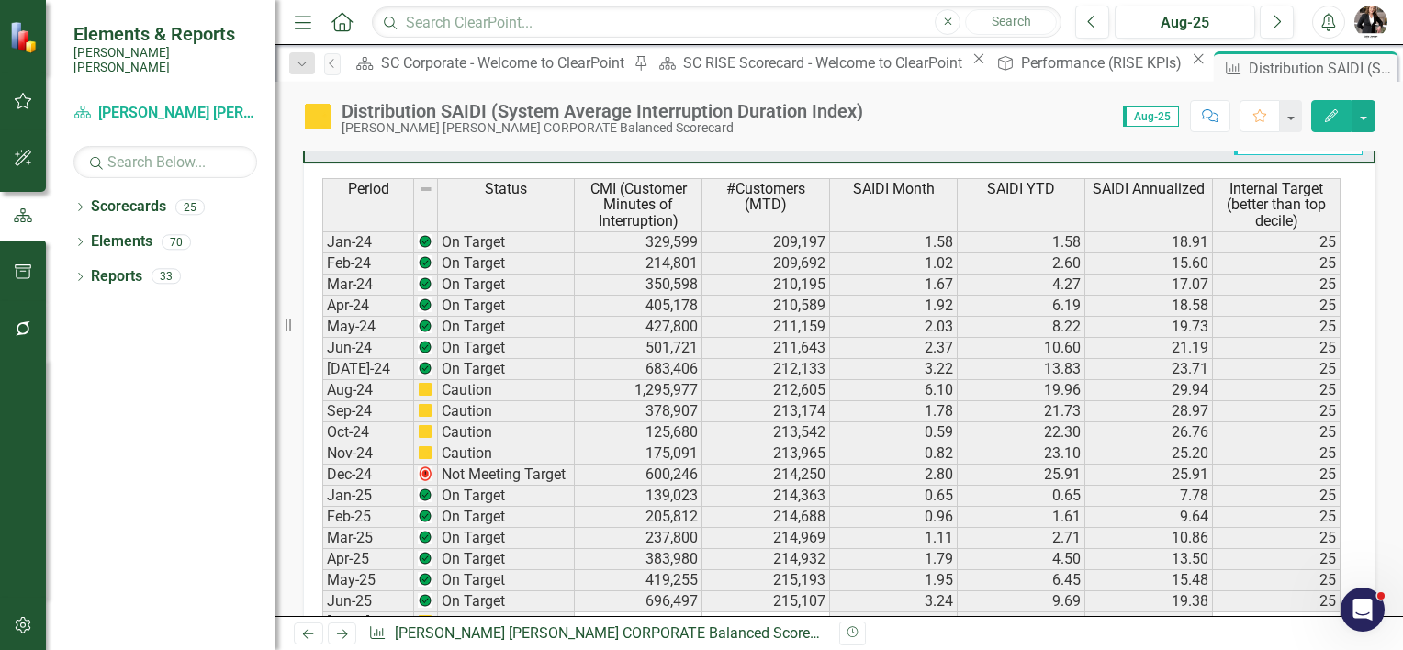
click at [1166, 465] on td "25.91" at bounding box center [1150, 475] width 128 height 21
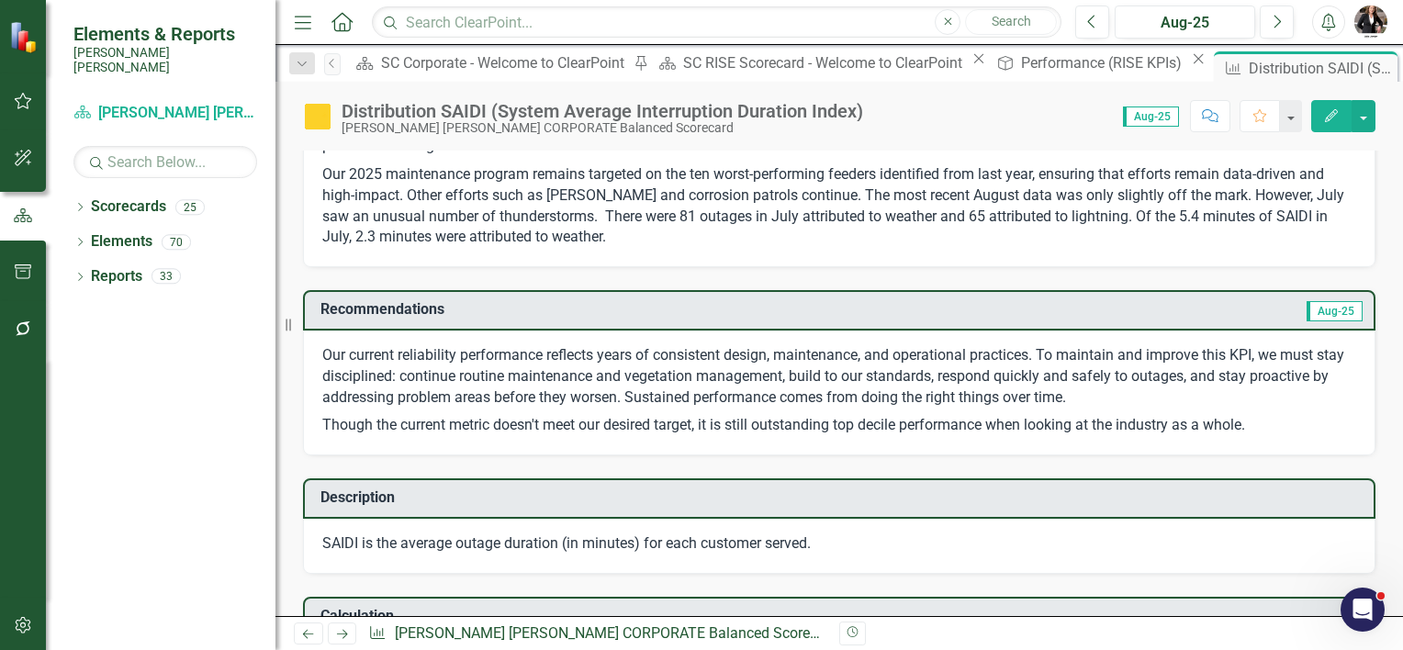
scroll to position [367, 0]
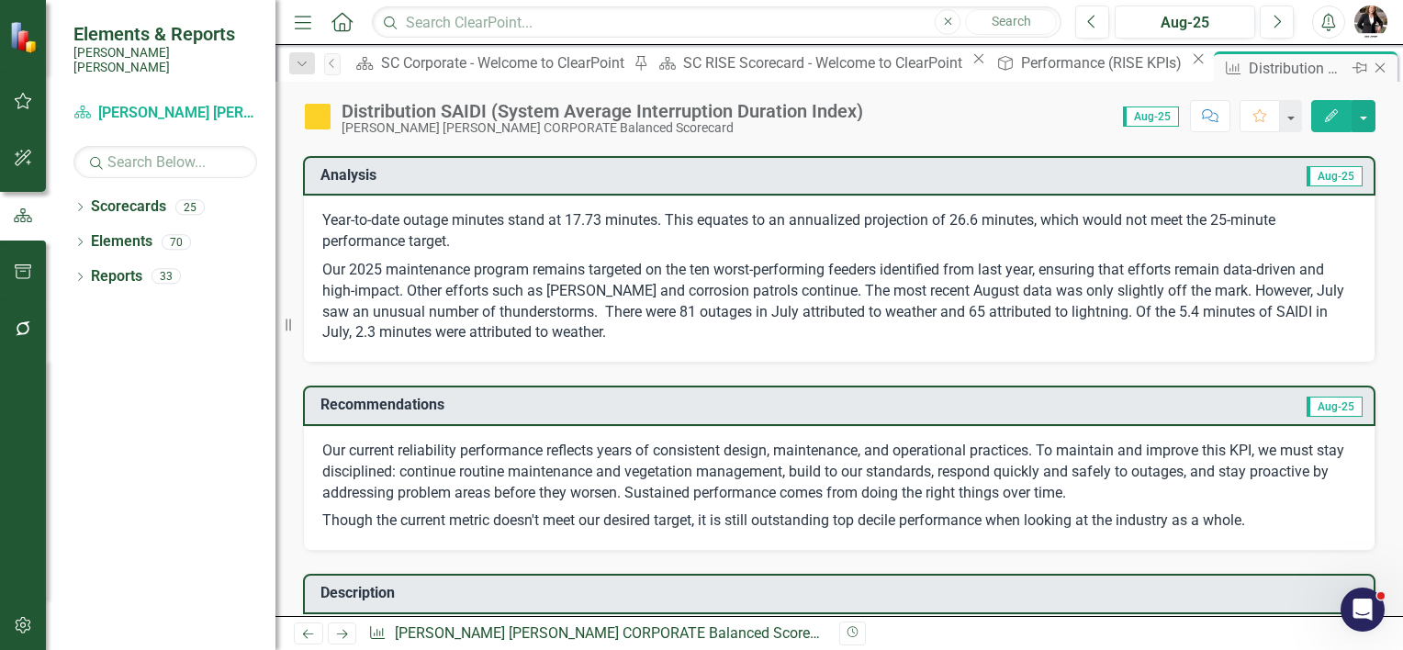
click at [1371, 66] on icon "Close" at bounding box center [1380, 68] width 18 height 15
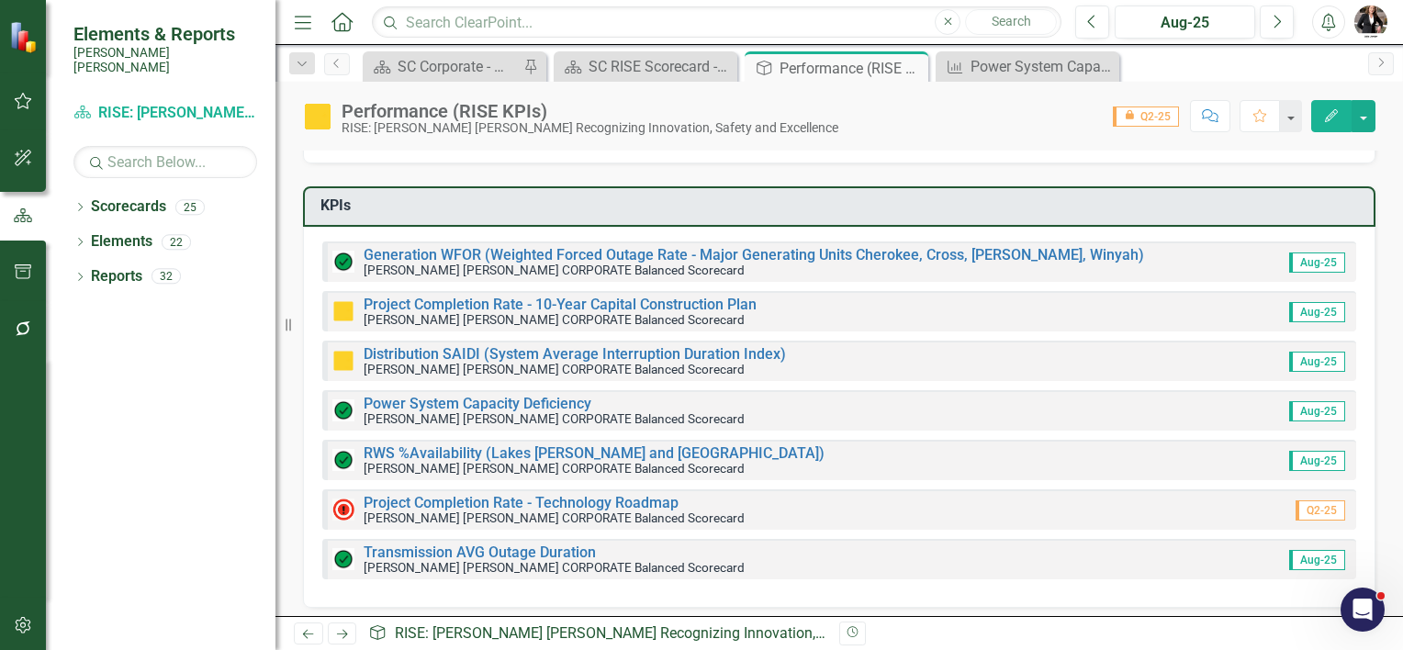
scroll to position [184, 0]
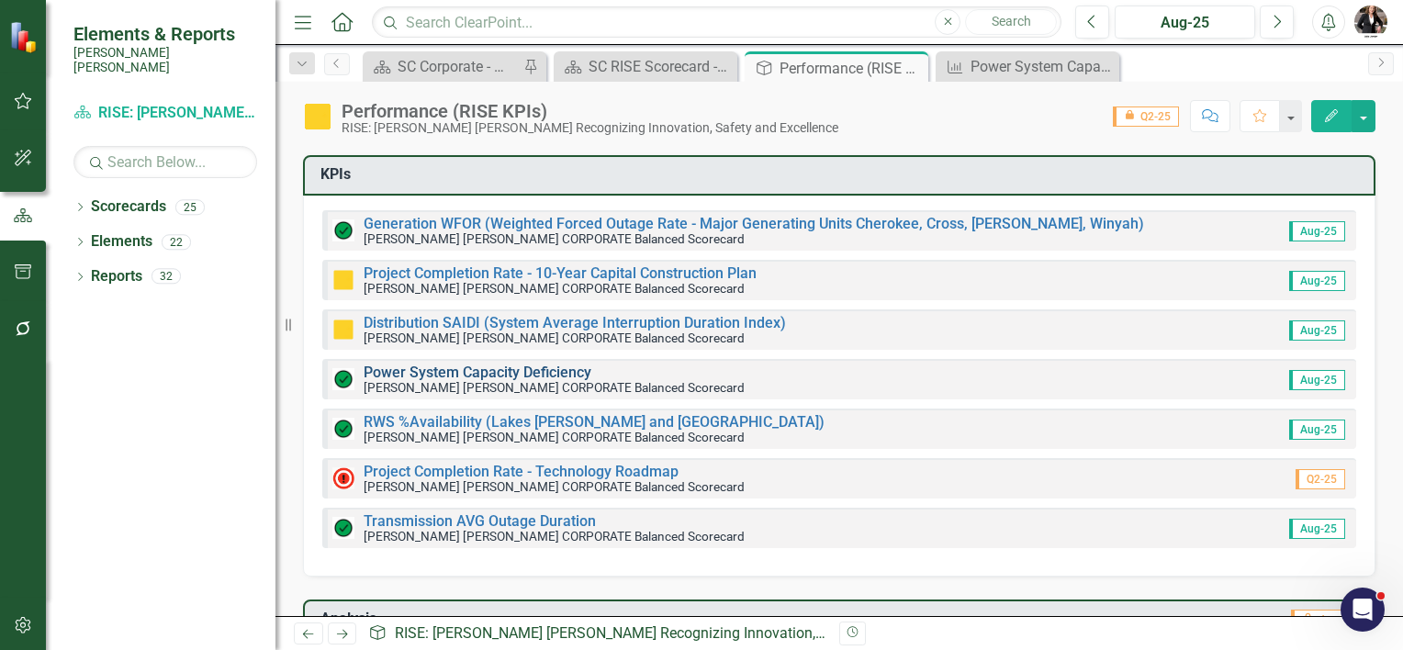
click at [503, 370] on link "Power System Capacity Deficiency" at bounding box center [478, 372] width 228 height 17
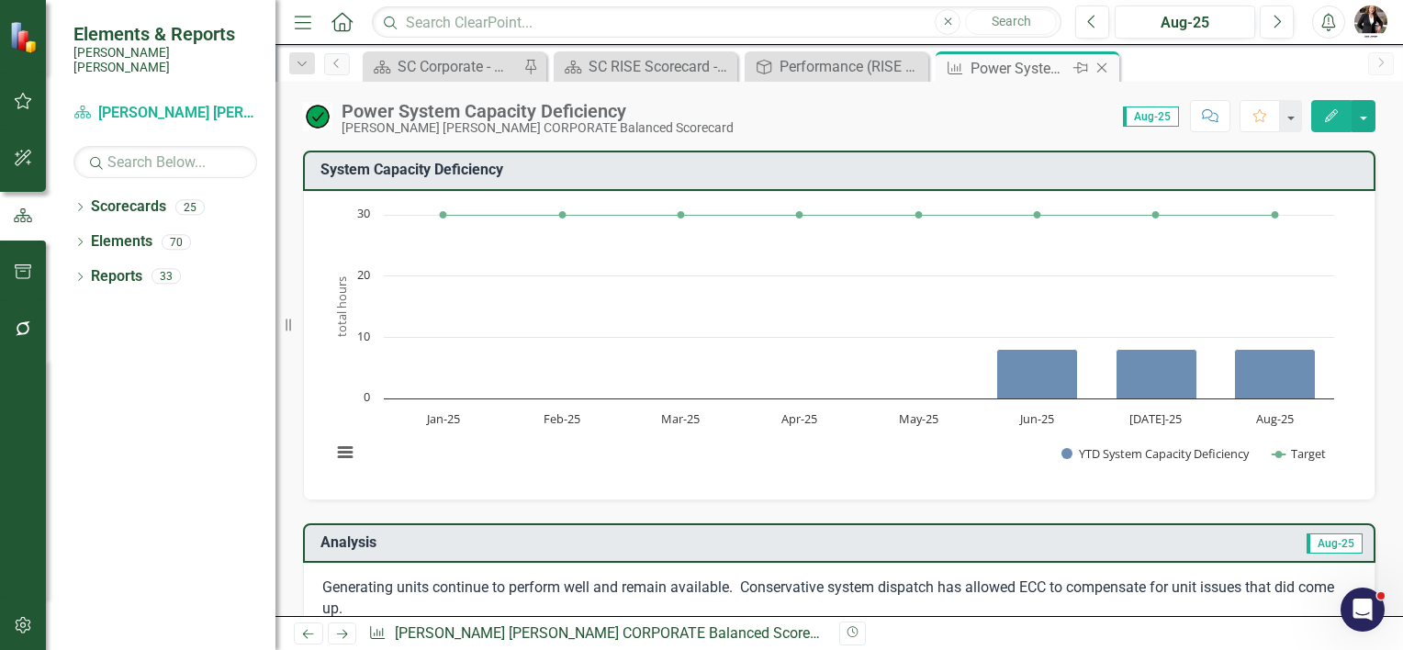
click at [1101, 67] on icon at bounding box center [1102, 68] width 10 height 10
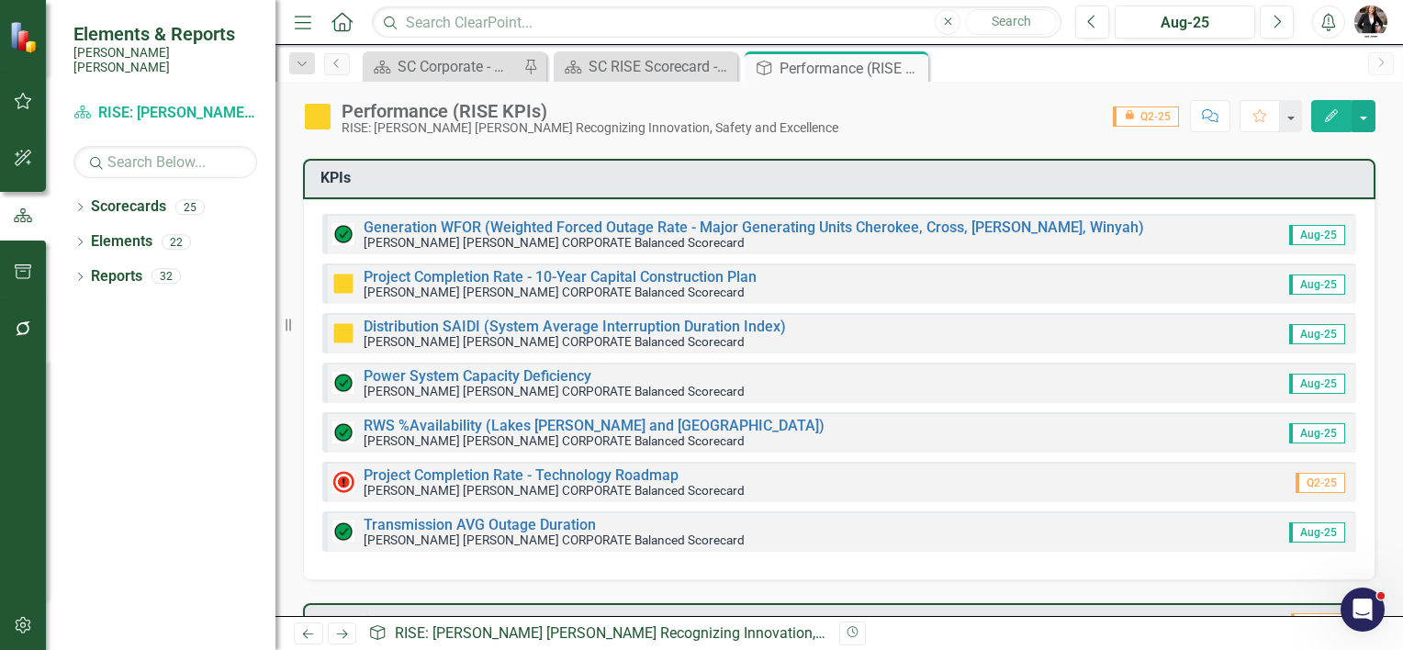
scroll to position [184, 0]
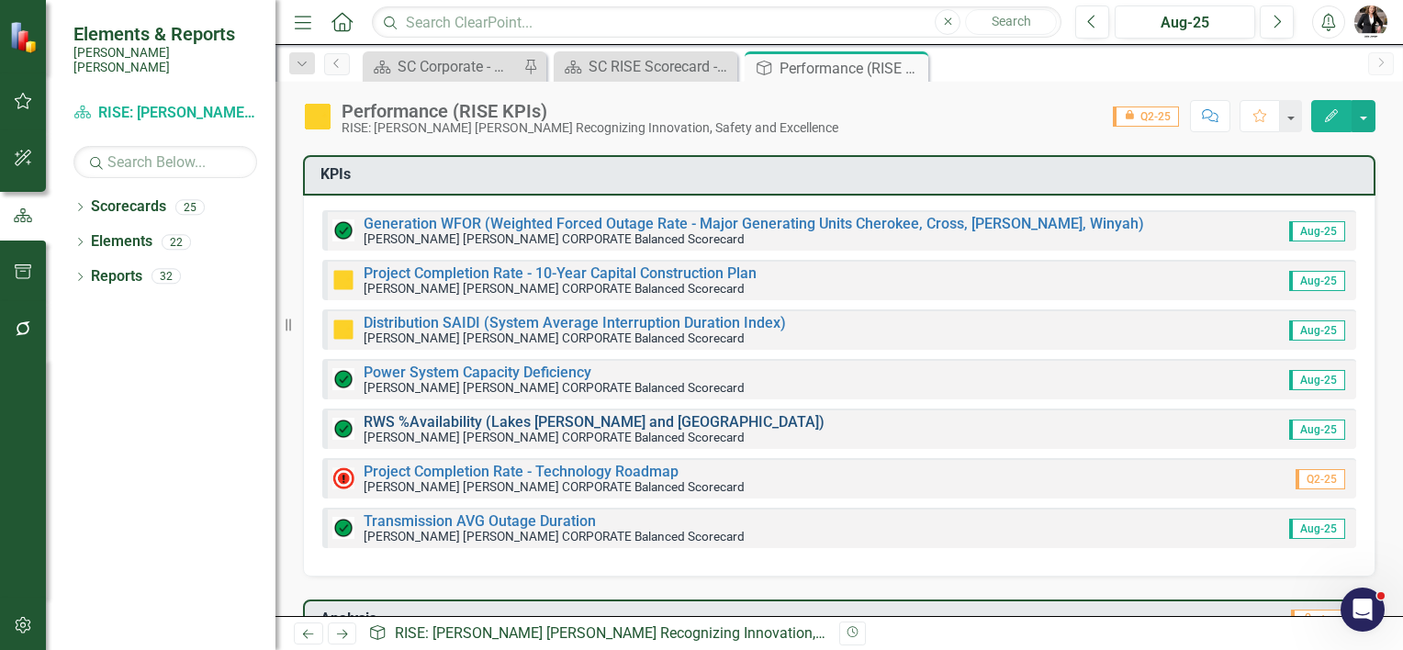
click at [456, 421] on link "RWS %Availability (Lakes [PERSON_NAME] and [GEOGRAPHIC_DATA])" at bounding box center [594, 421] width 461 height 17
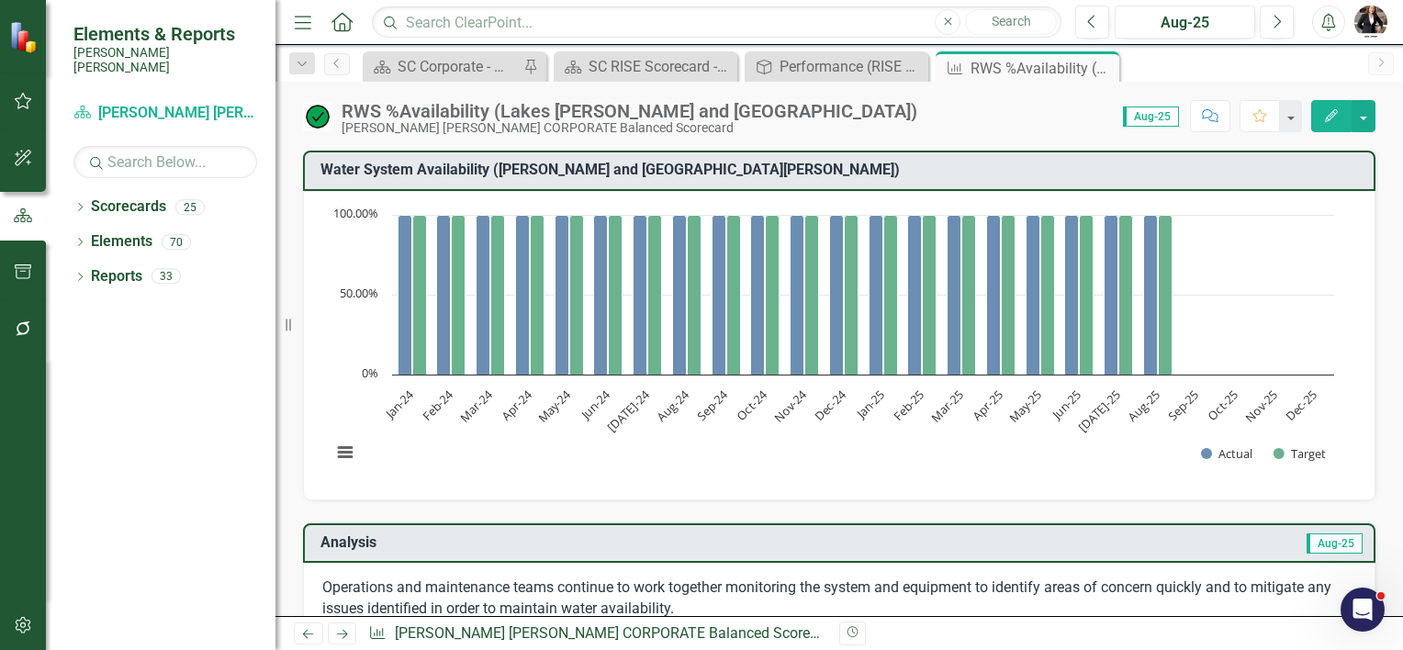
drag, startPoint x: 1102, startPoint y: 71, endPoint x: 1060, endPoint y: 77, distance: 42.7
click at [0, 0] on icon "Close" at bounding box center [0, 0] width 0 height 0
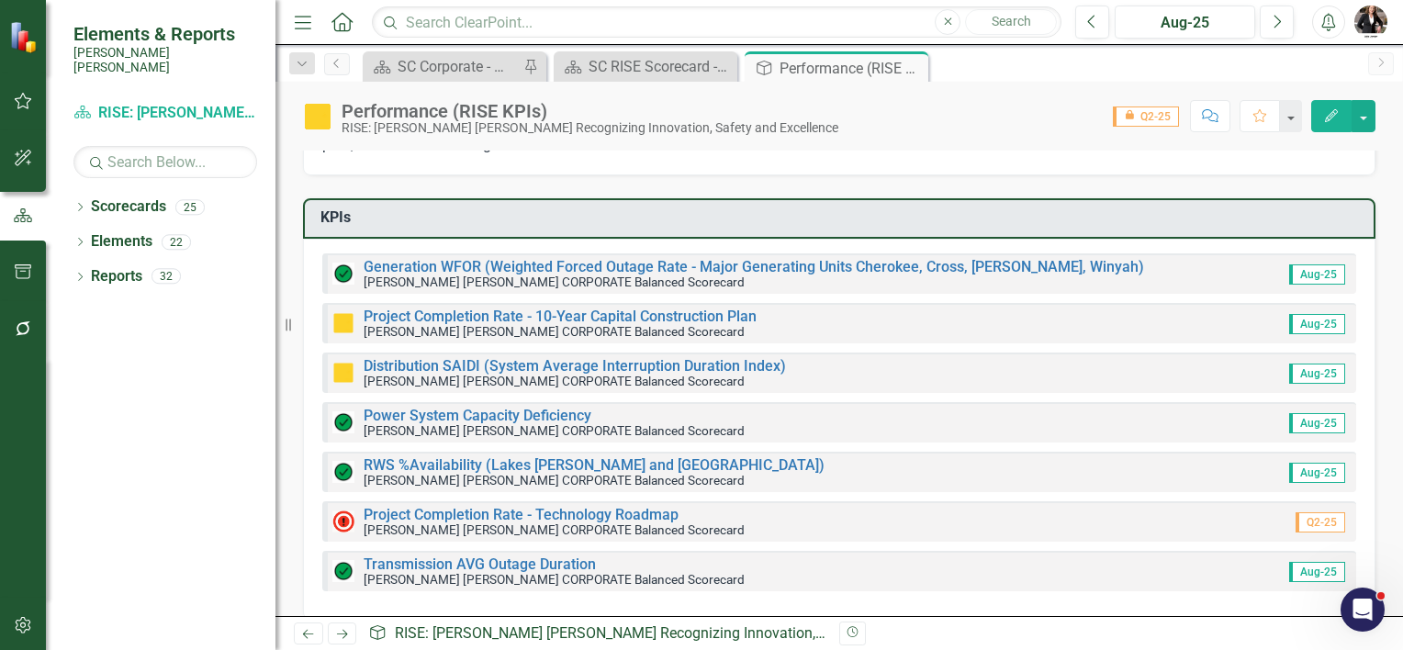
scroll to position [184, 0]
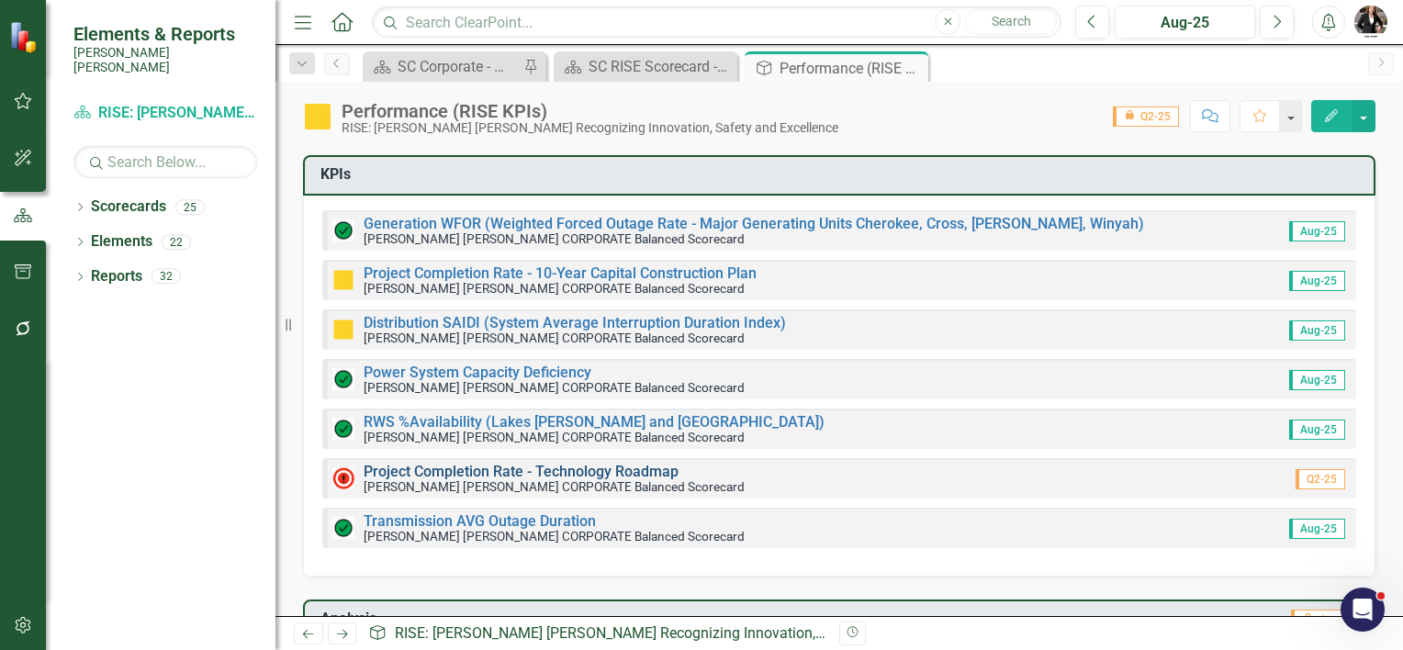
click at [448, 470] on link "Project Completion Rate - Technology Roadmap" at bounding box center [521, 471] width 315 height 17
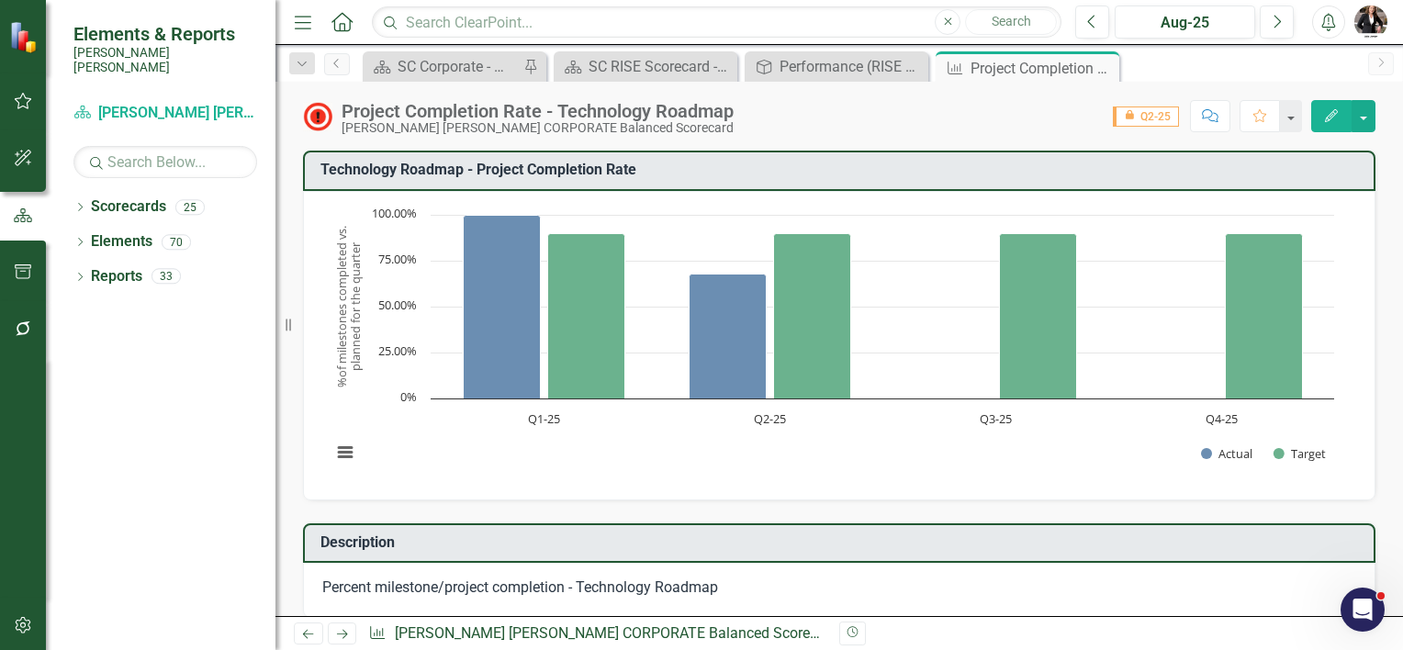
click at [0, 0] on icon "Close" at bounding box center [0, 0] width 0 height 0
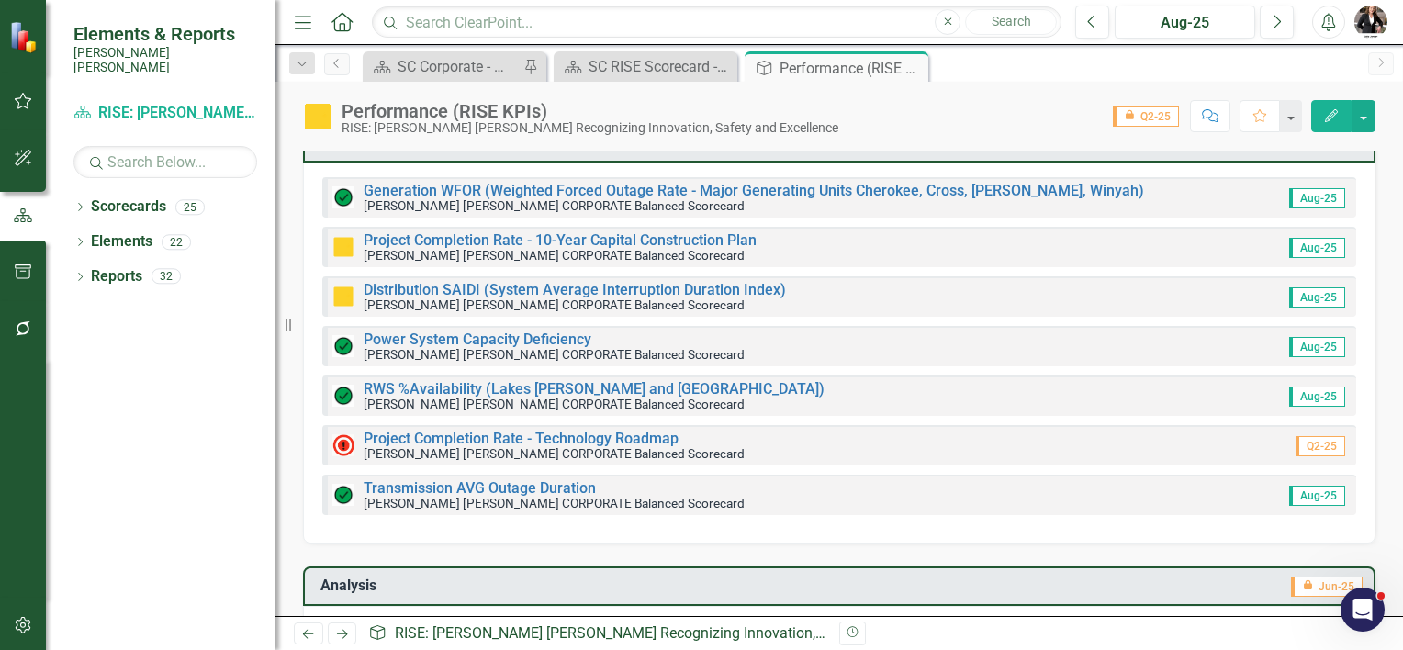
scroll to position [276, 0]
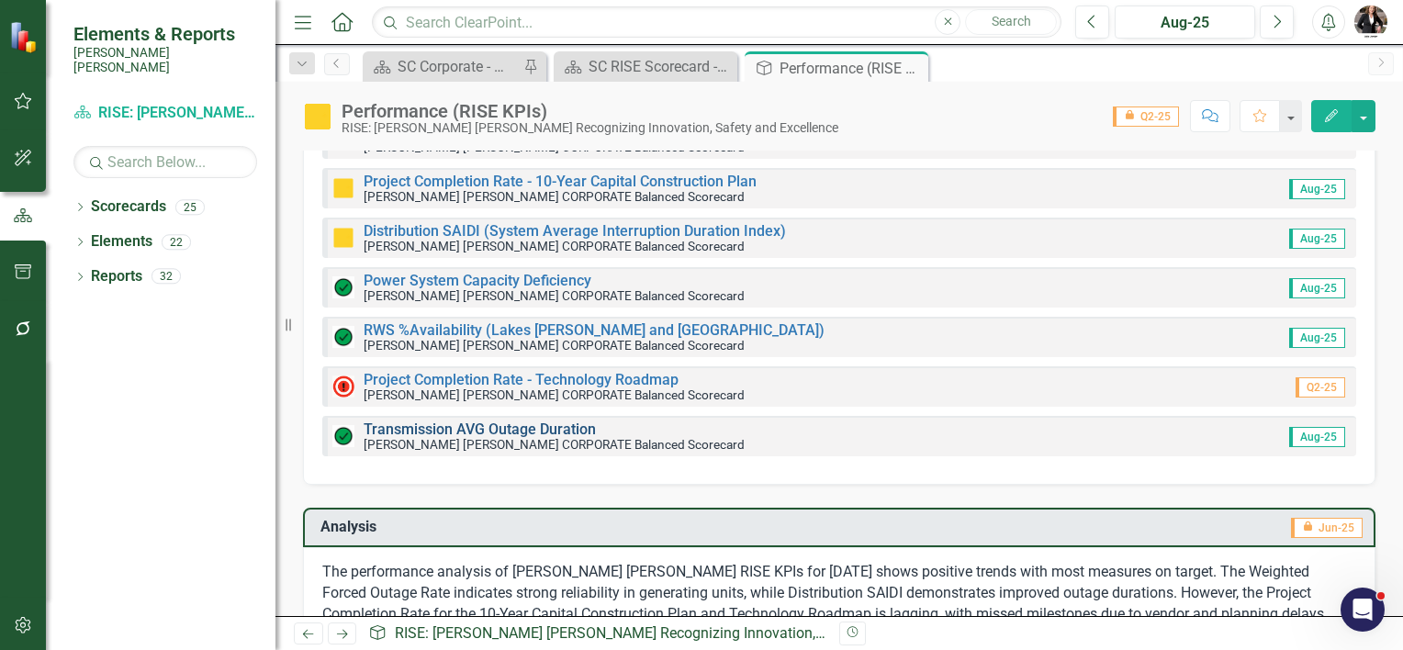
click at [486, 430] on link "Transmission AVG Outage Duration" at bounding box center [480, 429] width 232 height 17
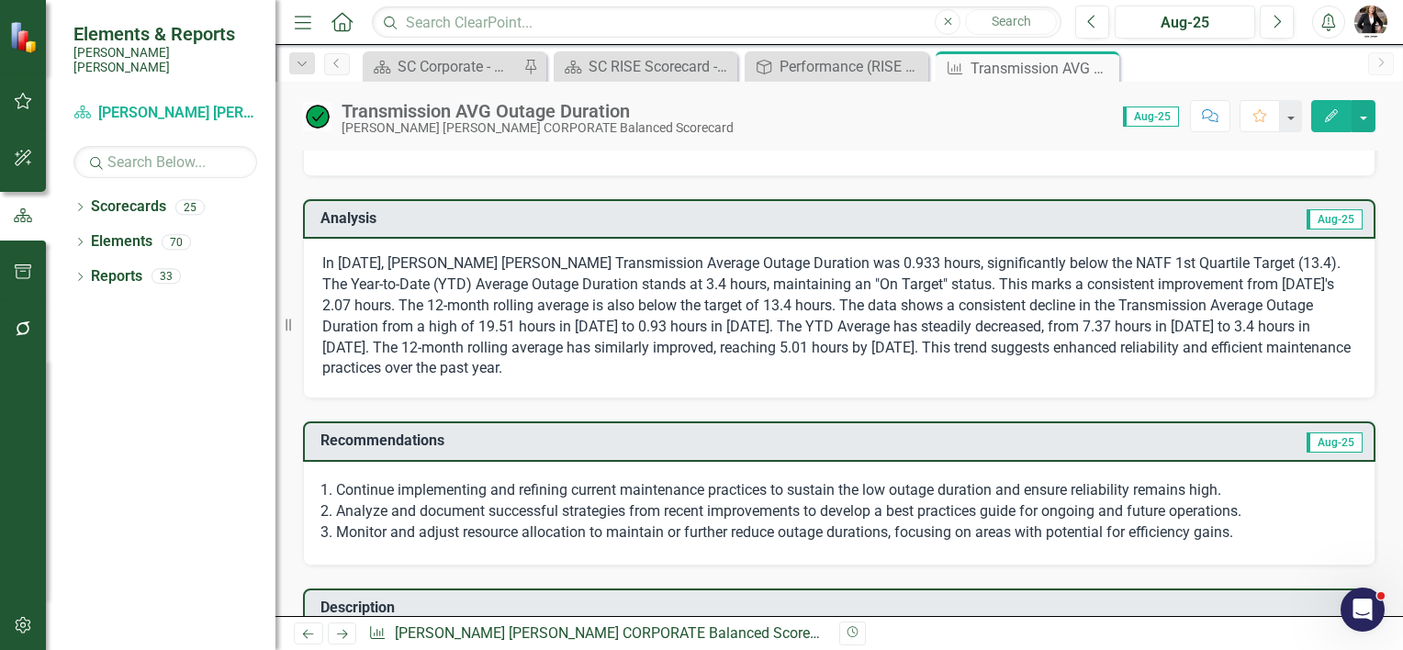
scroll to position [367, 0]
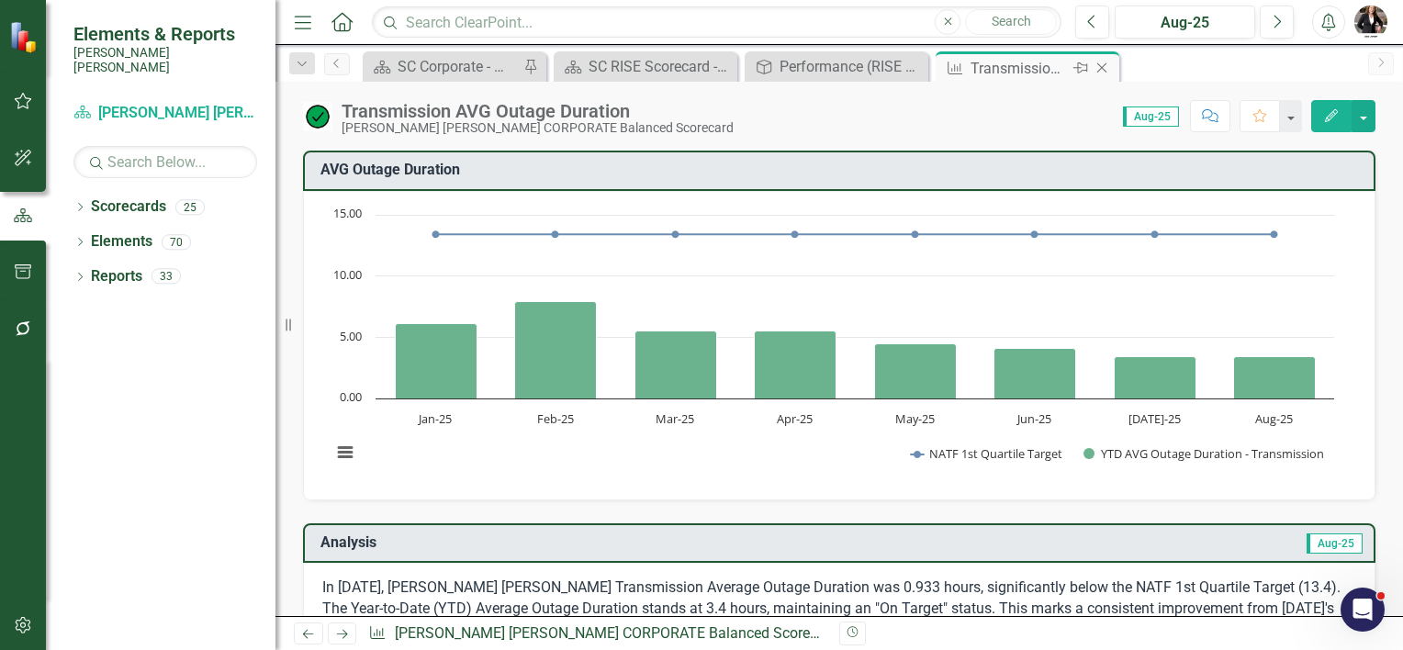
click at [1102, 62] on icon "Close" at bounding box center [1102, 68] width 18 height 15
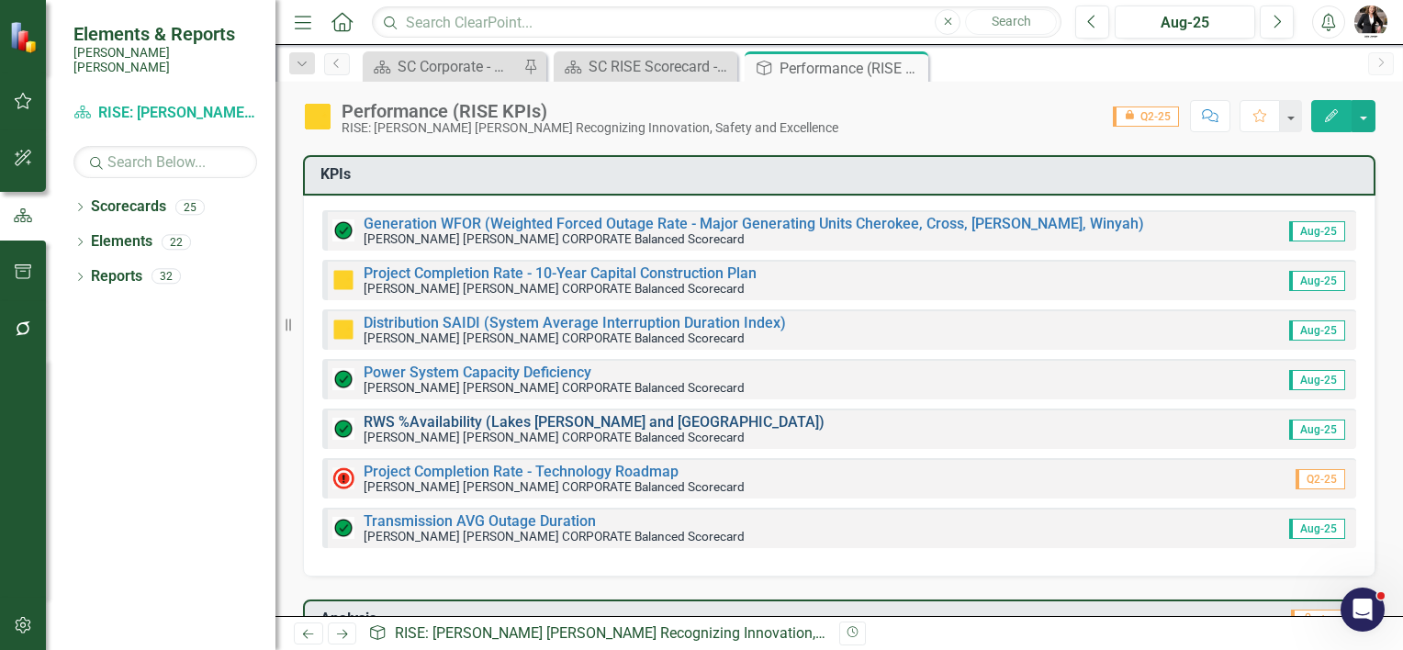
scroll to position [276, 0]
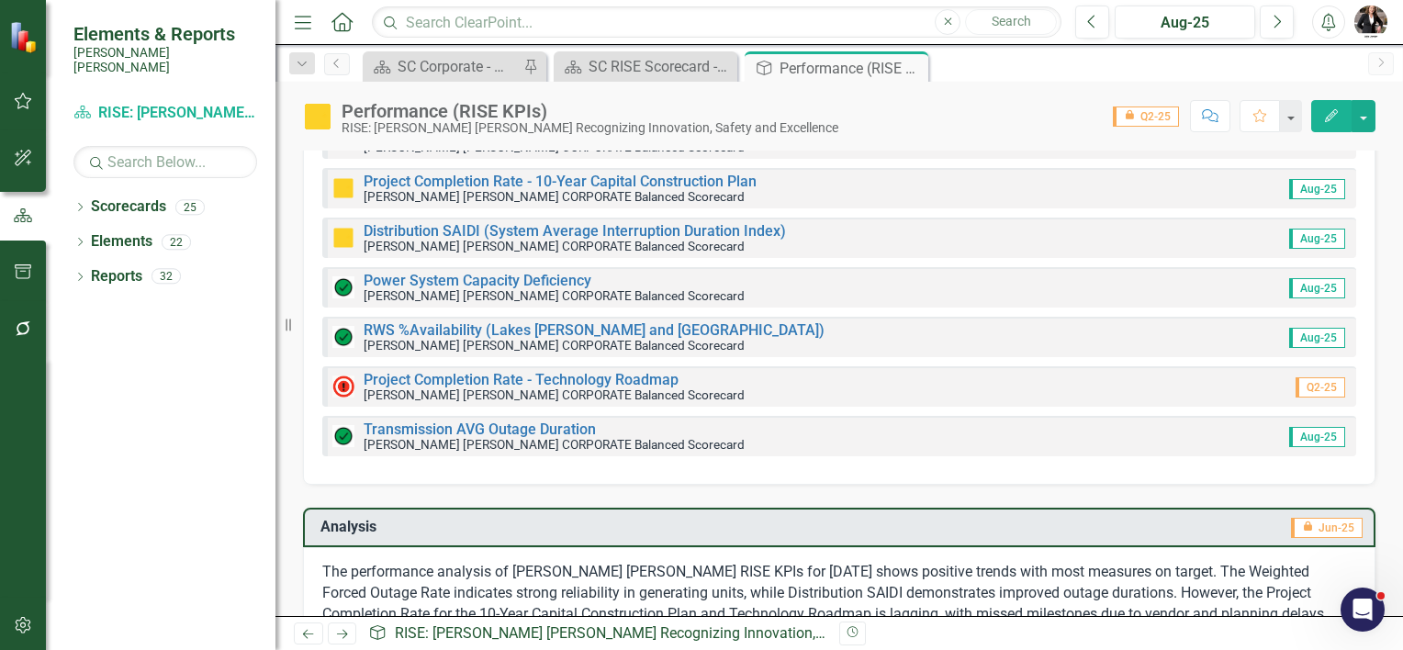
click at [0, 0] on icon at bounding box center [0, 0] width 0 height 0
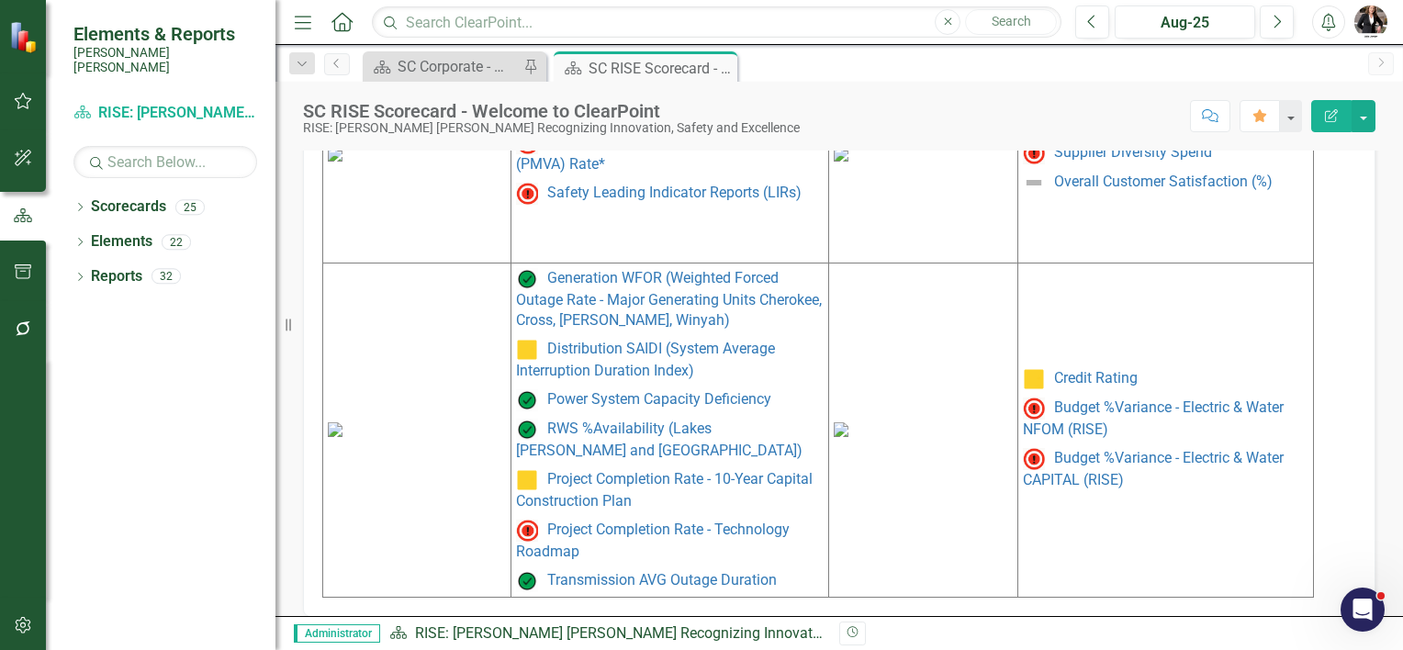
scroll to position [1044, 0]
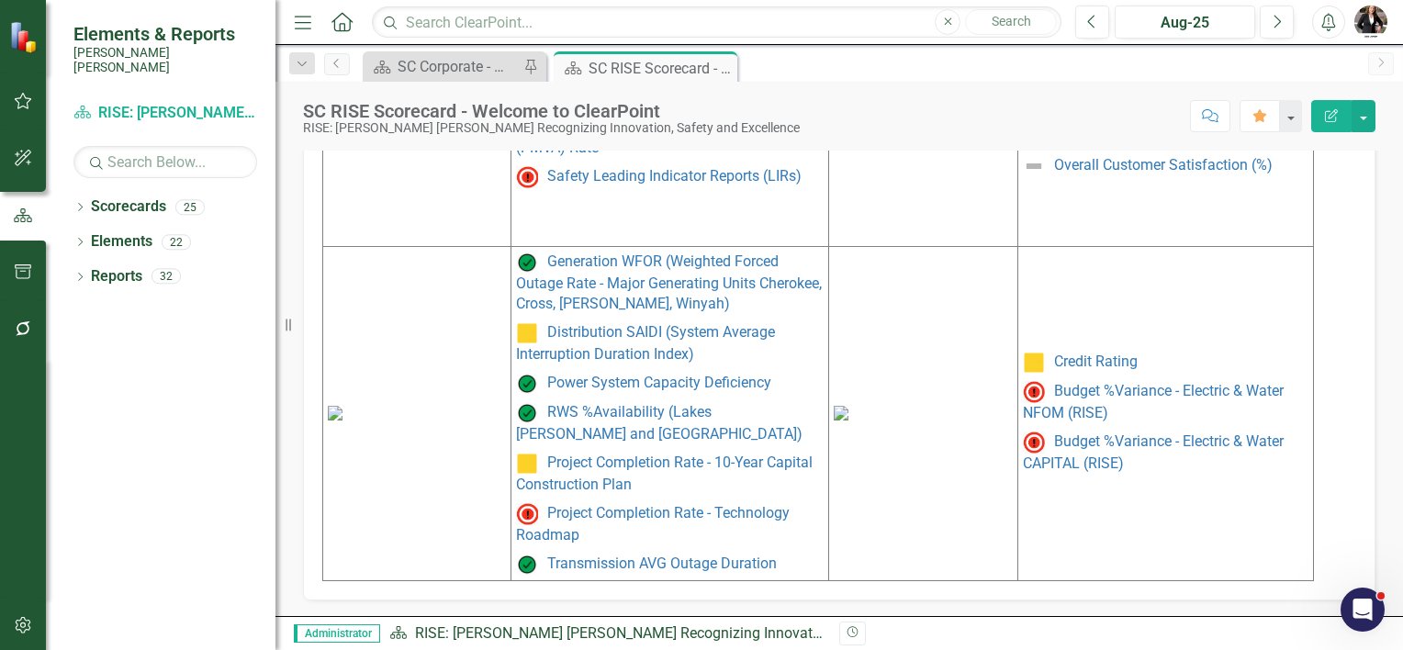
click at [849, 406] on img at bounding box center [841, 413] width 15 height 15
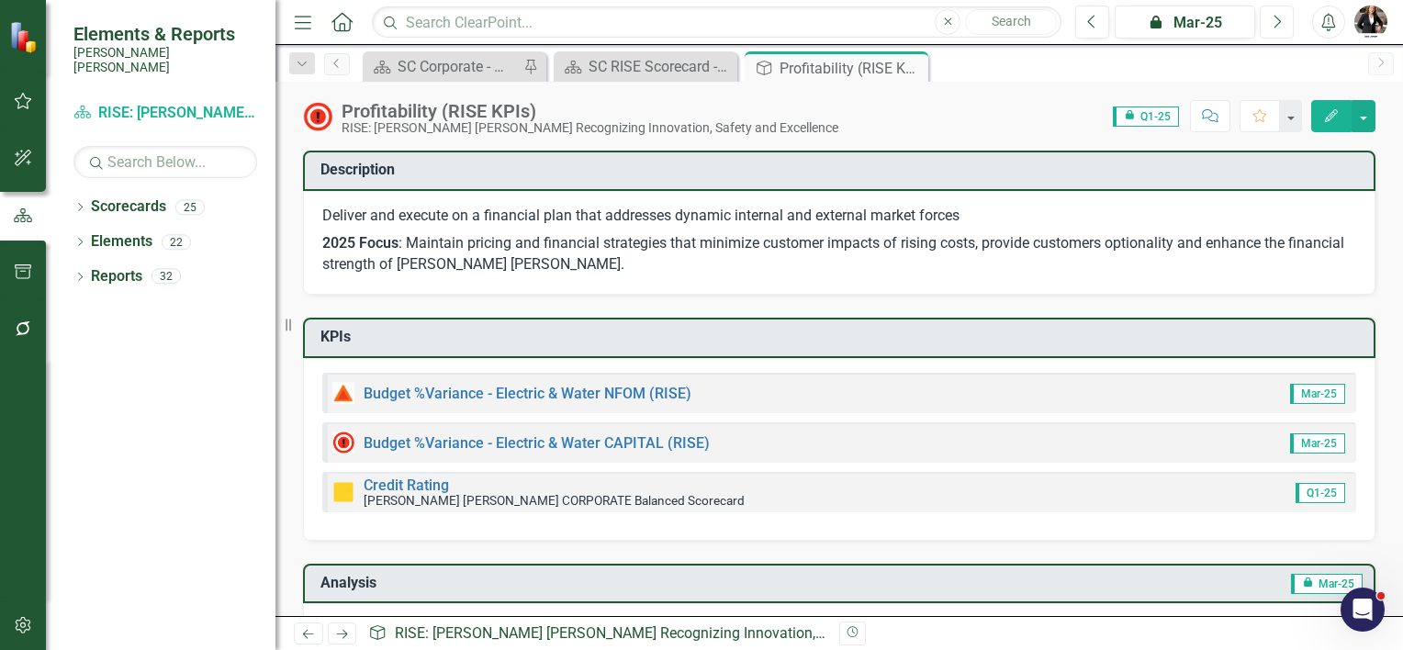
click at [1282, 25] on icon "Next" at bounding box center [1277, 22] width 10 height 17
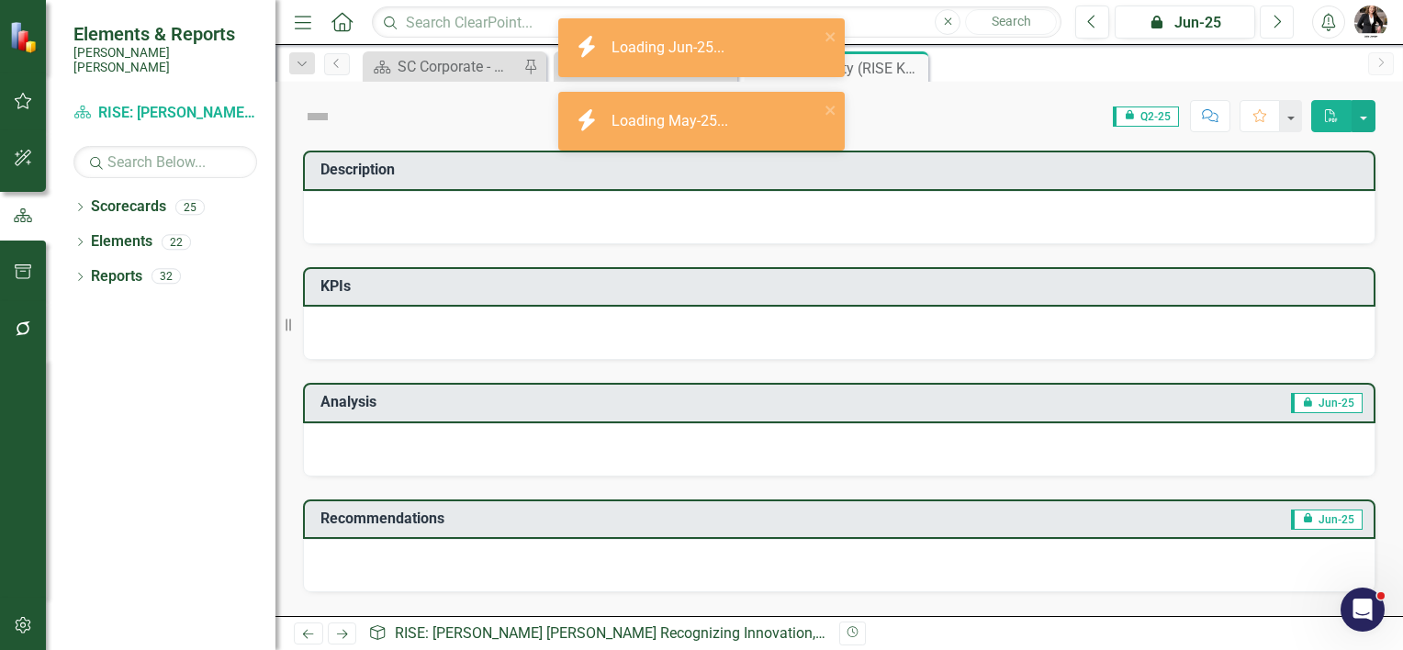
click at [1281, 22] on icon "button" at bounding box center [1278, 21] width 7 height 13
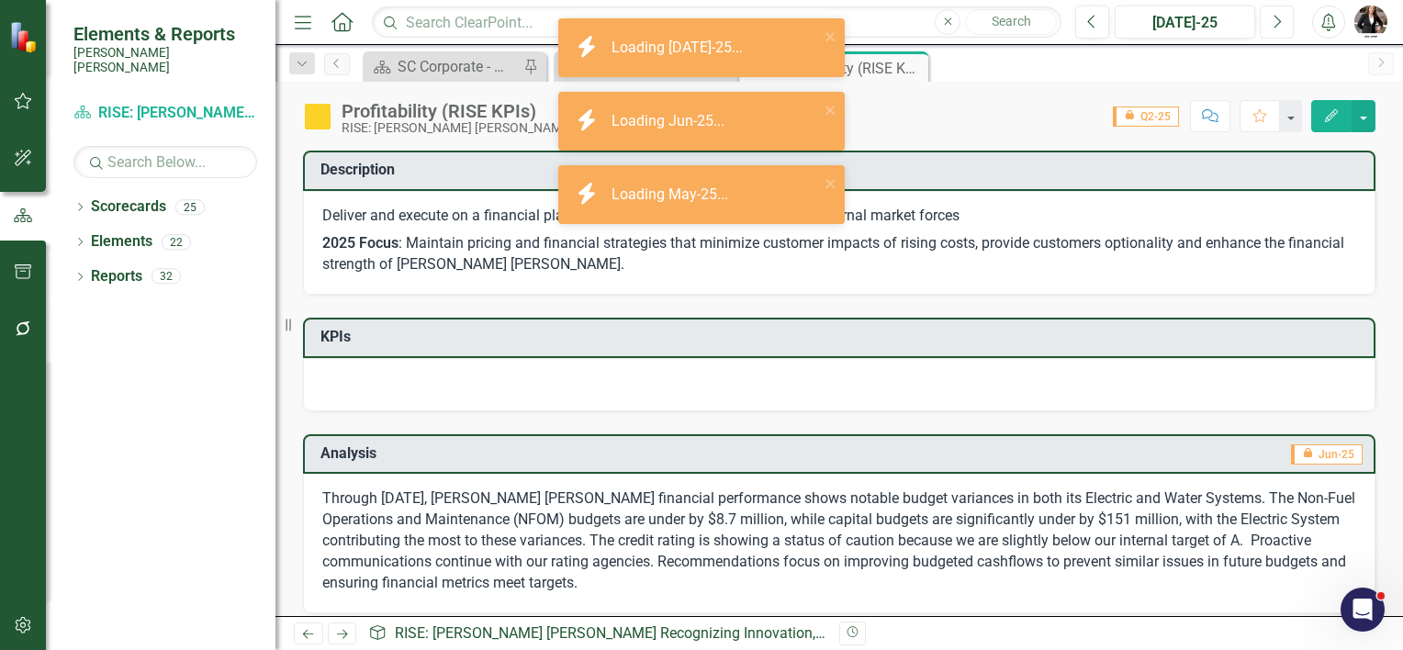
click at [1280, 22] on icon "button" at bounding box center [1278, 21] width 7 height 13
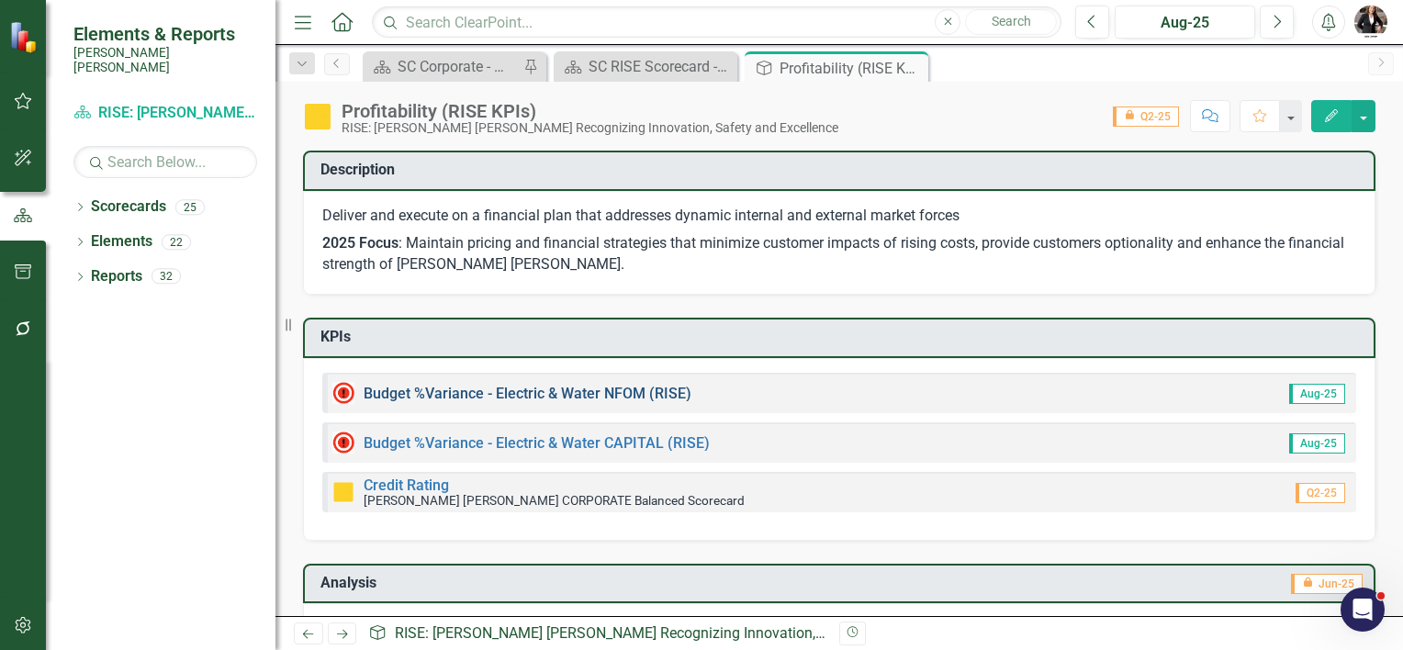
click at [451, 388] on link "Budget %Variance - Electric & Water NFOM (RISE)" at bounding box center [528, 393] width 328 height 17
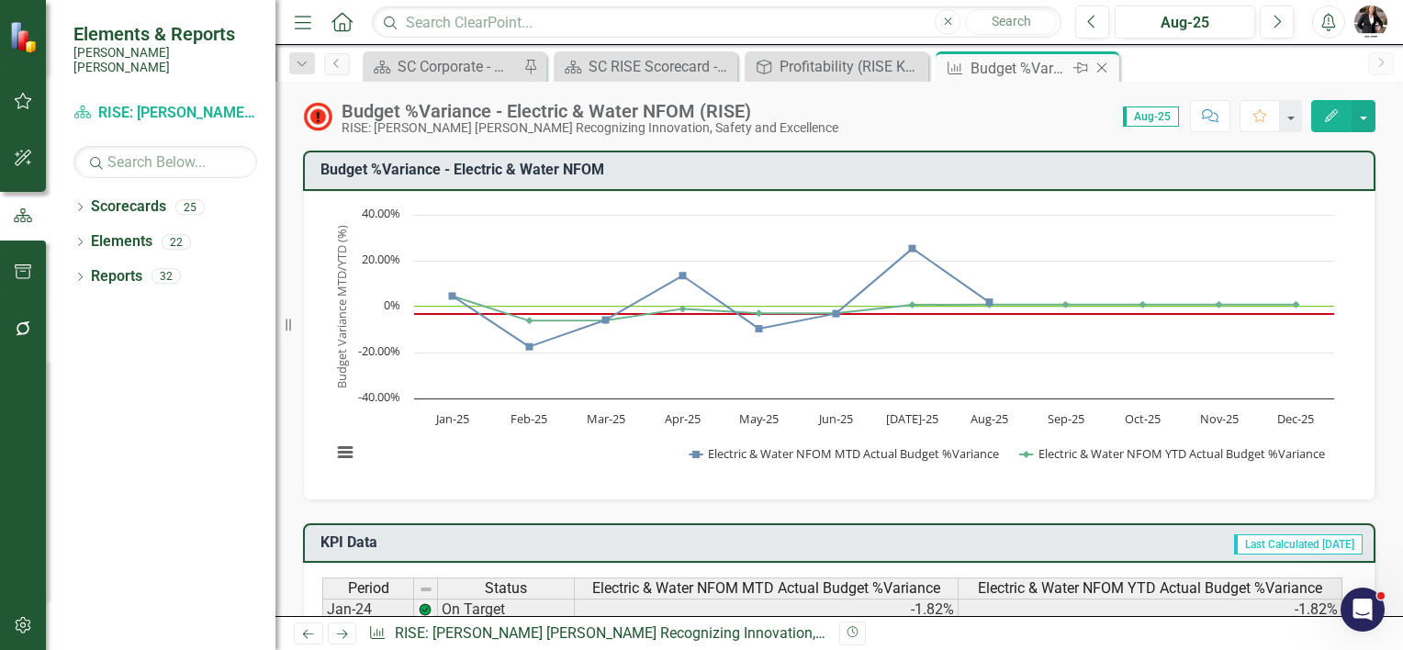
click at [1102, 65] on icon "Close" at bounding box center [1102, 68] width 18 height 15
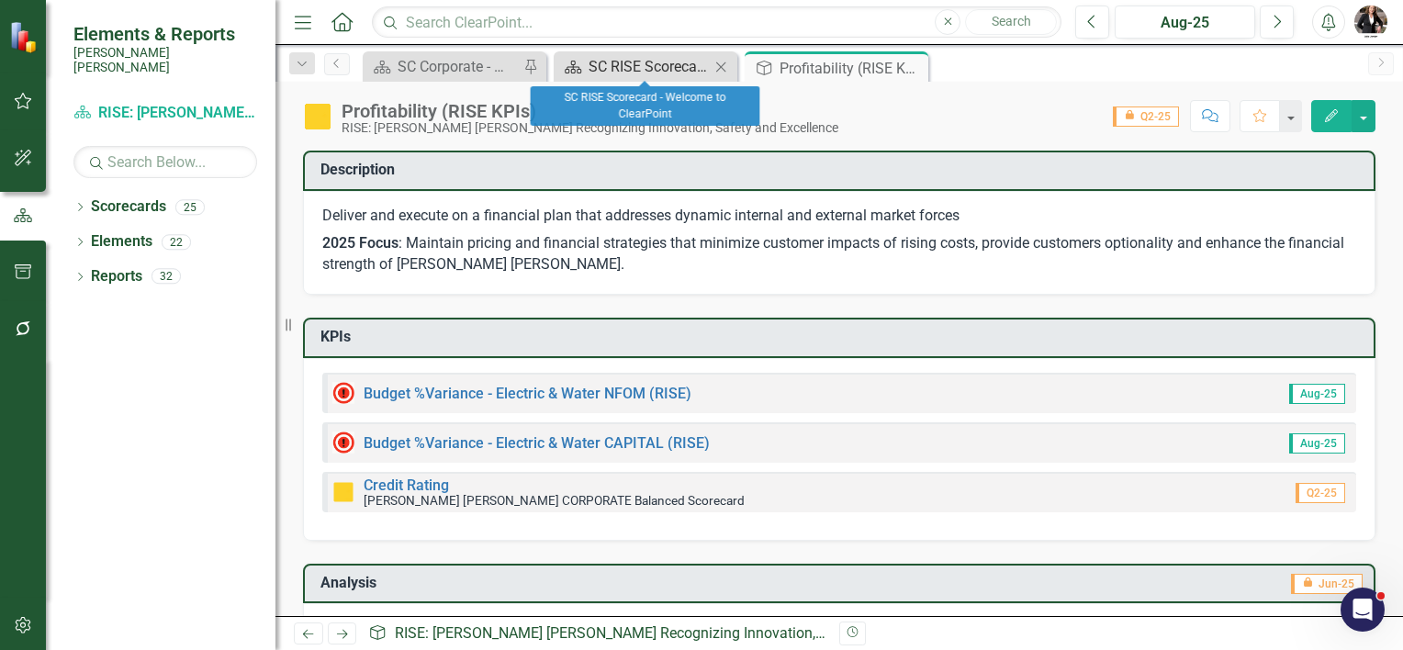
click at [623, 58] on div "SC RISE Scorecard - Welcome to ClearPoint" at bounding box center [649, 66] width 121 height 23
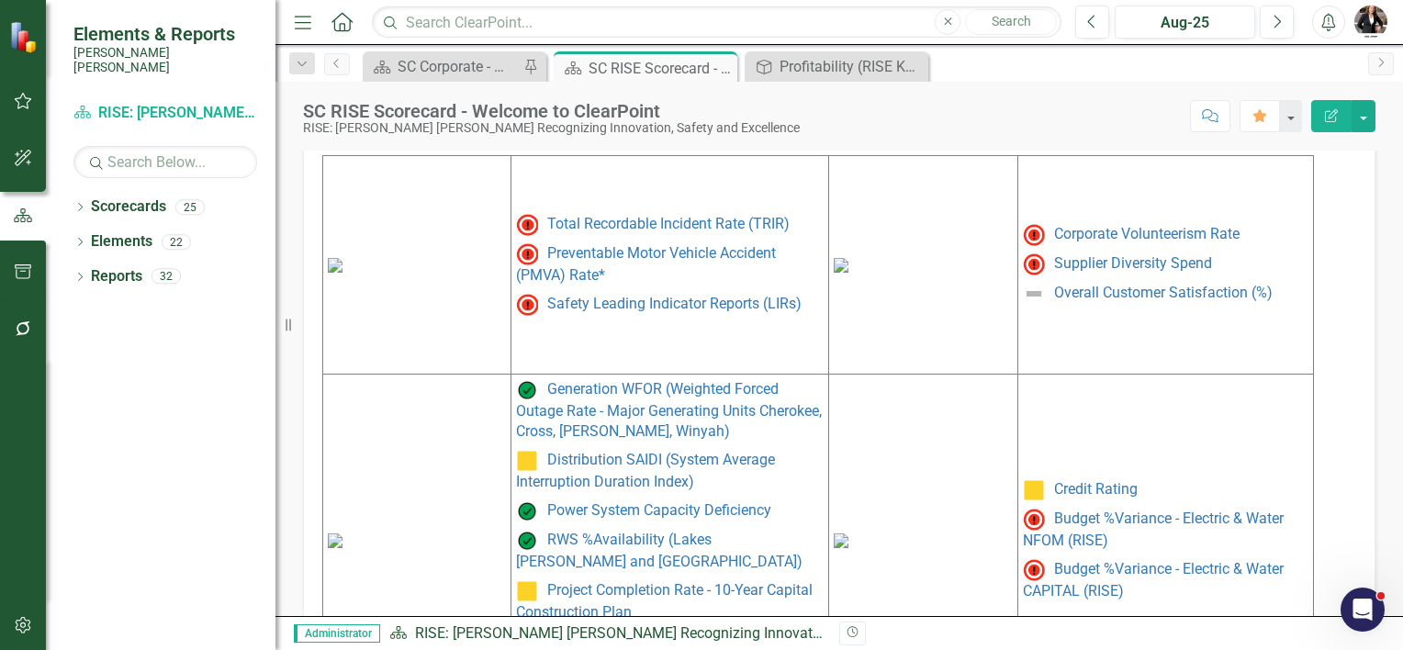
scroll to position [861, 0]
